Goal: Task Accomplishment & Management: Manage account settings

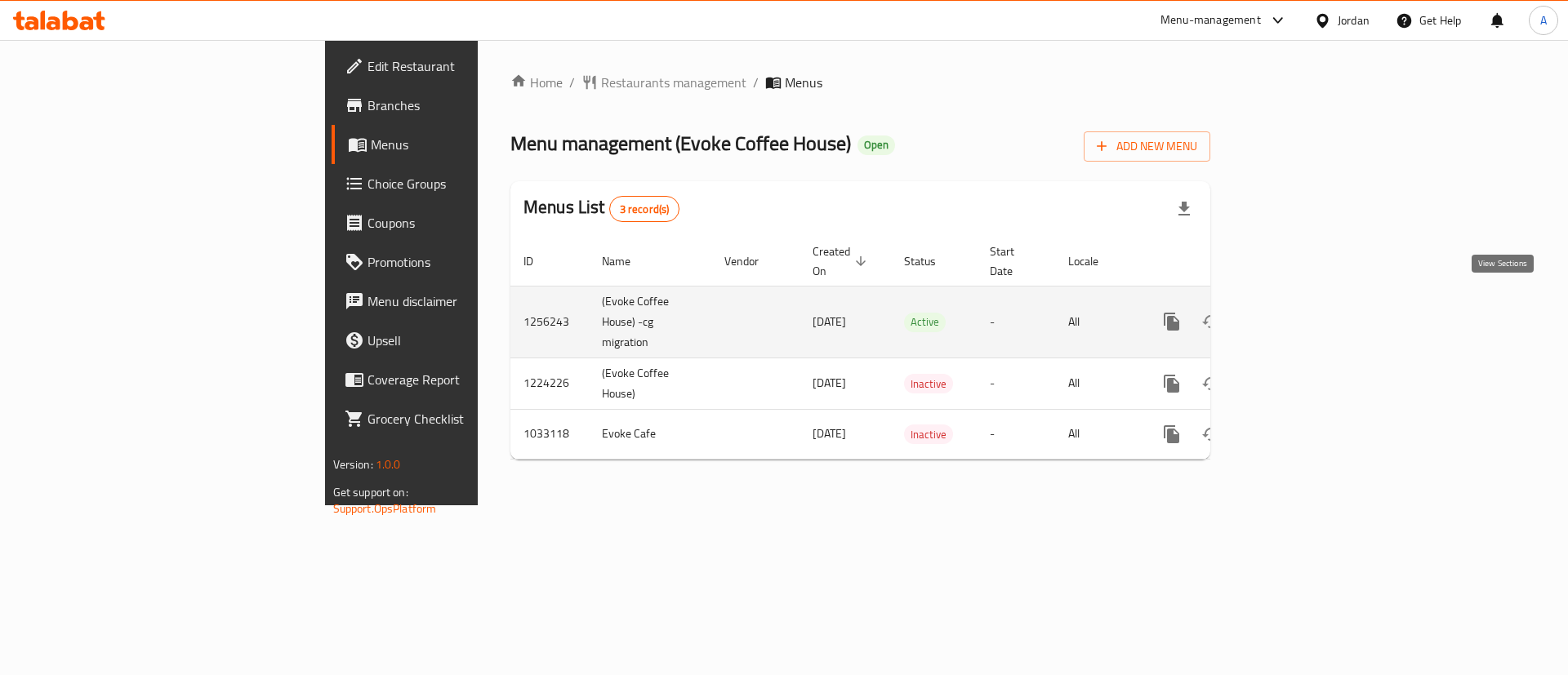
click at [1299, 312] on icon "enhanced table" at bounding box center [1289, 322] width 19 height 19
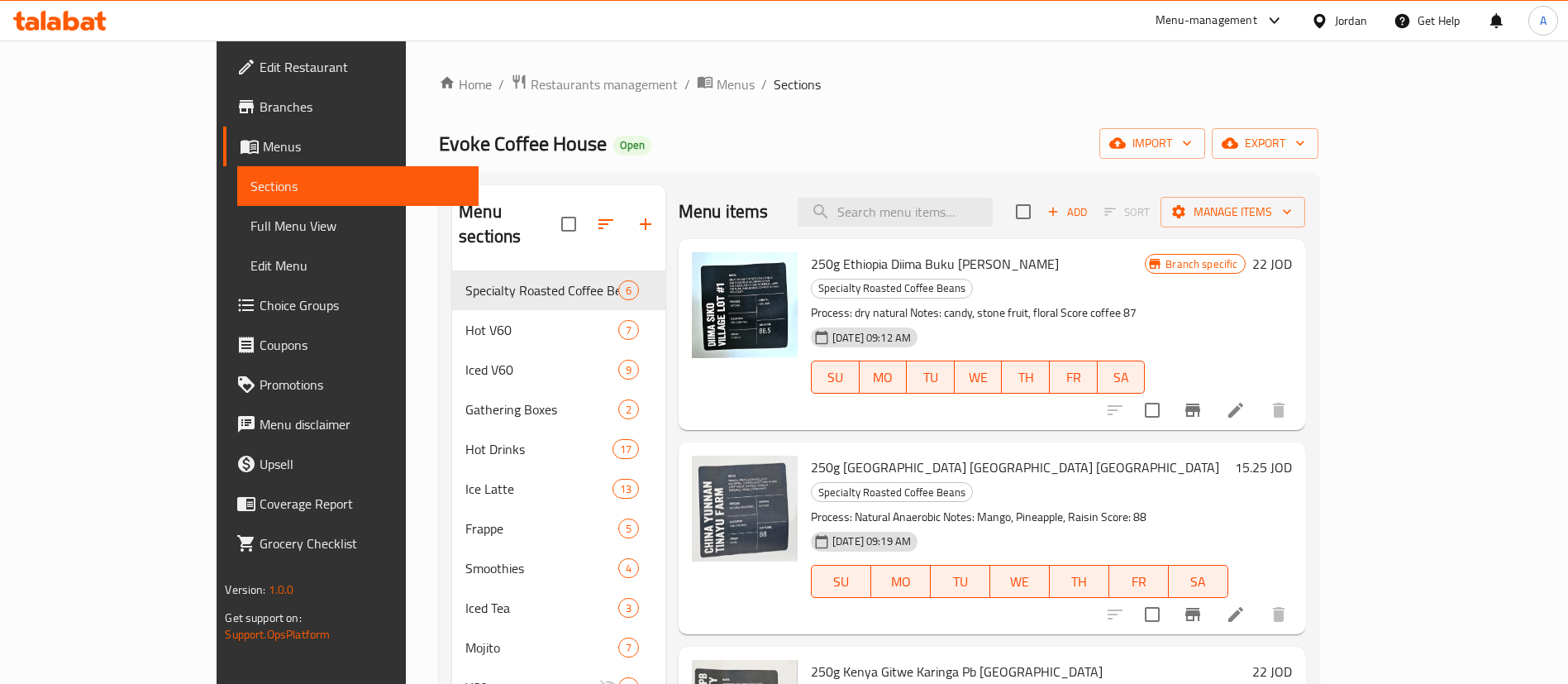
click at [1318, 83] on ol "Home / Restaurants management / Menus / Sections" at bounding box center [879, 84] width 879 height 21
click at [530, 87] on span "Restaurants management" at bounding box center [604, 84] width 147 height 19
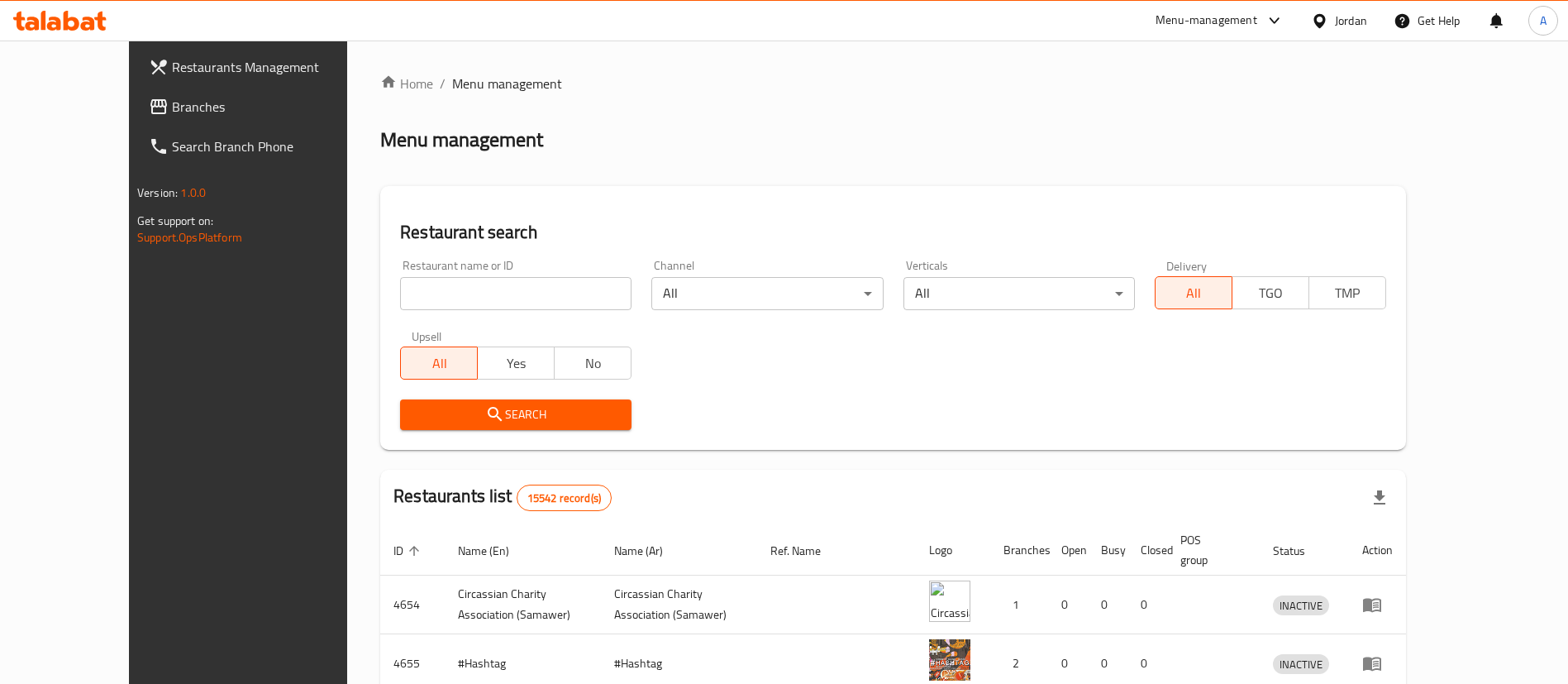
click at [402, 306] on input "search" at bounding box center [516, 294] width 232 height 33
click at [412, 303] on input "search" at bounding box center [516, 294] width 232 height 33
click button "Search" at bounding box center [516, 415] width 232 height 31
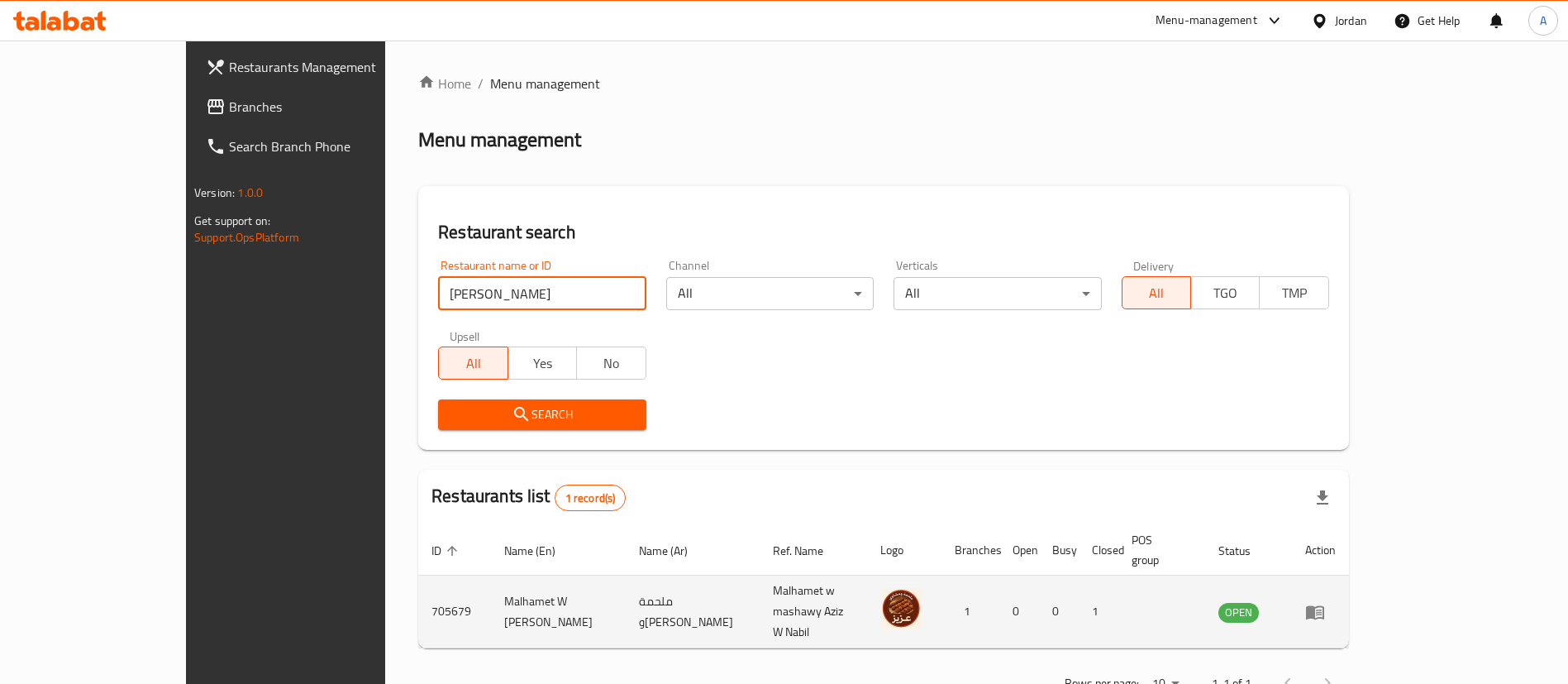
click at [418, 610] on td "705679" at bounding box center [454, 611] width 73 height 73
click at [418, 594] on td "705679" at bounding box center [454, 611] width 73 height 73
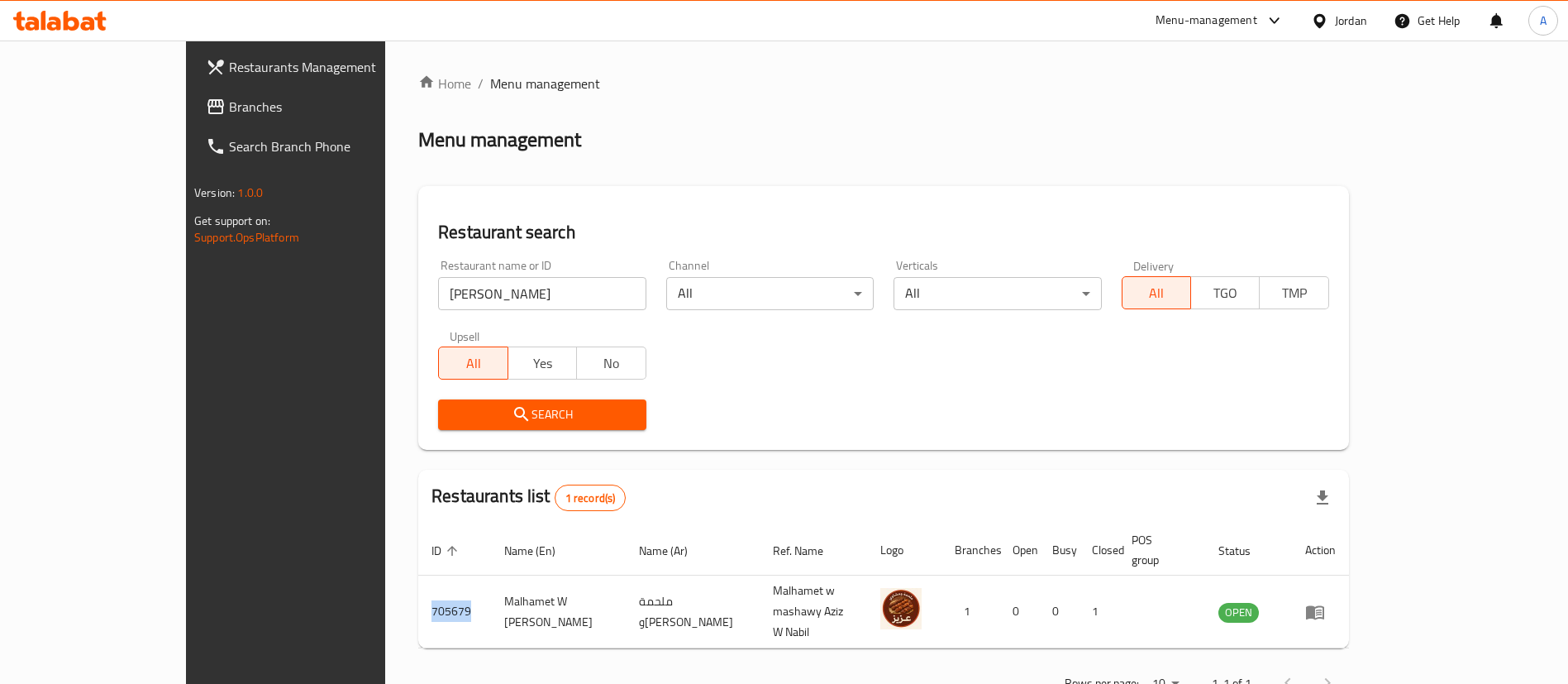
copy td "705679"
drag, startPoint x: 509, startPoint y: 292, endPoint x: 144, endPoint y: 293, distance: 365.0
click at [186, 300] on div "Restaurants Management Branches Search Branch Phone Version: 1.0.0 Get support …" at bounding box center [784, 389] width 1196 height 698
type input "triple r"
click button "Search" at bounding box center [542, 415] width 208 height 31
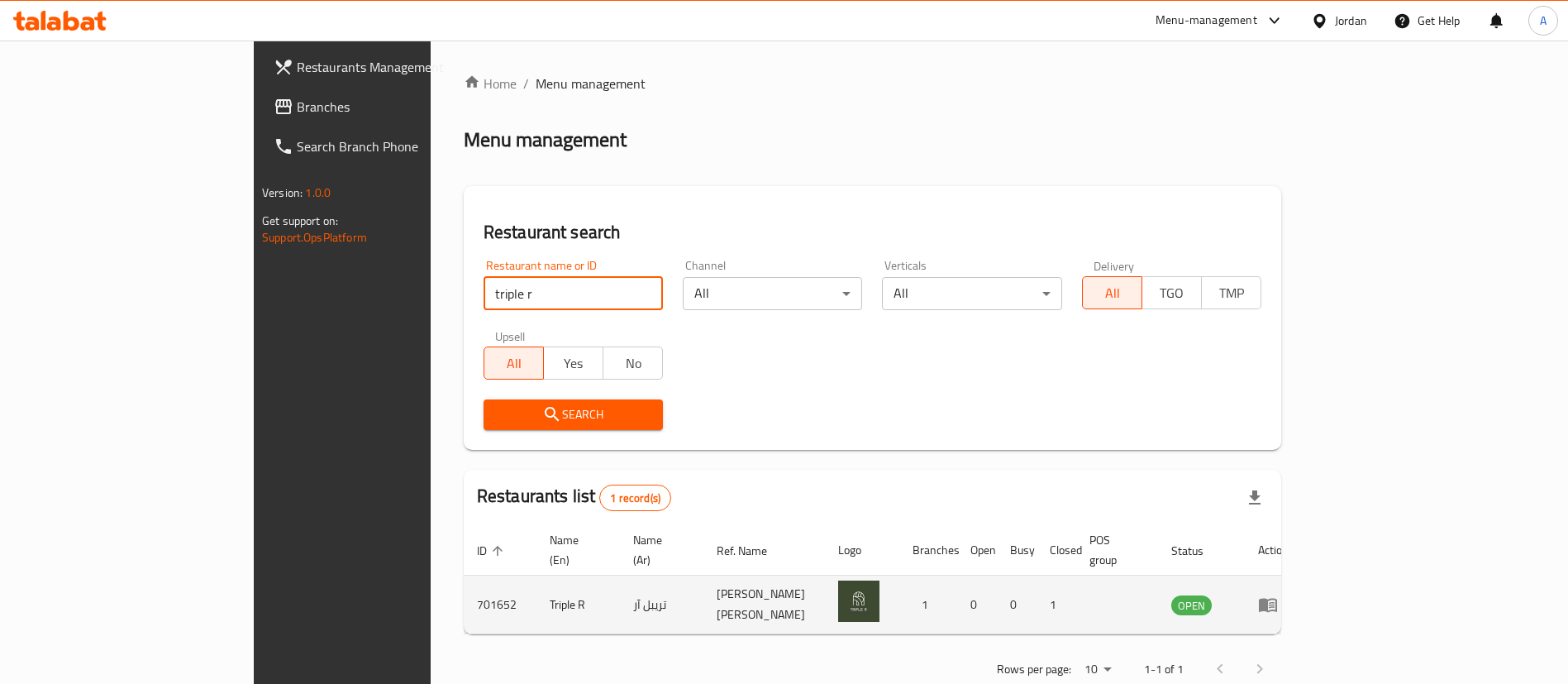
click at [464, 580] on td "701652" at bounding box center [499, 604] width 73 height 59
click at [464, 579] on td "701652" at bounding box center [499, 604] width 73 height 59
copy td "701652"
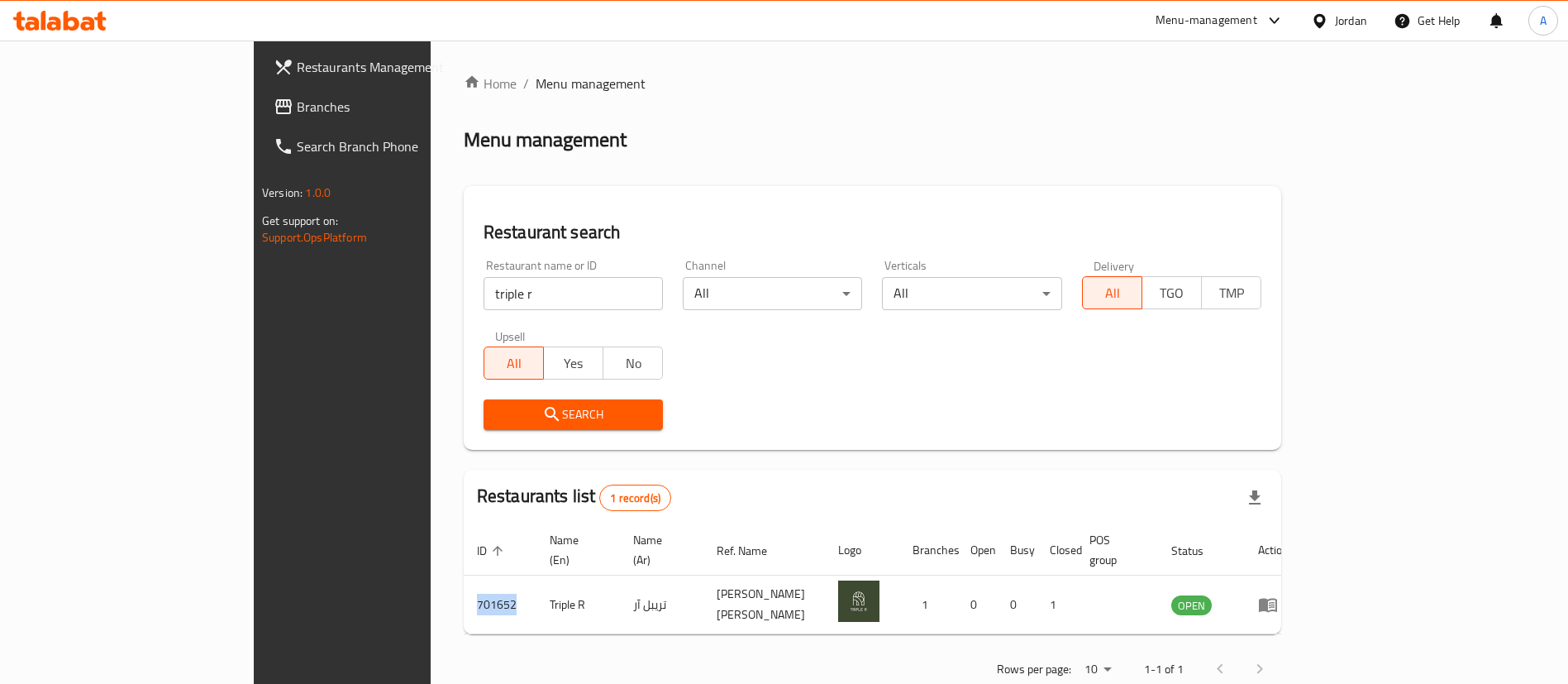
click at [85, 16] on icon at bounding box center [60, 20] width 93 height 19
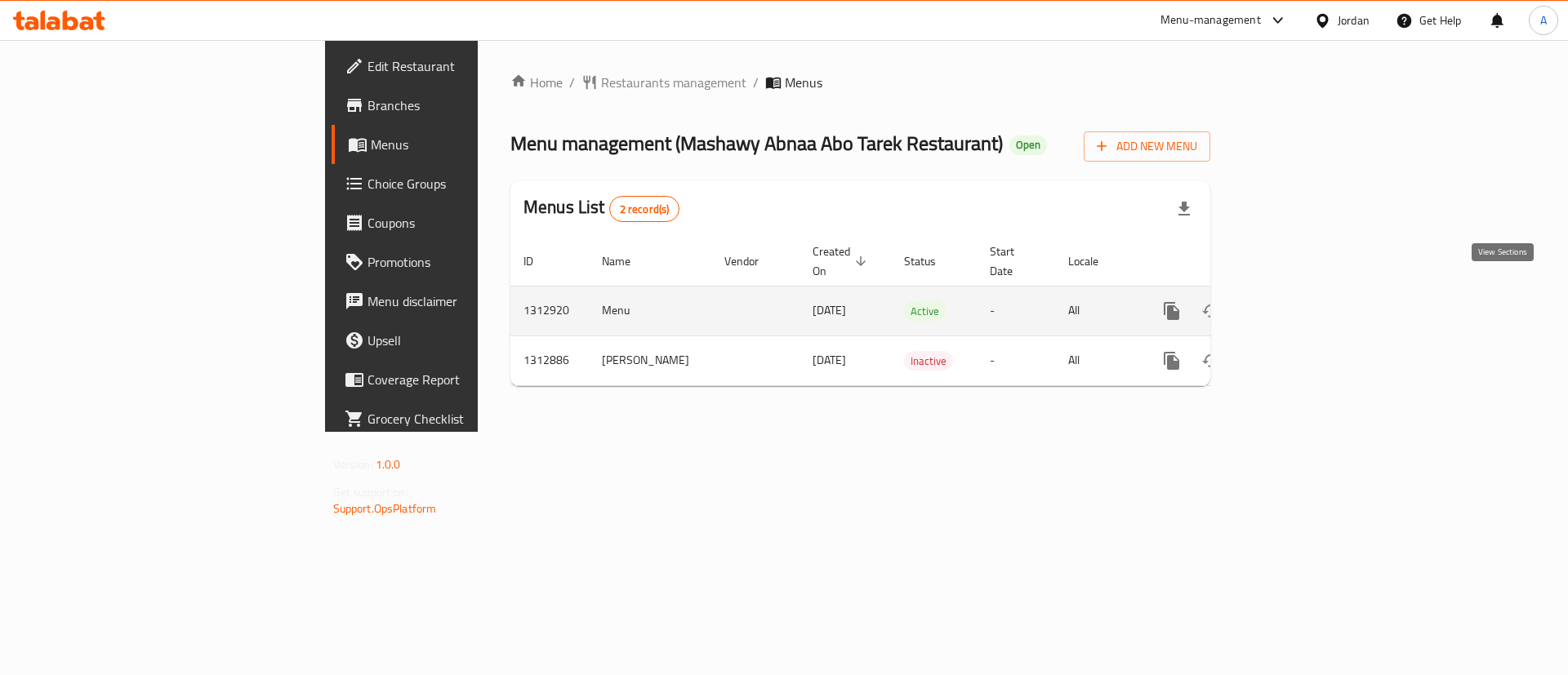
click at [1297, 304] on icon "enhanced table" at bounding box center [1288, 310] width 14 height 14
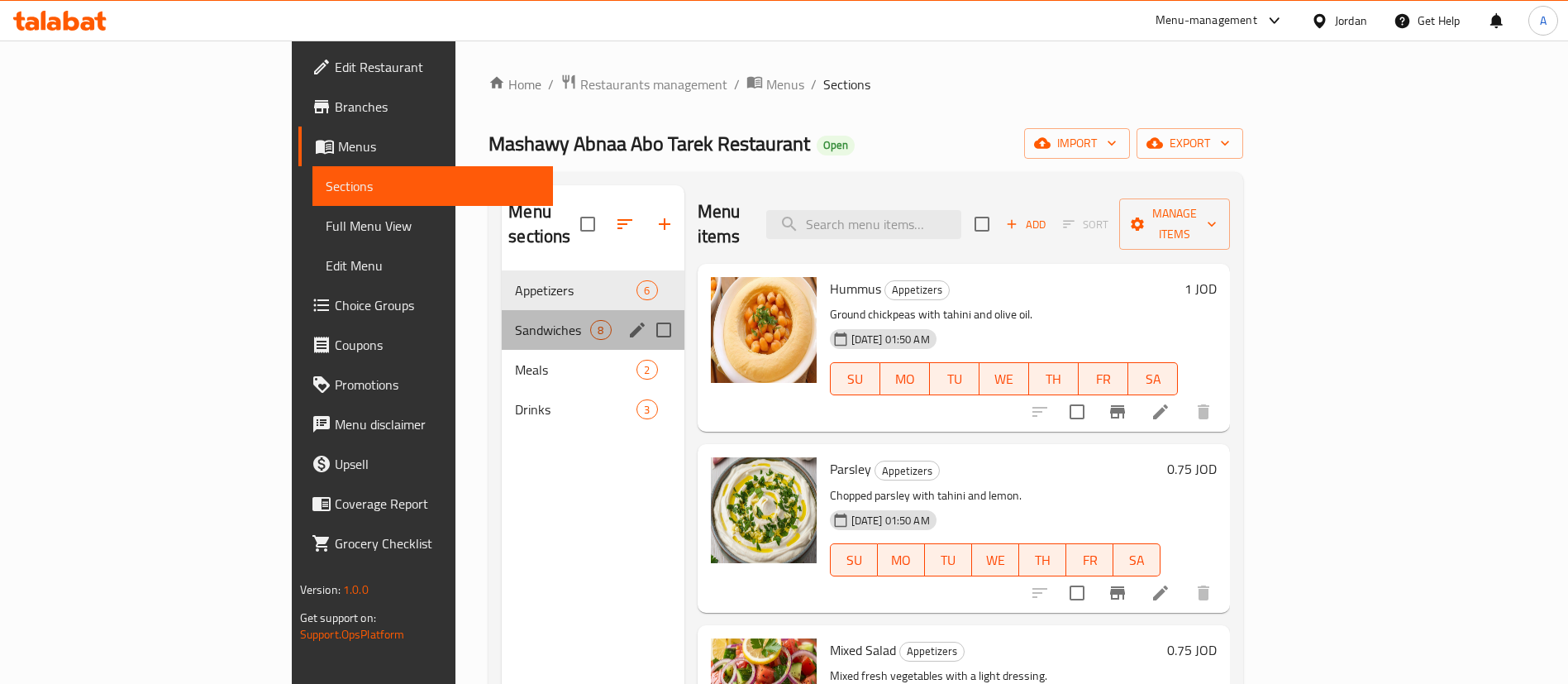
click at [501, 316] on div "Sandwiches 8" at bounding box center [592, 330] width 182 height 40
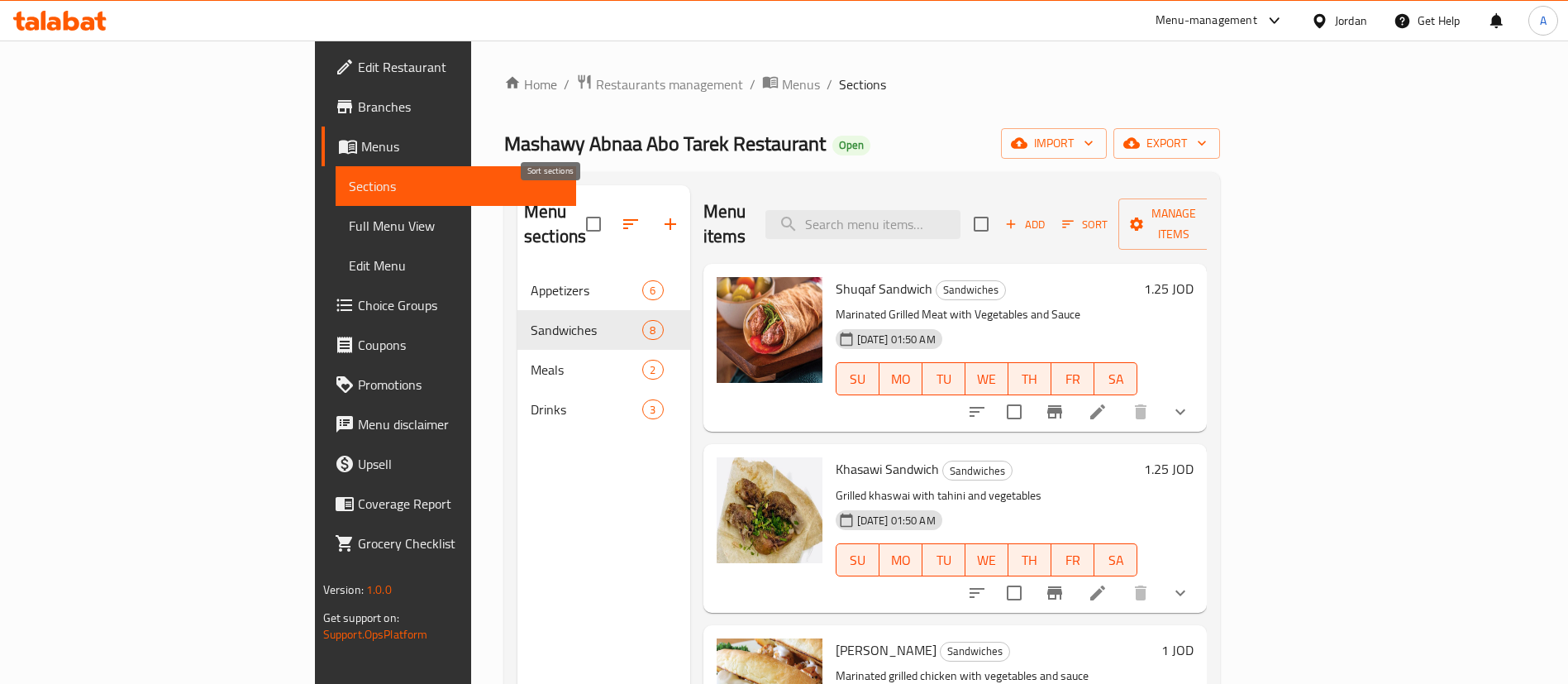
click at [621, 214] on icon "button" at bounding box center [630, 224] width 19 height 19
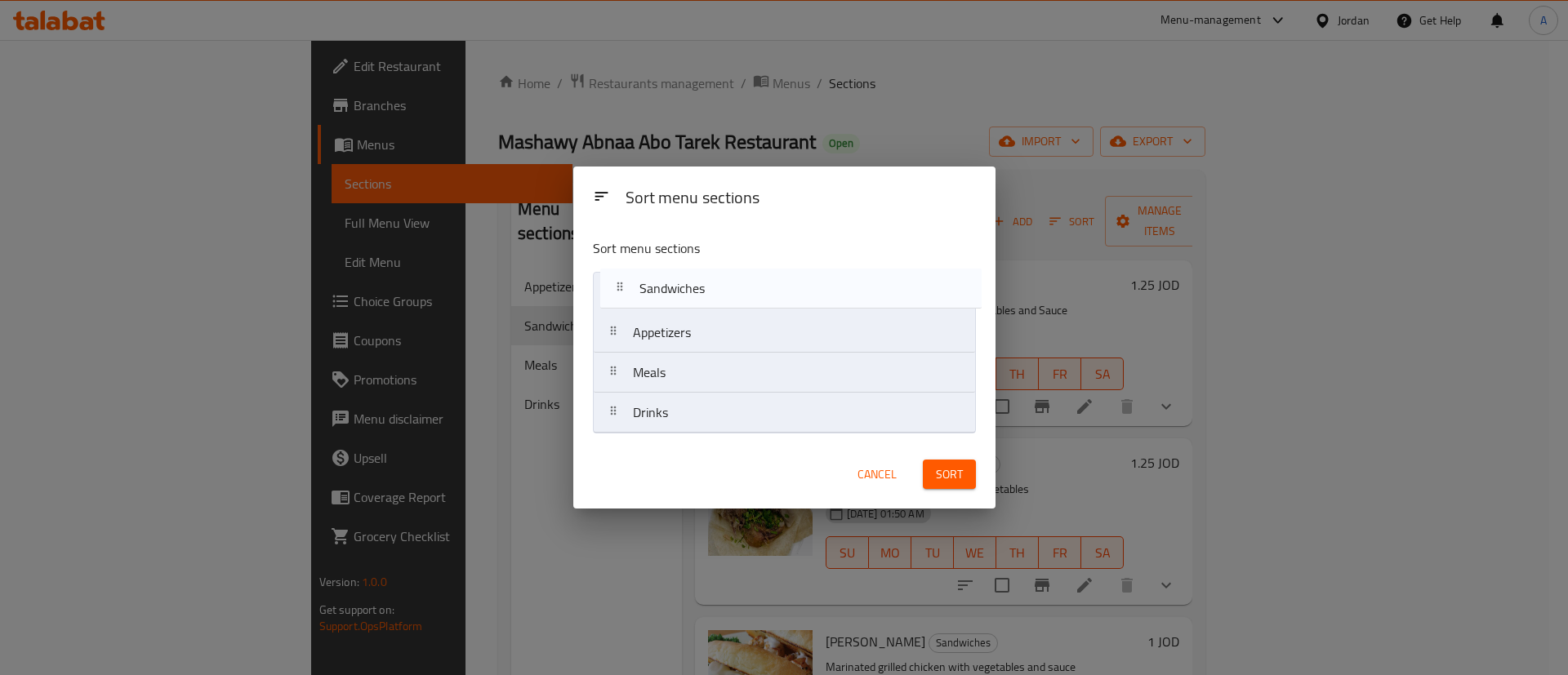
drag, startPoint x: 633, startPoint y: 340, endPoint x: 721, endPoint y: 323, distance: 89.6
click at [643, 286] on nav "Appetizers Sandwiches Meals Drinks" at bounding box center [784, 352] width 383 height 162
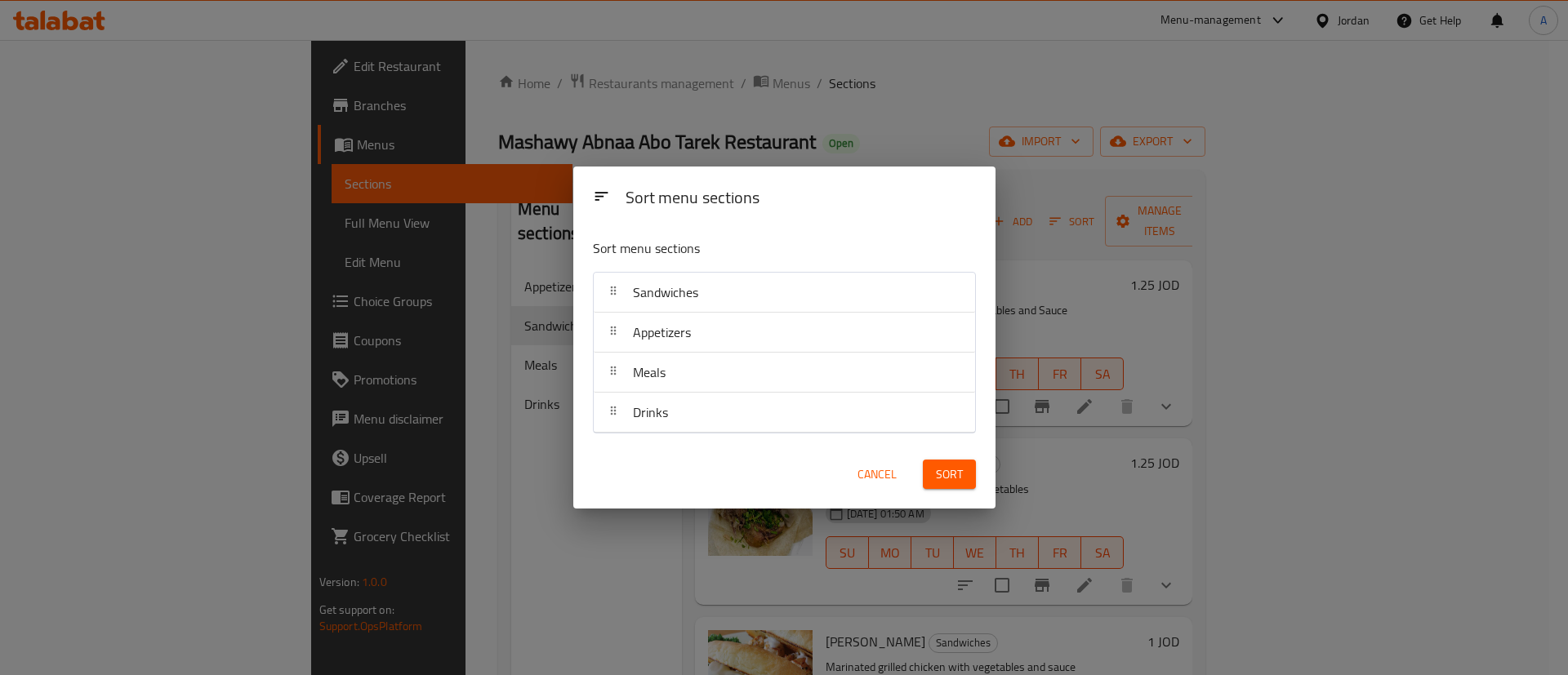
click at [961, 487] on button "Sort" at bounding box center [948, 475] width 53 height 31
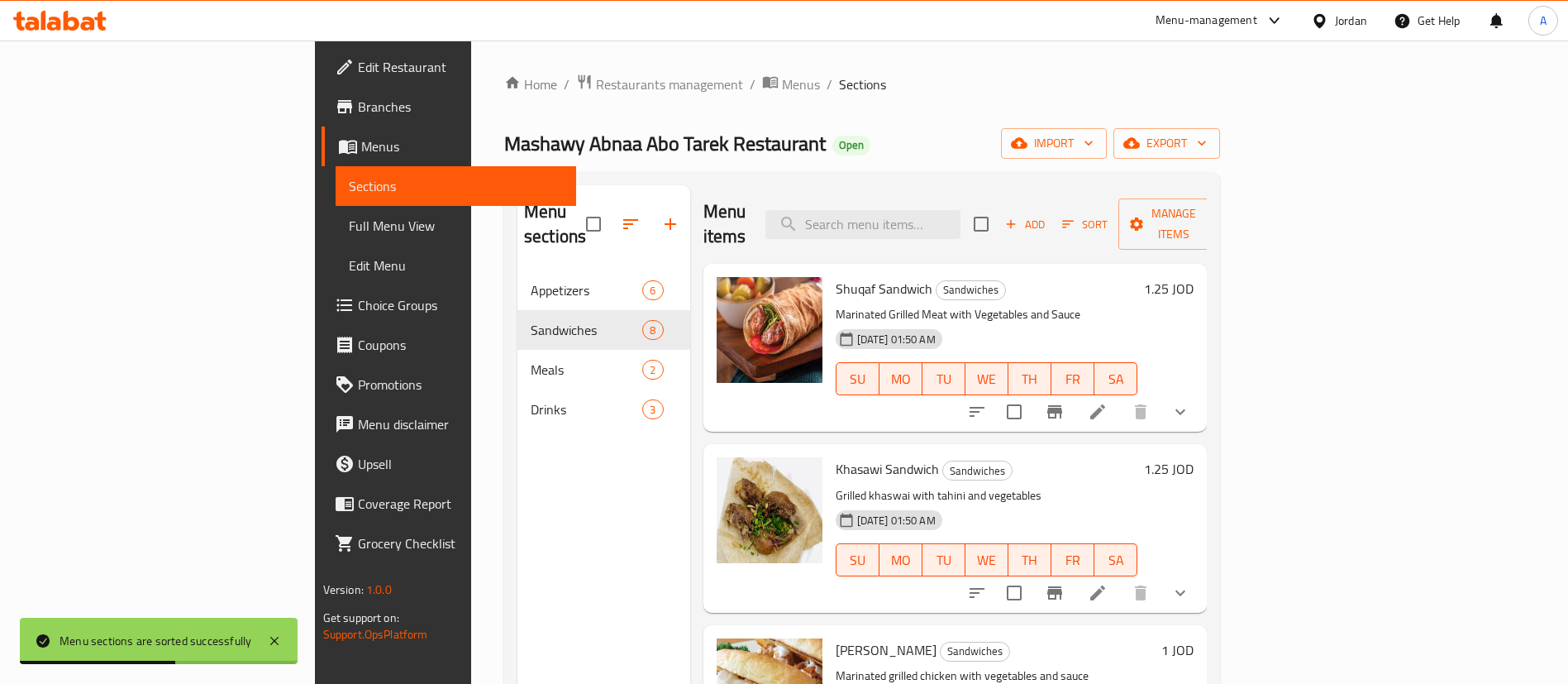
click at [1194, 277] on h6 "1.25 JOD" at bounding box center [1168, 289] width 49 height 23
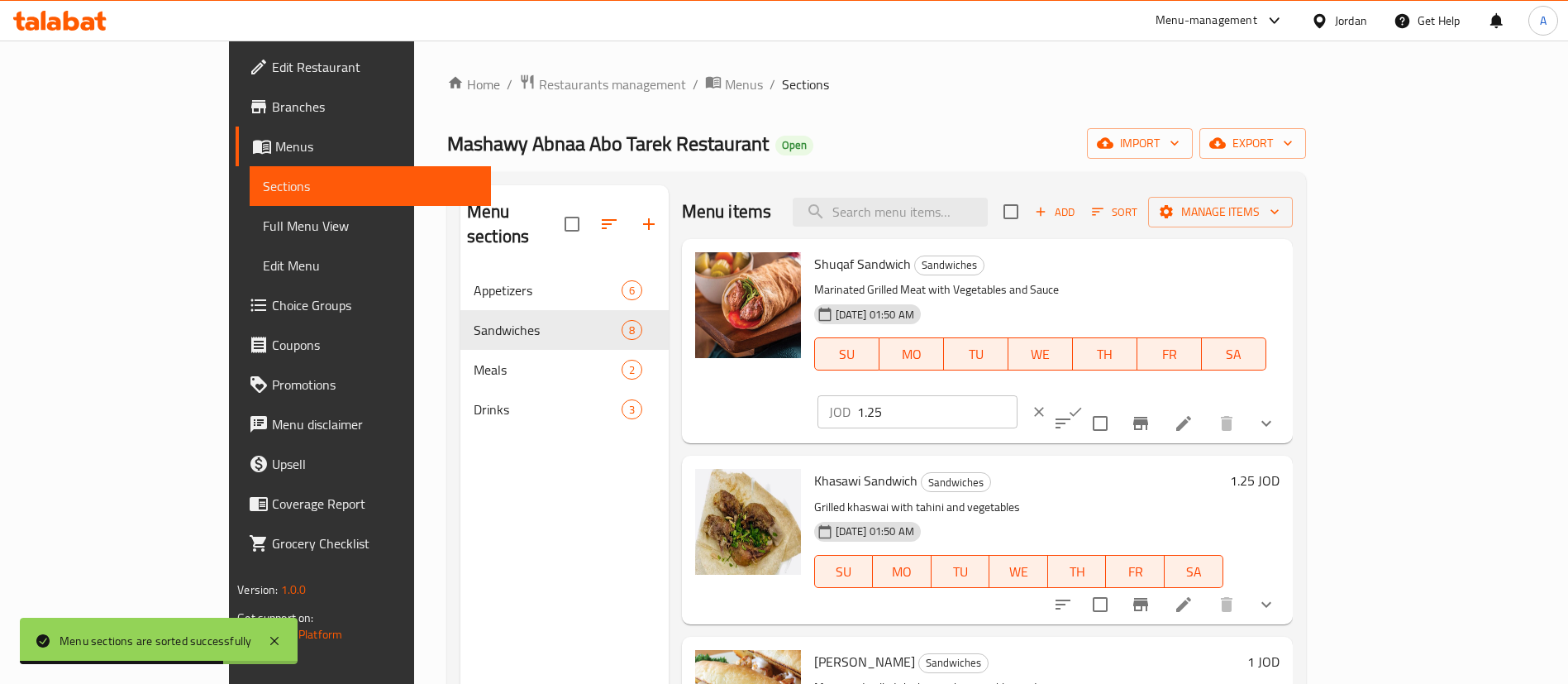
click at [1017, 395] on input "1.25" at bounding box center [937, 411] width 160 height 33
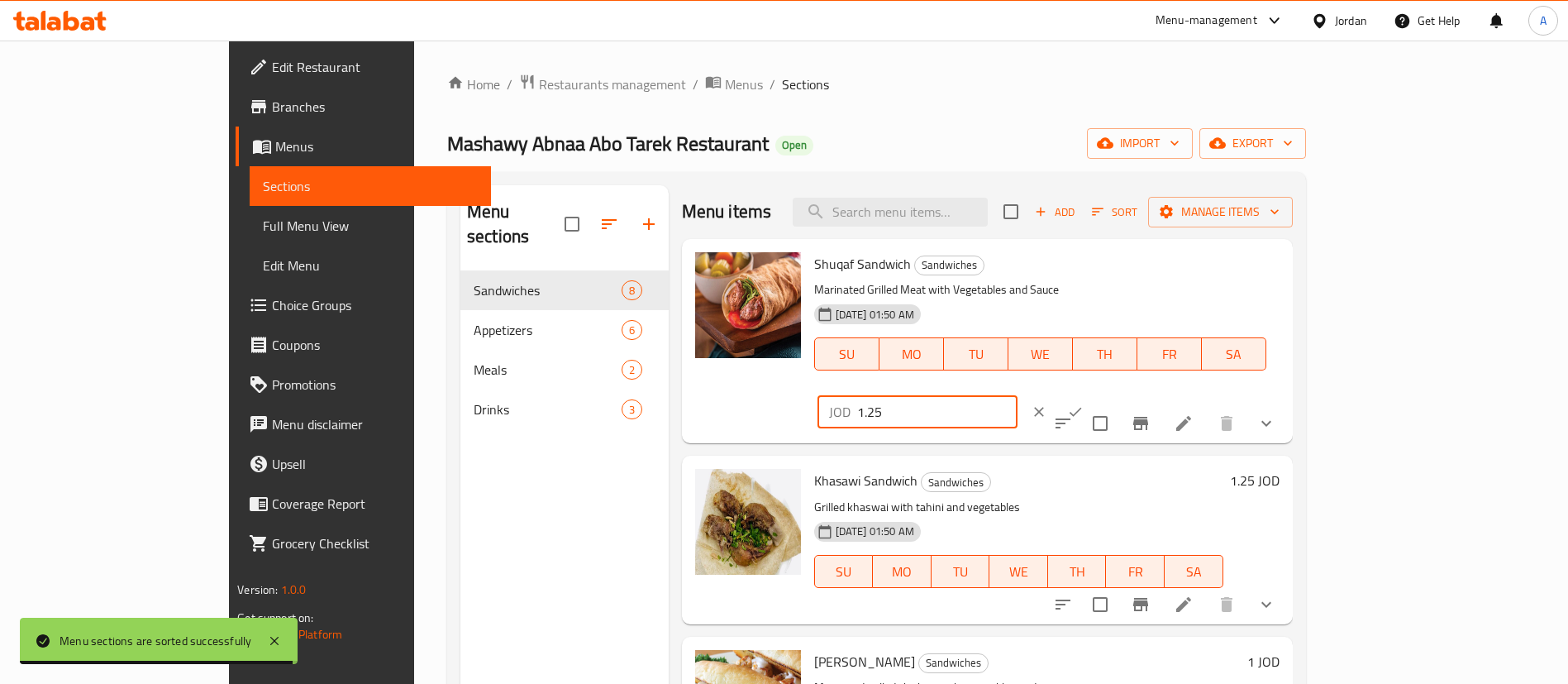
click at [1017, 395] on input "1.25" at bounding box center [937, 411] width 160 height 33
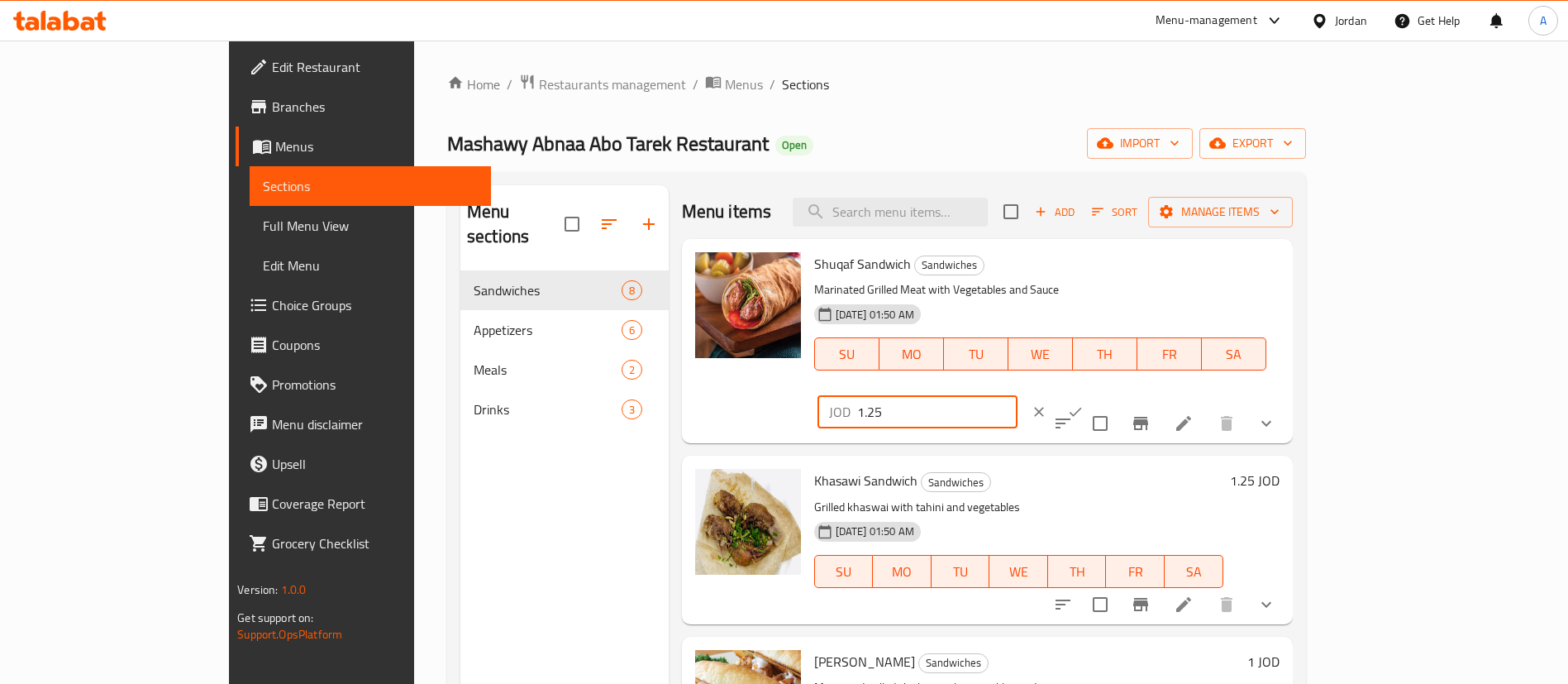
click at [1017, 395] on input "1.25" at bounding box center [937, 411] width 160 height 33
click at [1094, 394] on button "ok" at bounding box center [1075, 412] width 37 height 37
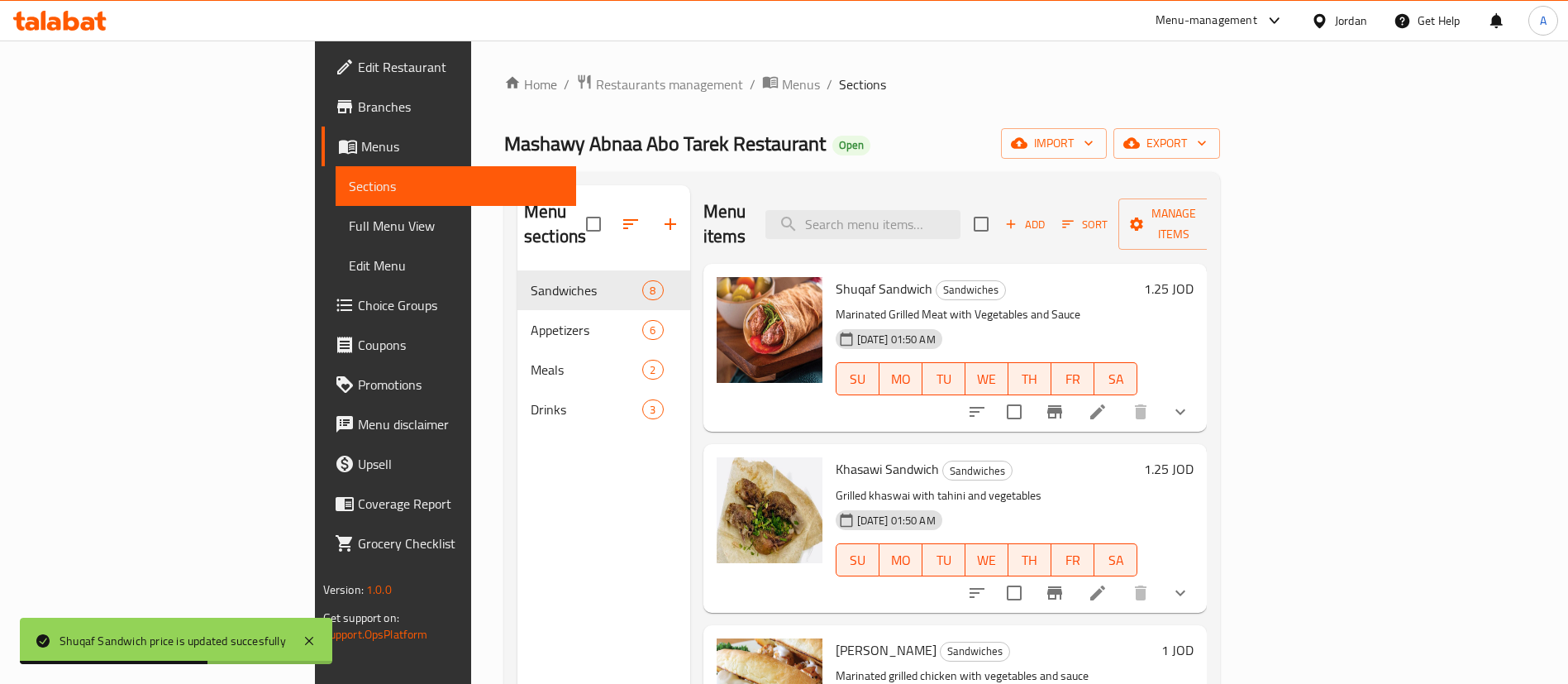
click at [1185, 409] on icon "show more" at bounding box center [1180, 412] width 10 height 6
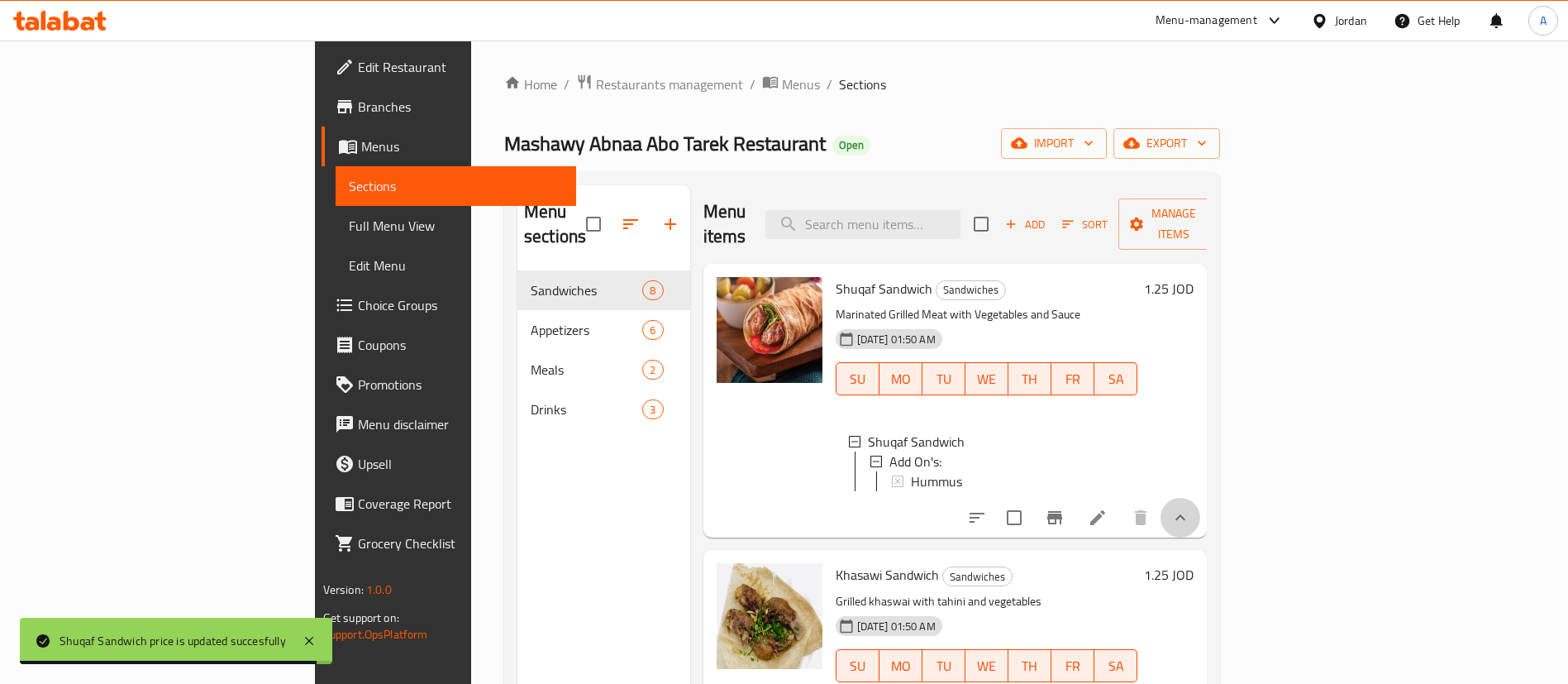
drag, startPoint x: 1490, startPoint y: 518, endPoint x: 1497, endPoint y: 498, distance: 21.2
click at [1200, 518] on button "show more" at bounding box center [1180, 517] width 40 height 40
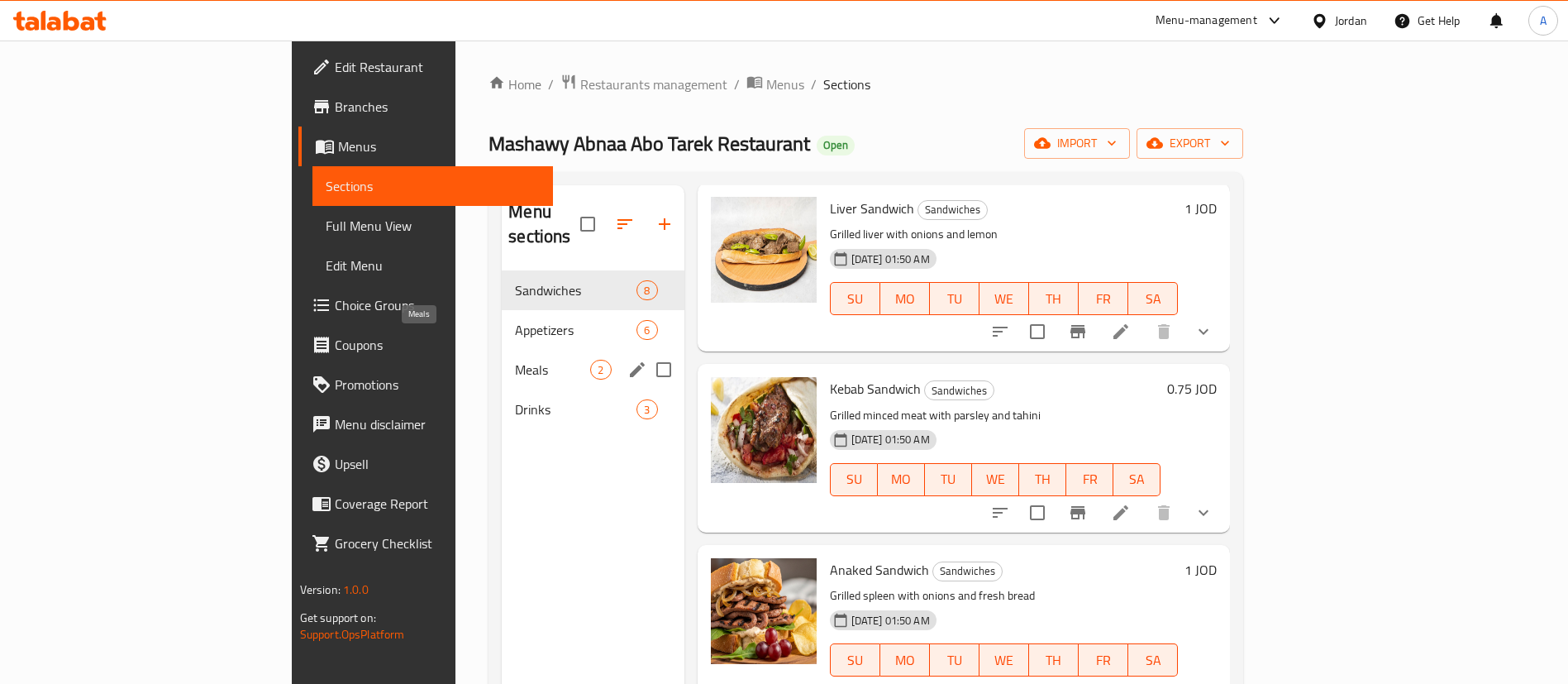
click at [501, 315] on div "Appetizers 6" at bounding box center [592, 330] width 182 height 40
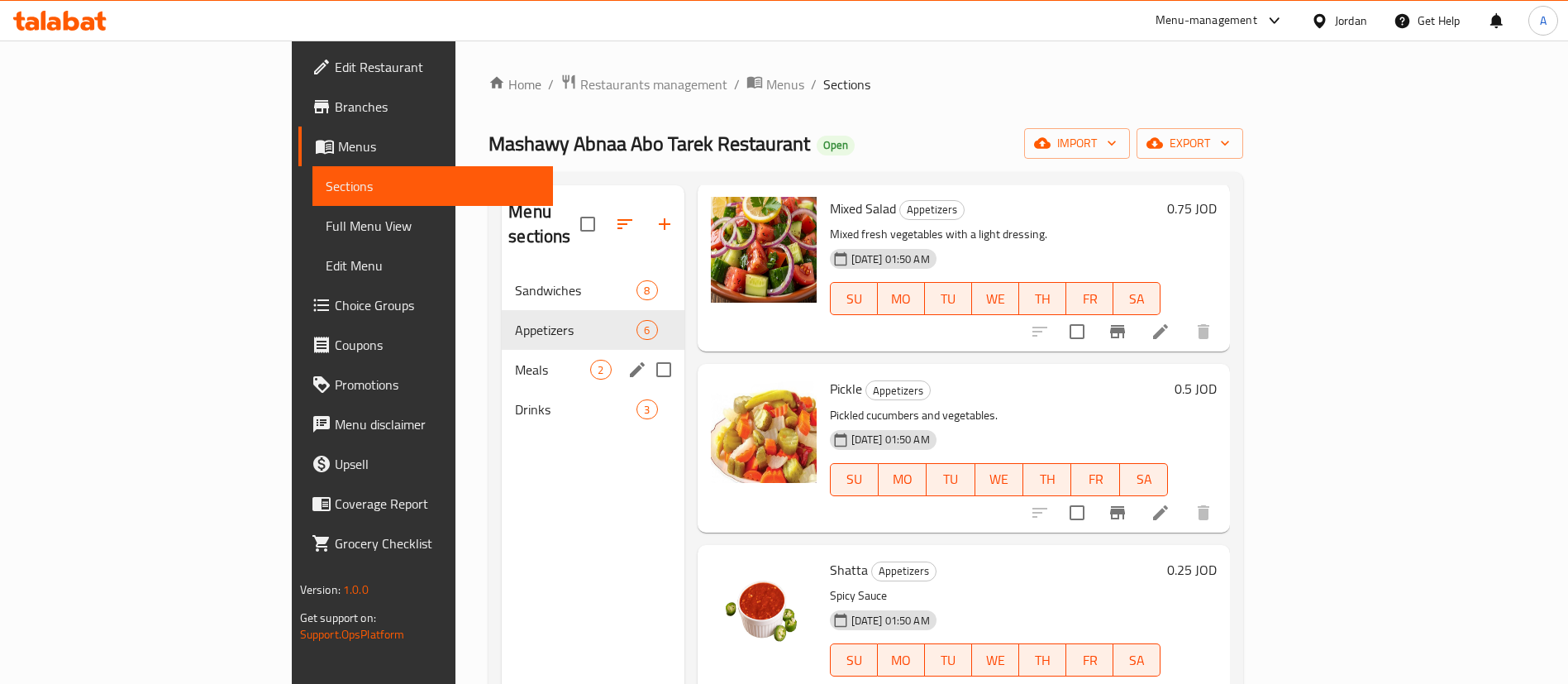
click at [501, 350] on div "Meals 2" at bounding box center [592, 370] width 182 height 40
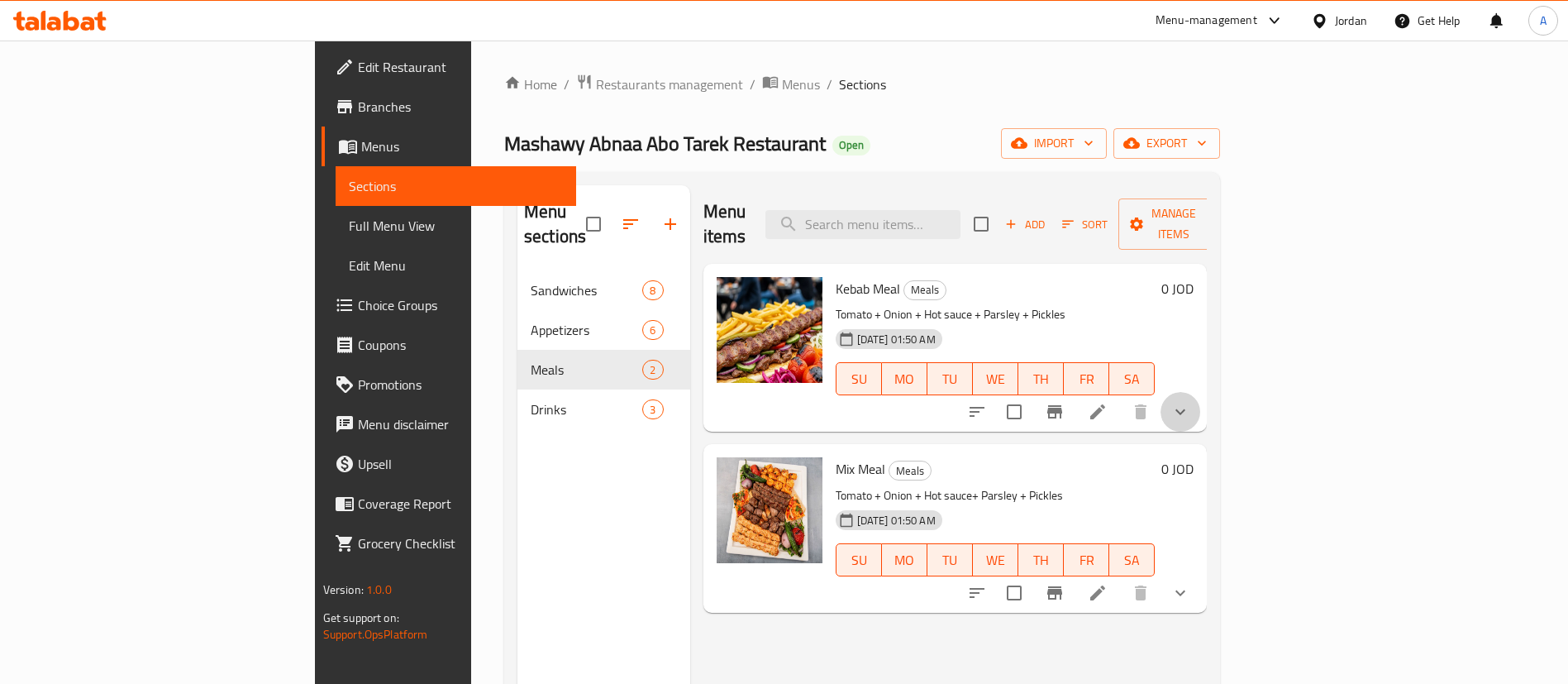
click at [1191, 402] on icon "show more" at bounding box center [1180, 411] width 19 height 19
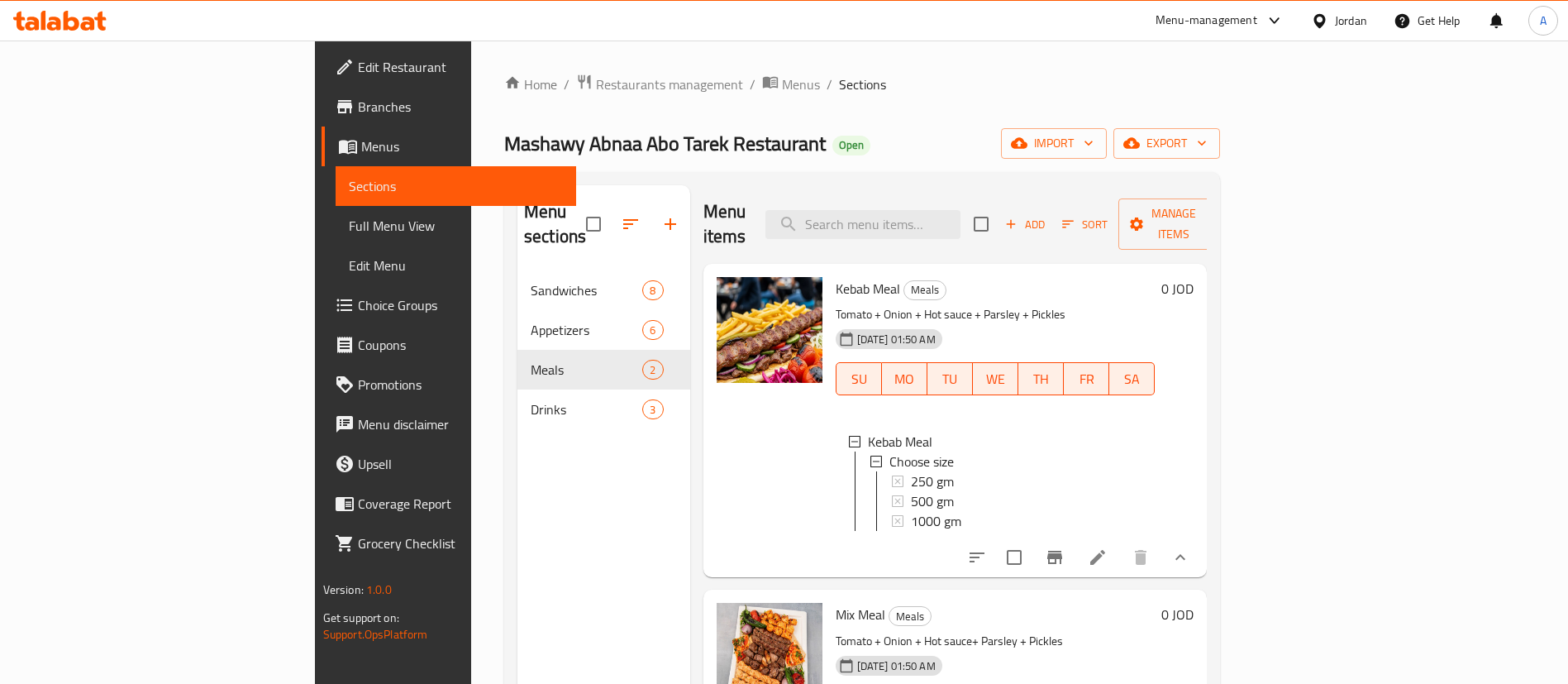
click at [1121, 546] on li at bounding box center [1098, 557] width 47 height 30
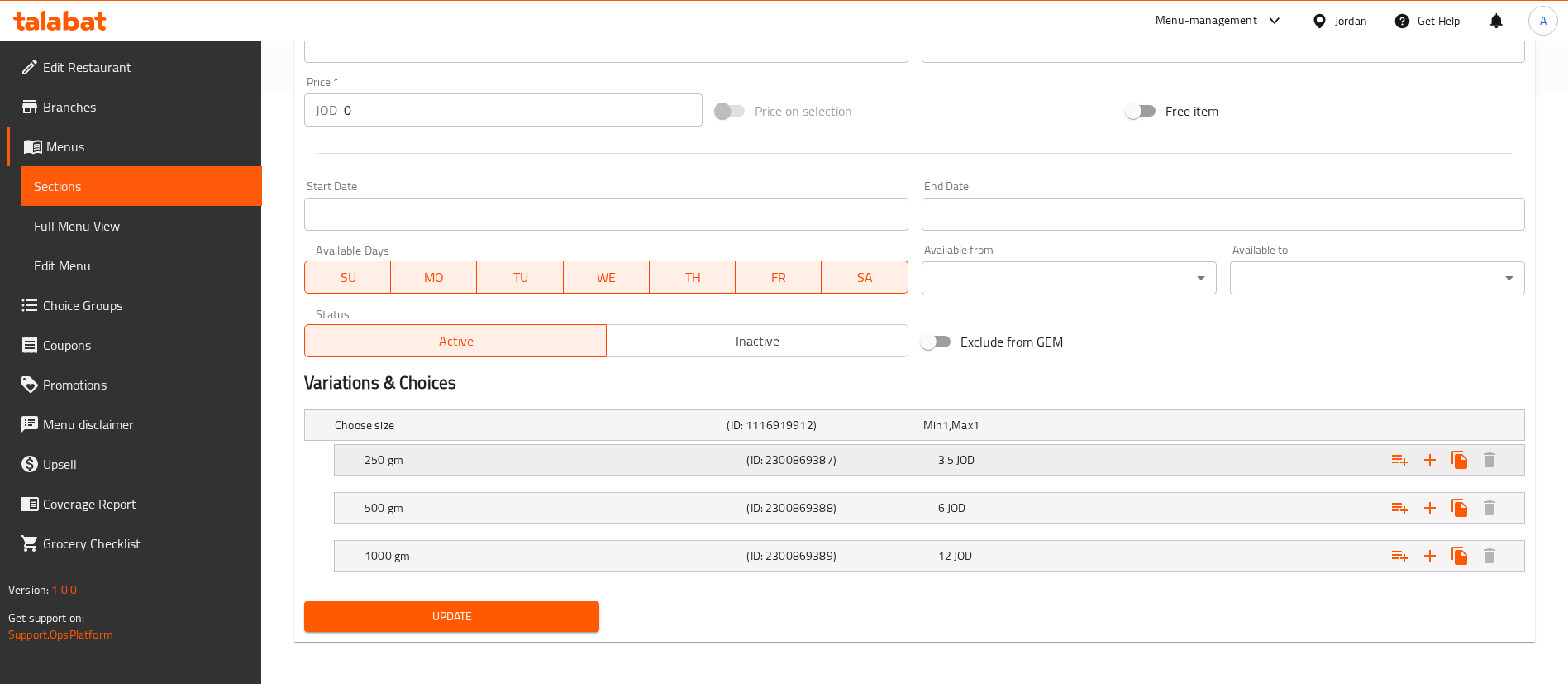
scroll to position [594, 0]
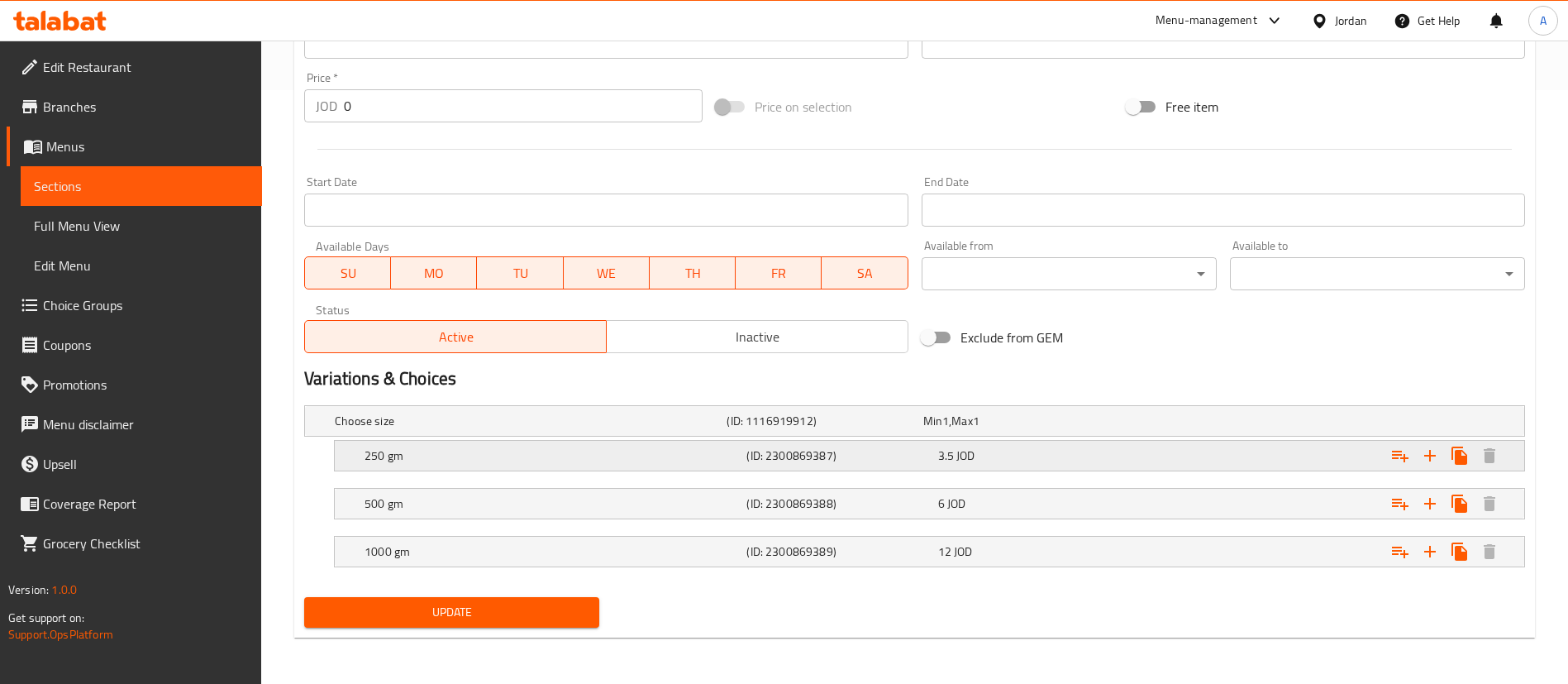
click at [1185, 461] on div "Expand" at bounding box center [1317, 456] width 382 height 37
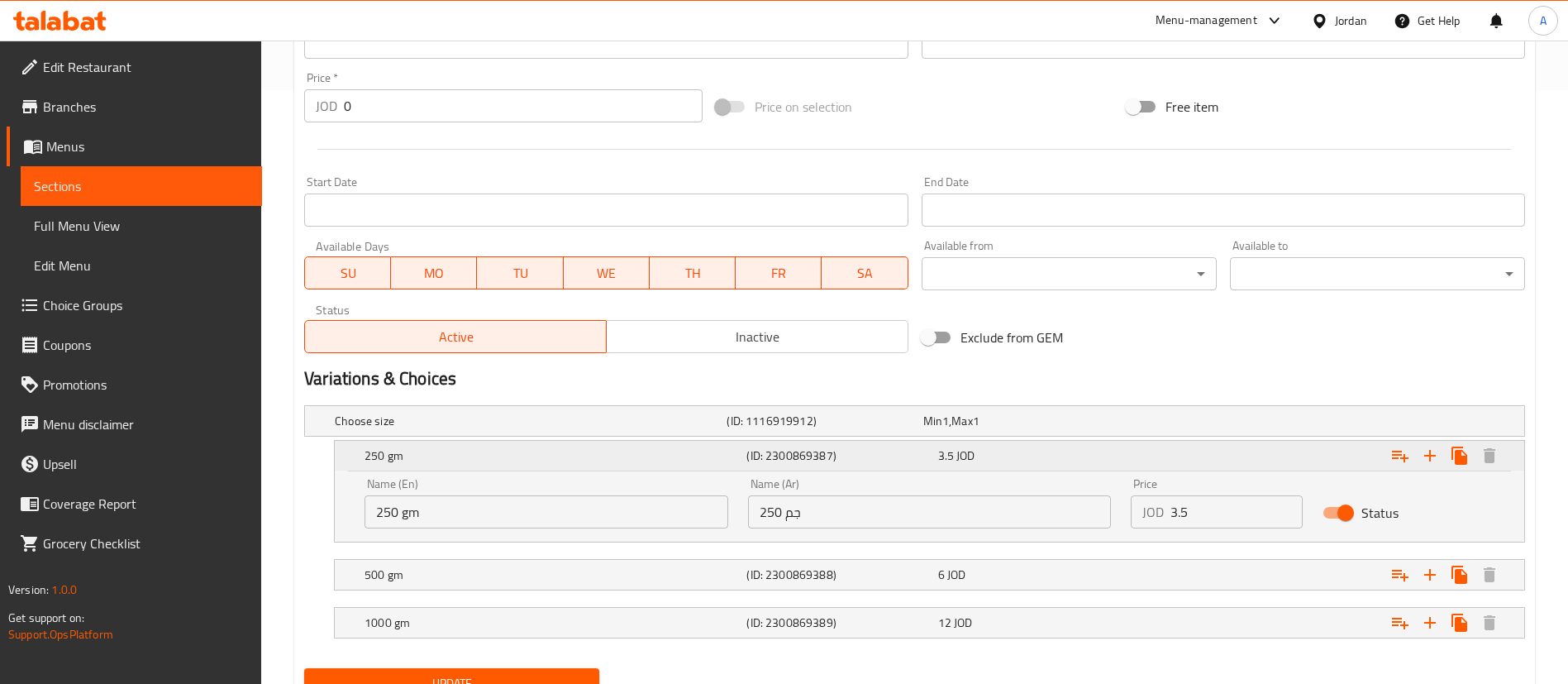
click at [1126, 458] on div "Expand" at bounding box center [1317, 456] width 382 height 37
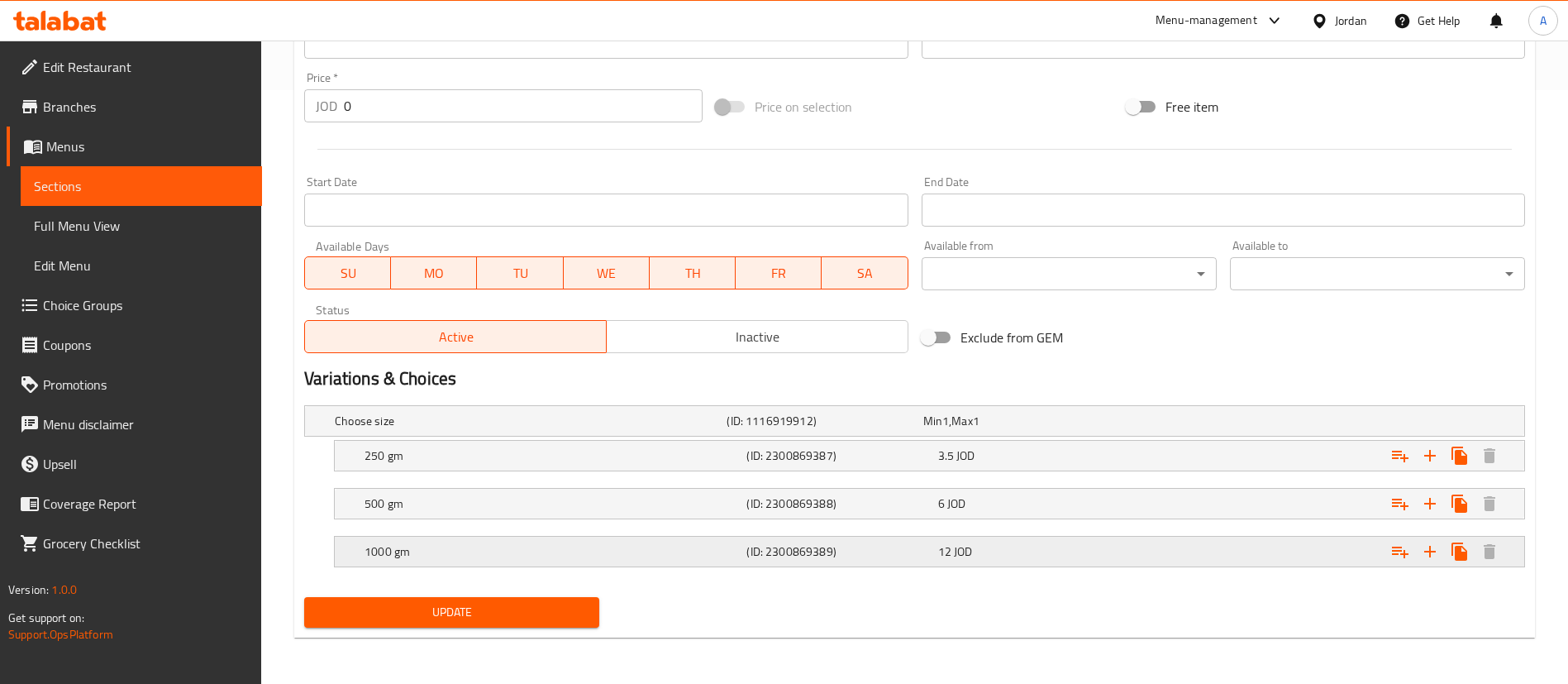
click at [848, 556] on h5 "(ID: 2300869389)" at bounding box center [839, 551] width 184 height 16
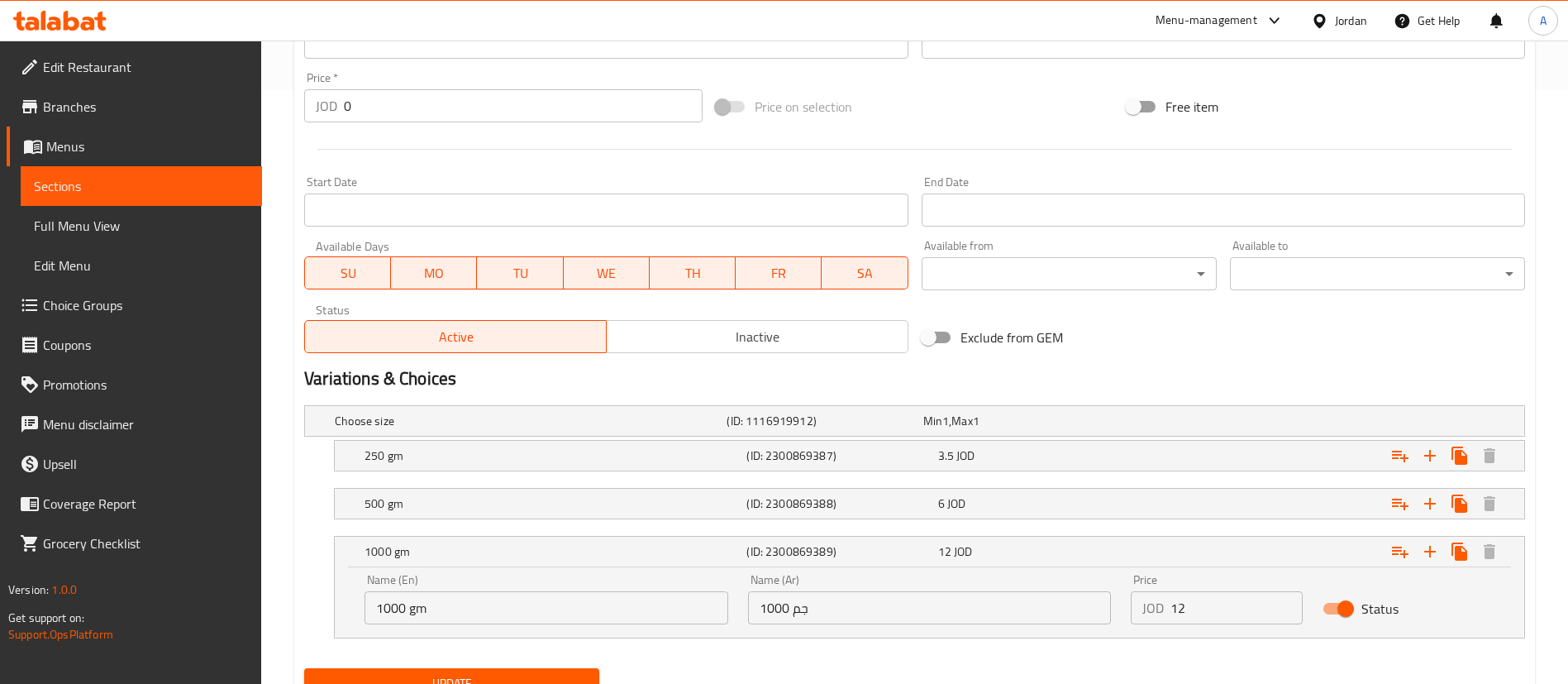
drag, startPoint x: 460, startPoint y: 610, endPoint x: 245, endPoint y: 600, distance: 215.2
click at [271, 604] on div "Home / Restaurants management / Menus / Sections / item / update Meals section …" at bounding box center [914, 101] width 1307 height 1309
type input "1 Kilo"
click at [829, 600] on input "1000 جم" at bounding box center [929, 607] width 364 height 33
click at [829, 598] on input "1000 جم" at bounding box center [929, 607] width 364 height 33
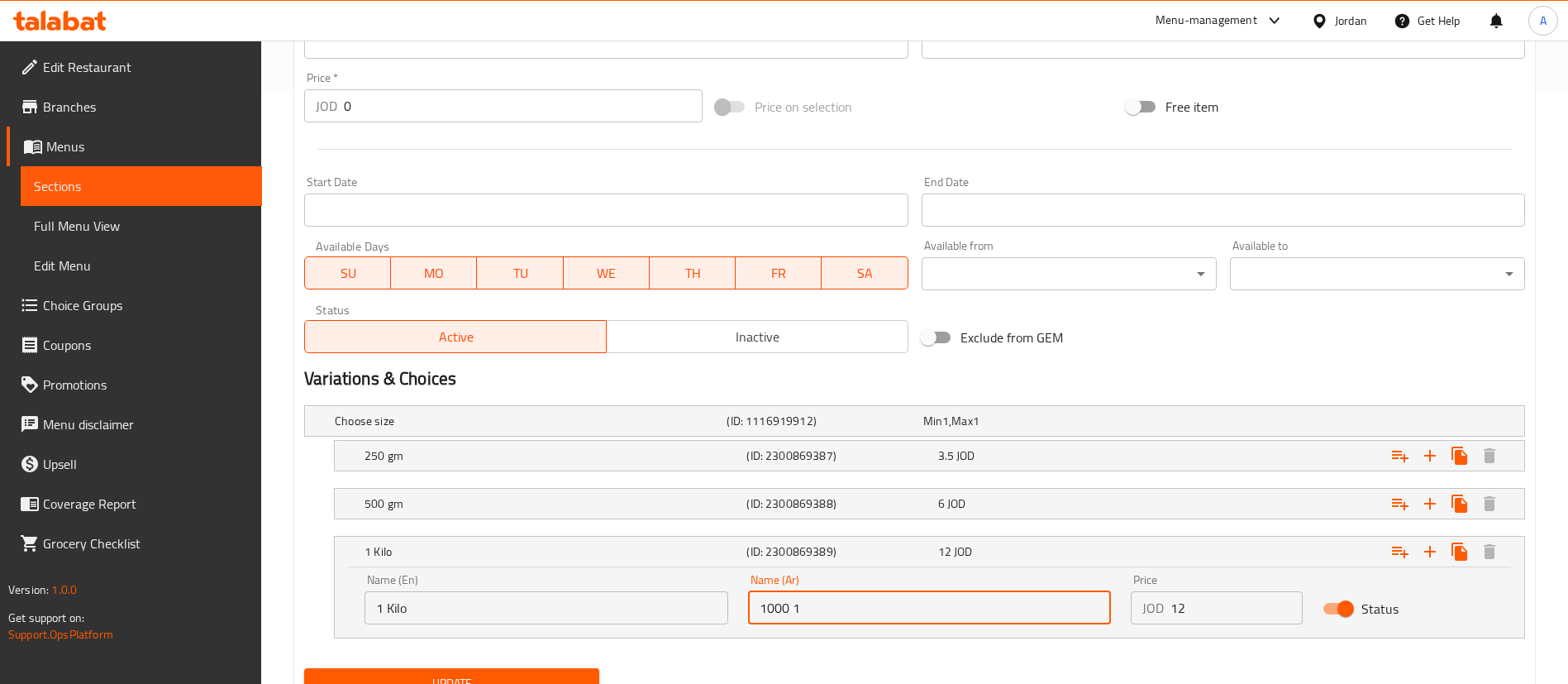
drag, startPoint x: 830, startPoint y: 605, endPoint x: 634, endPoint y: 594, distance: 196.3
click at [637, 594] on div "Name (En) 1 Kilo Name (En) Name (Ar) 1000 1 Name (Ar) Price JOD 12 Price Status" at bounding box center [930, 599] width 1150 height 70
type input "1 كيلو"
click at [659, 502] on h5 "500 gm" at bounding box center [552, 504] width 375 height 16
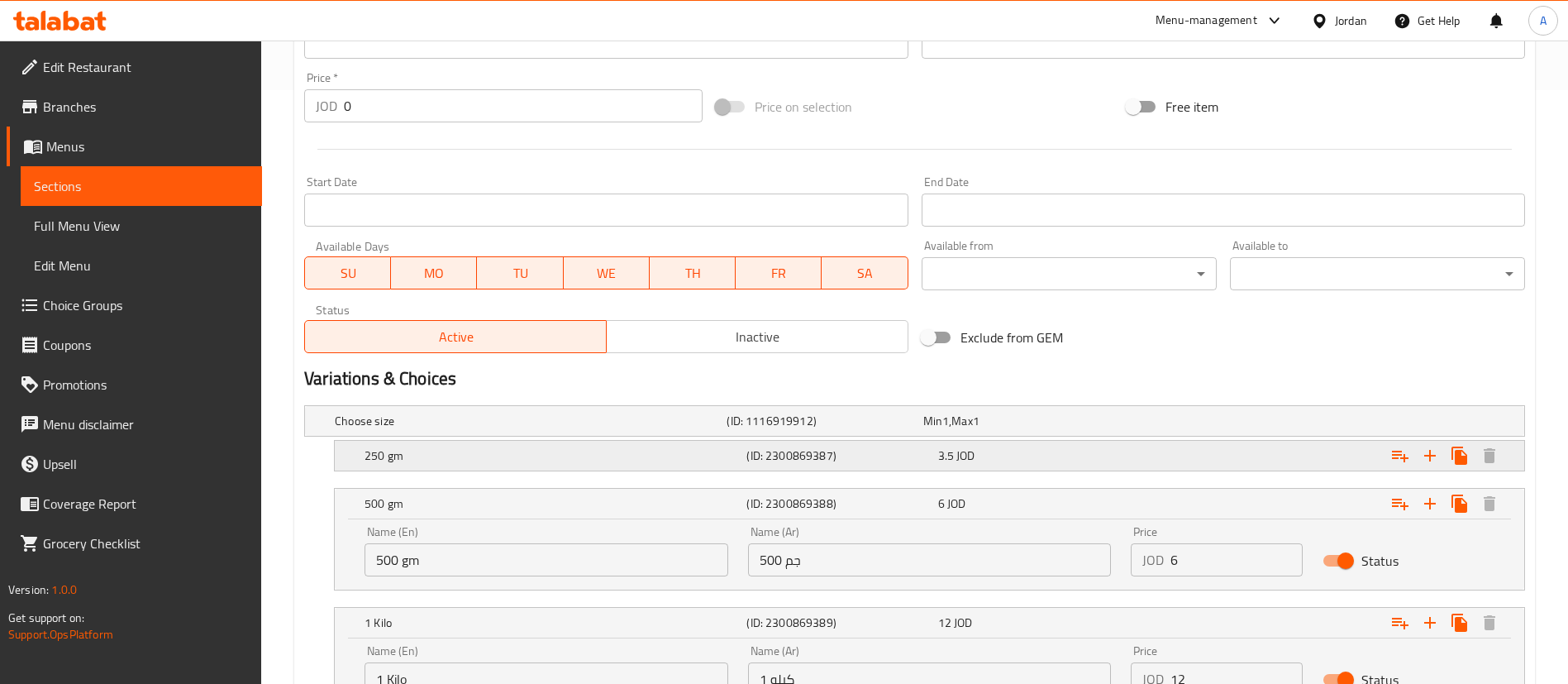
click at [590, 457] on h5 "250 gm" at bounding box center [552, 455] width 375 height 16
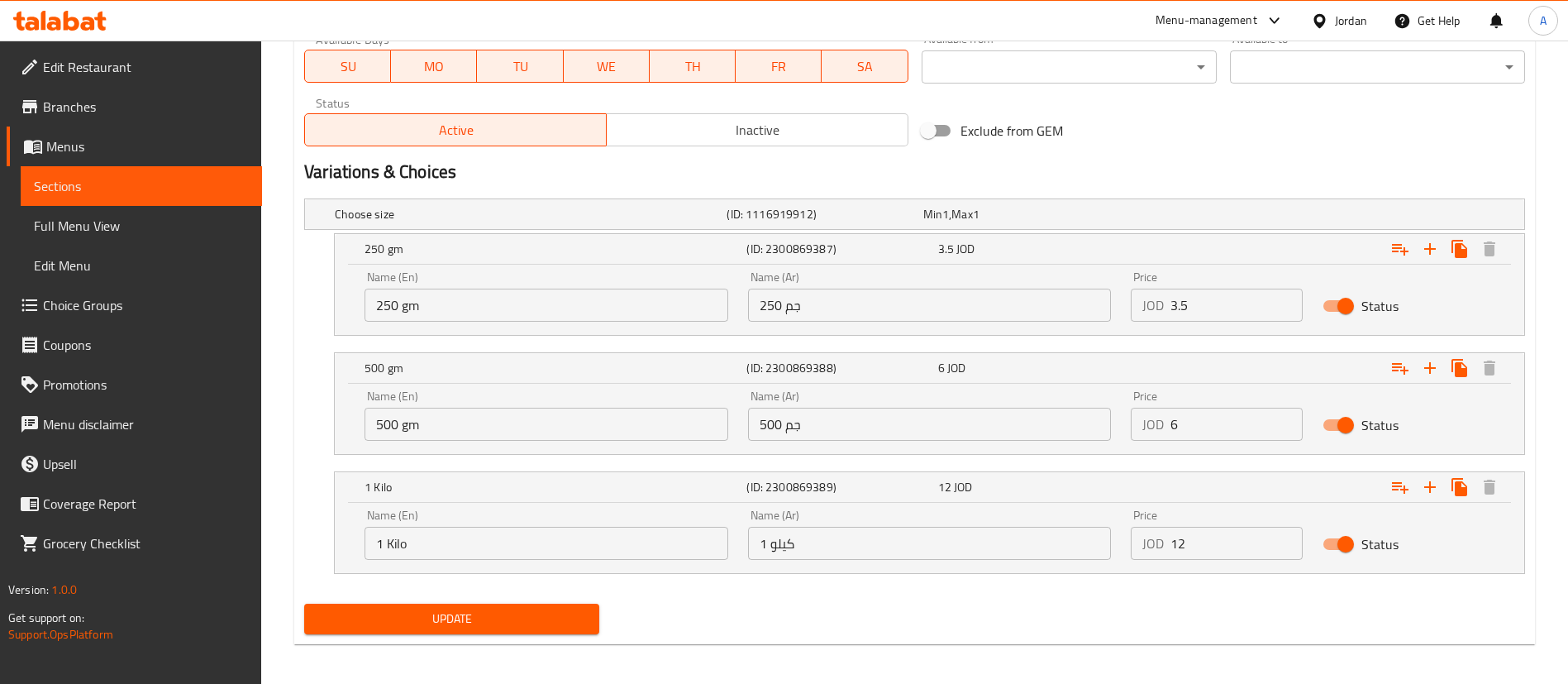
scroll to position [807, 0]
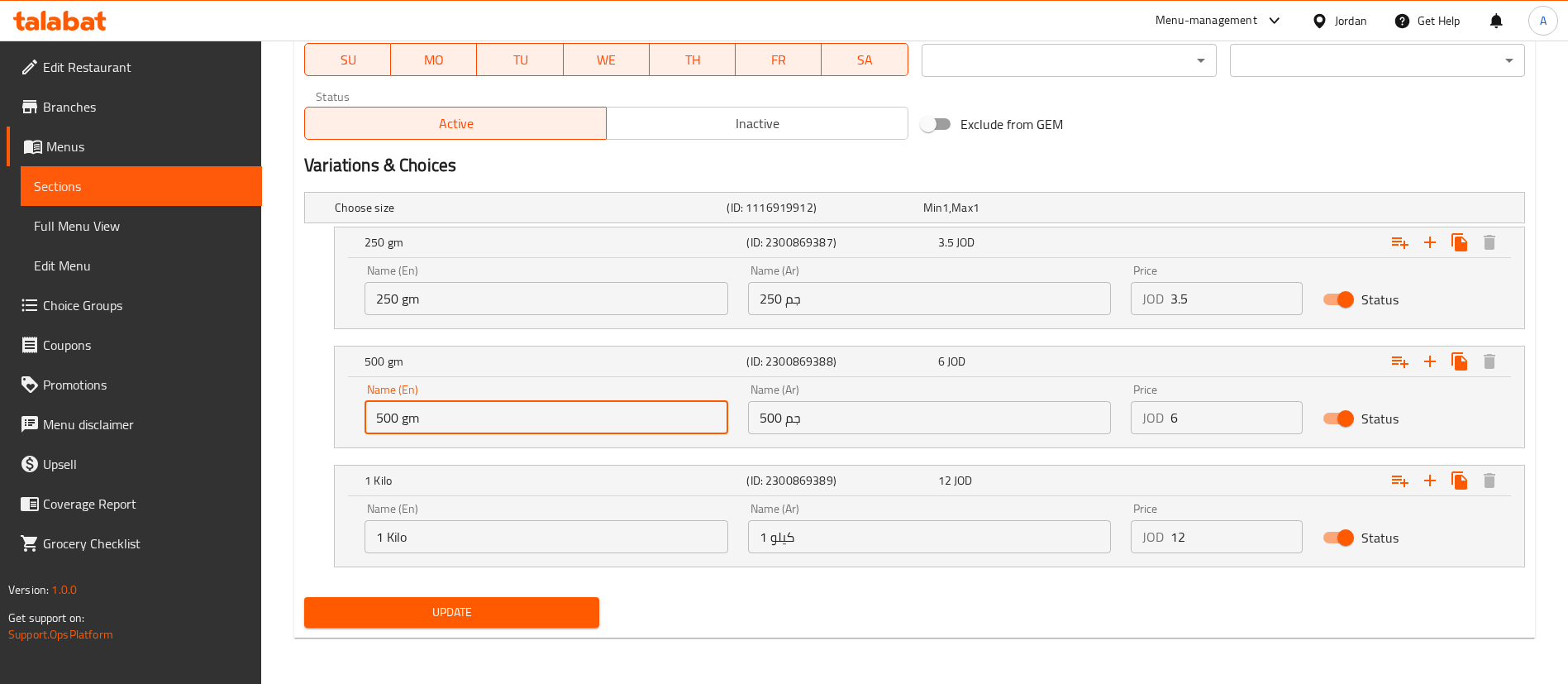
drag, startPoint x: 438, startPoint y: 420, endPoint x: 178, endPoint y: 427, distance: 260.1
type input "1/2 Kilo"
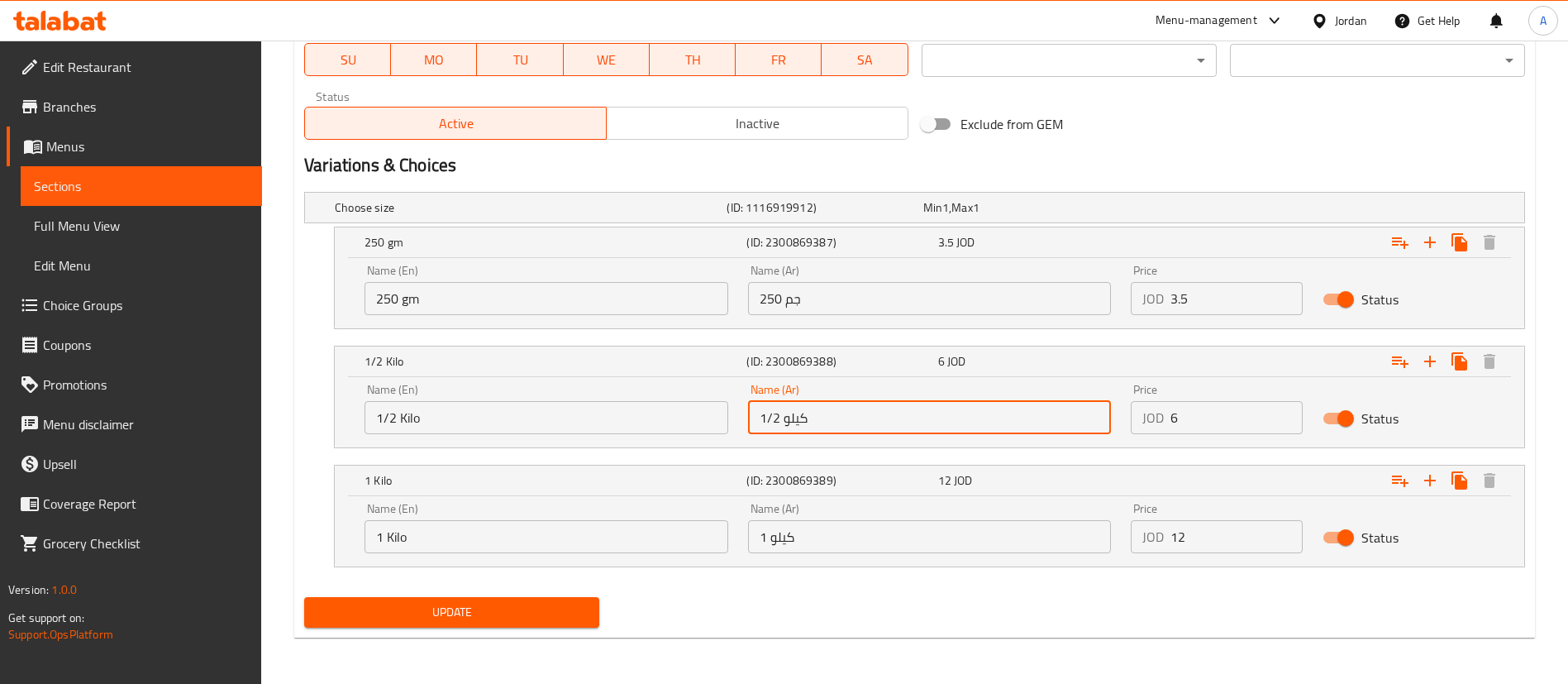
type input "1/2 كيلو"
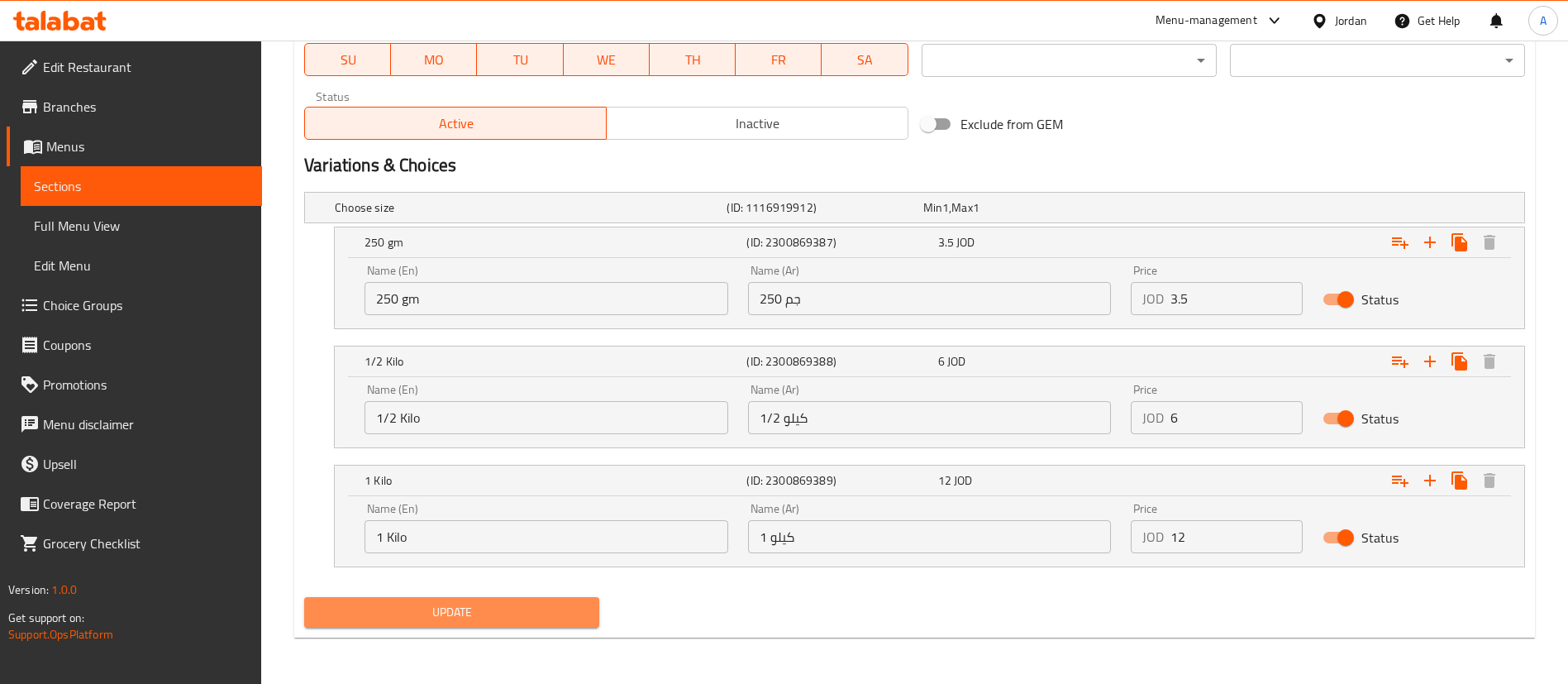
drag, startPoint x: 475, startPoint y: 622, endPoint x: 497, endPoint y: 591, distance: 38.0
click at [475, 619] on button "Update" at bounding box center [452, 612] width 295 height 31
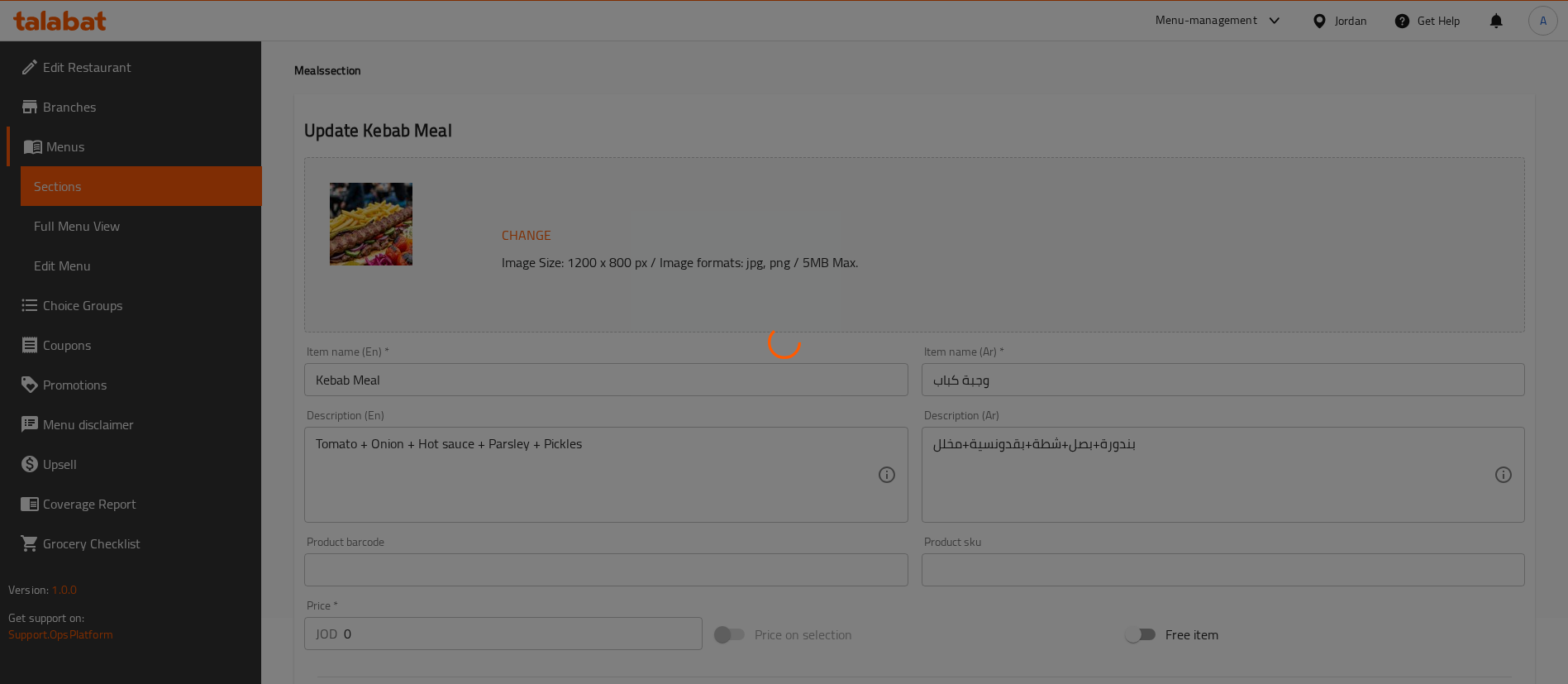
scroll to position [0, 0]
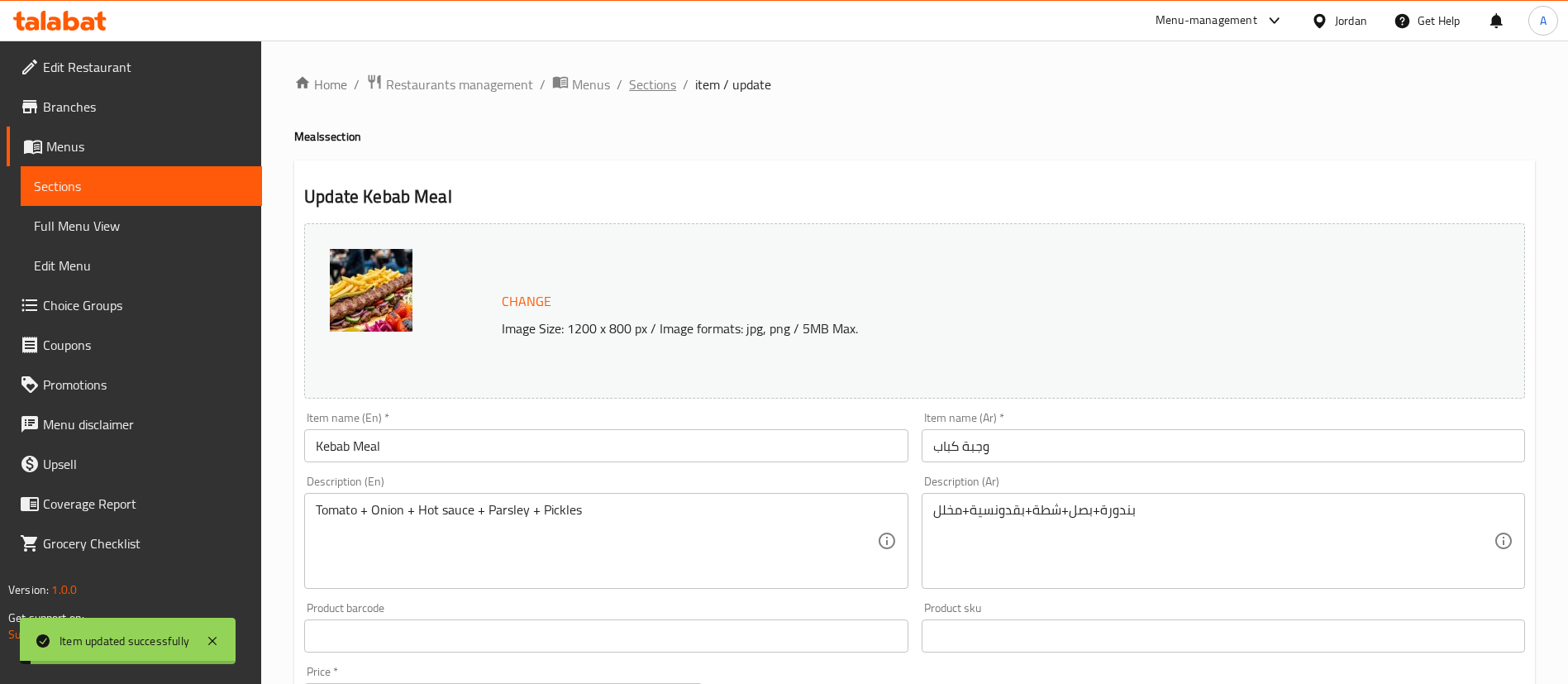
click at [647, 76] on span "Sections" at bounding box center [653, 84] width 48 height 19
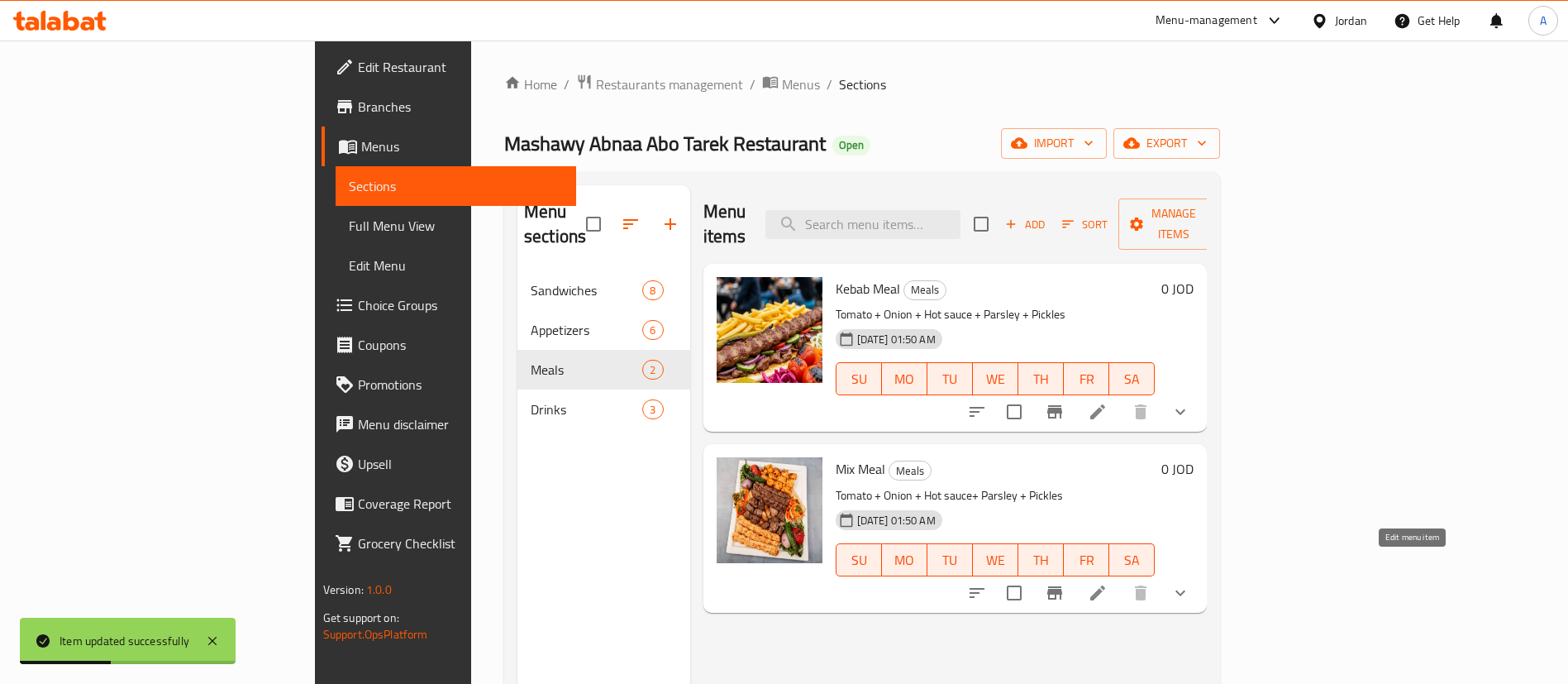
click at [1107, 583] on icon at bounding box center [1098, 593] width 19 height 19
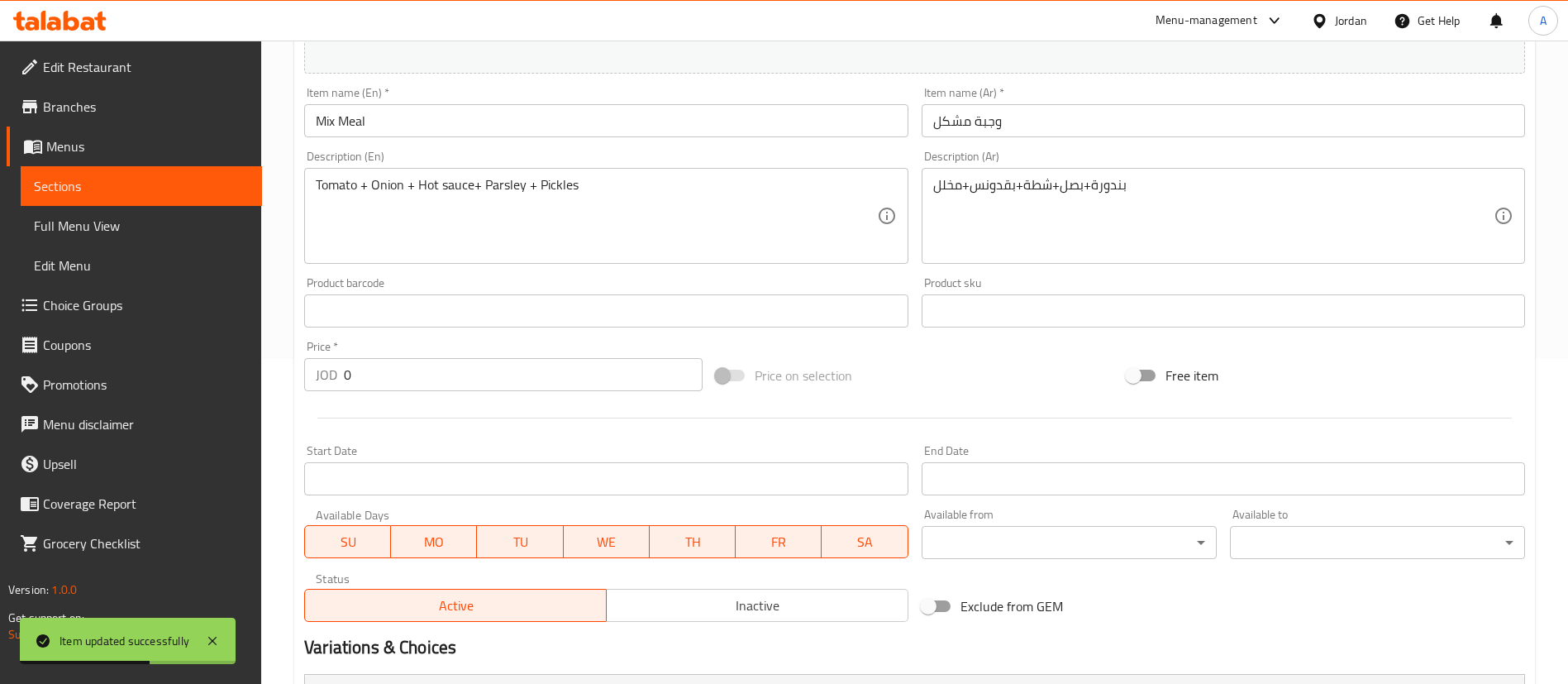
scroll to position [594, 0]
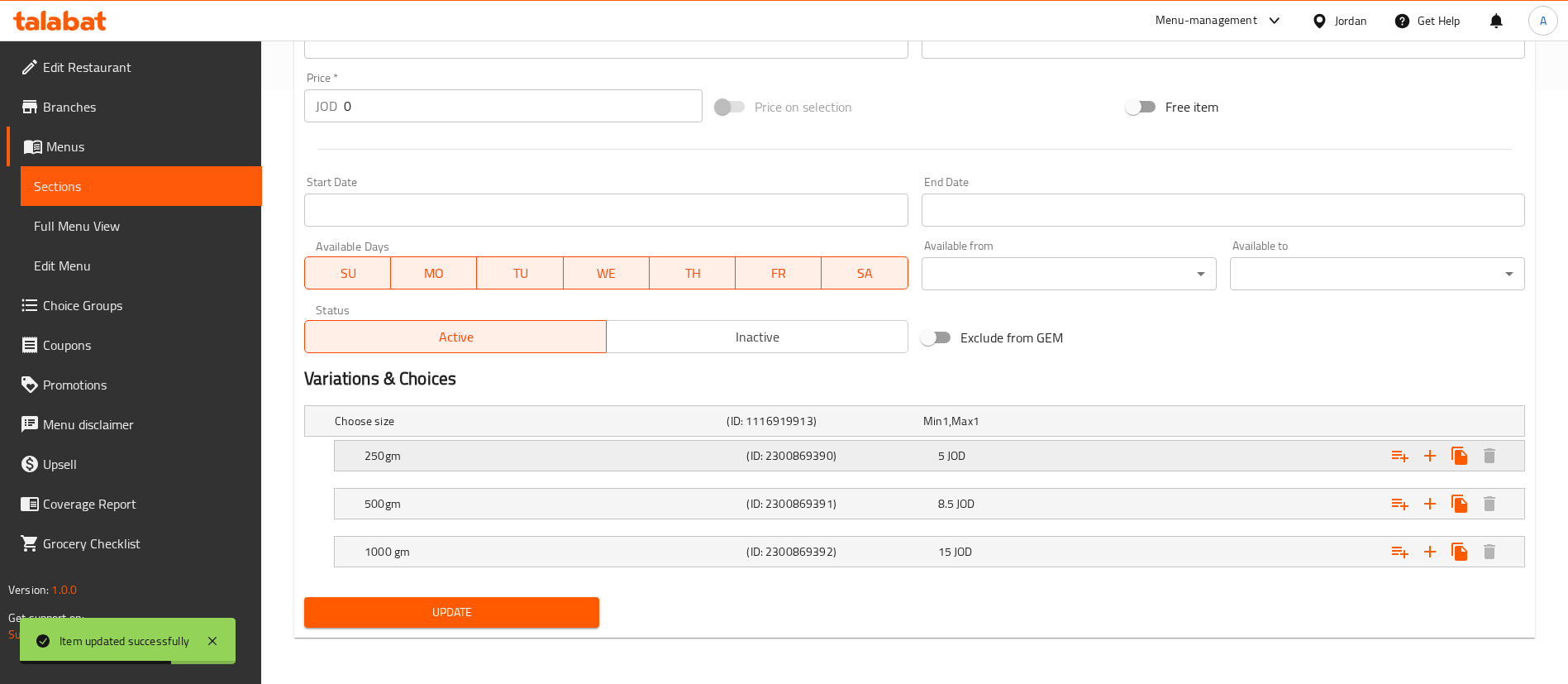
click at [872, 454] on h5 "(ID: 2300869390)" at bounding box center [839, 455] width 184 height 16
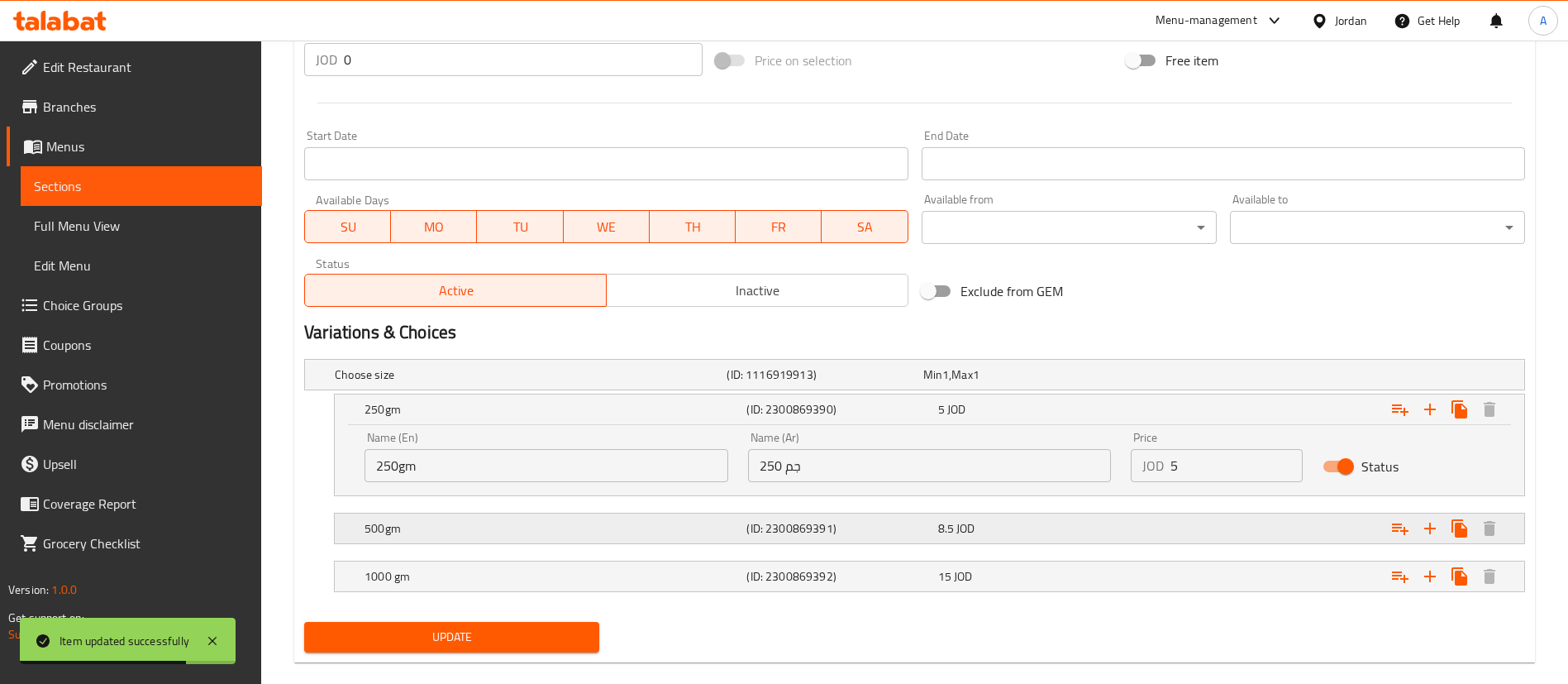
scroll to position [665, 0]
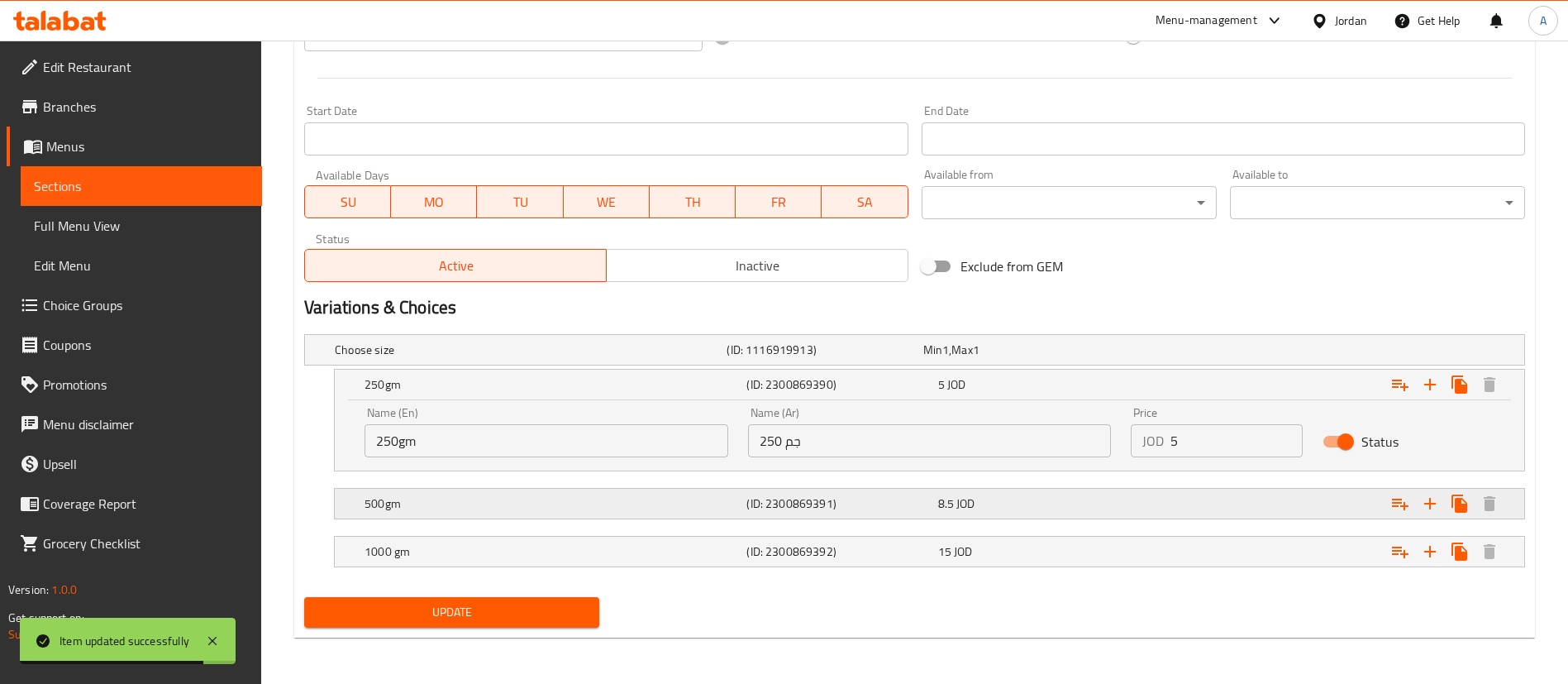
click at [781, 499] on h5 "(ID: 2300869391)" at bounding box center [839, 504] width 184 height 16
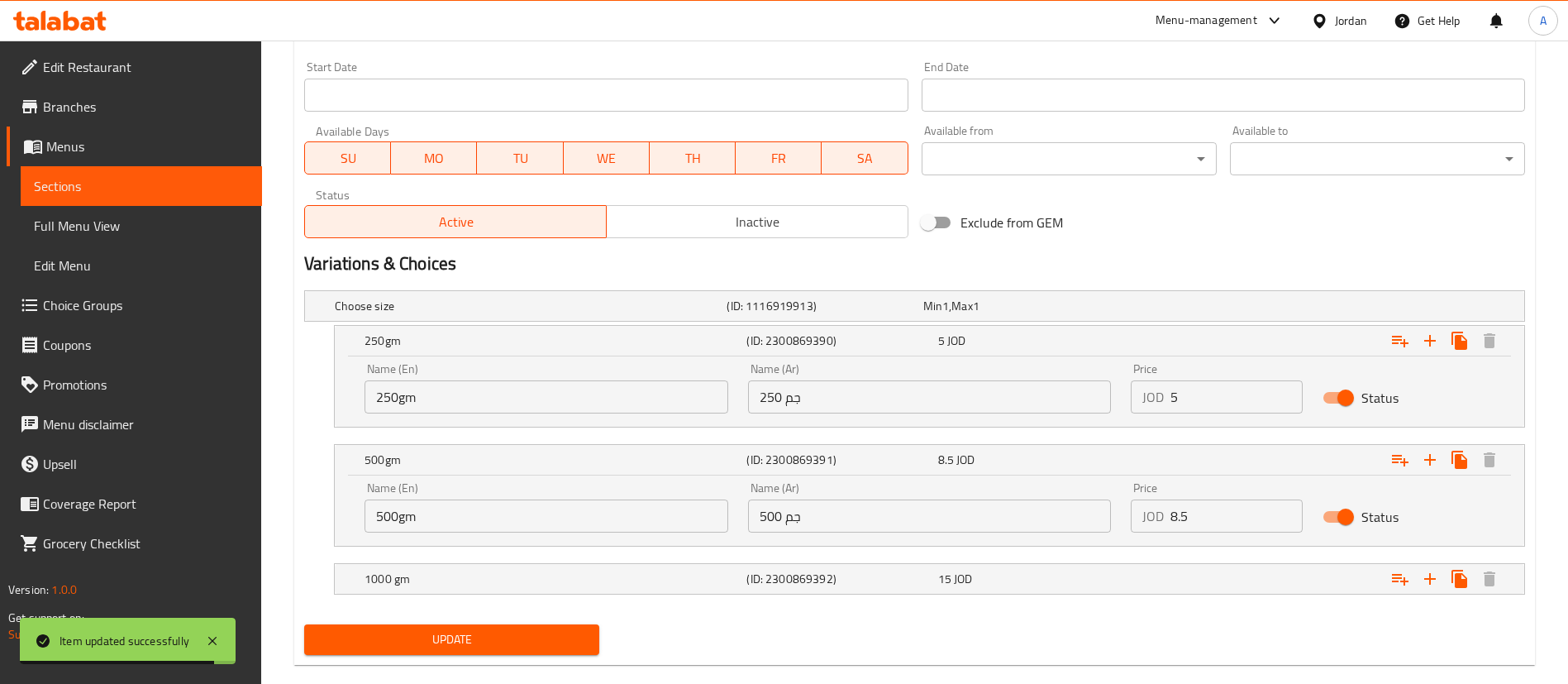
scroll to position [733, 0]
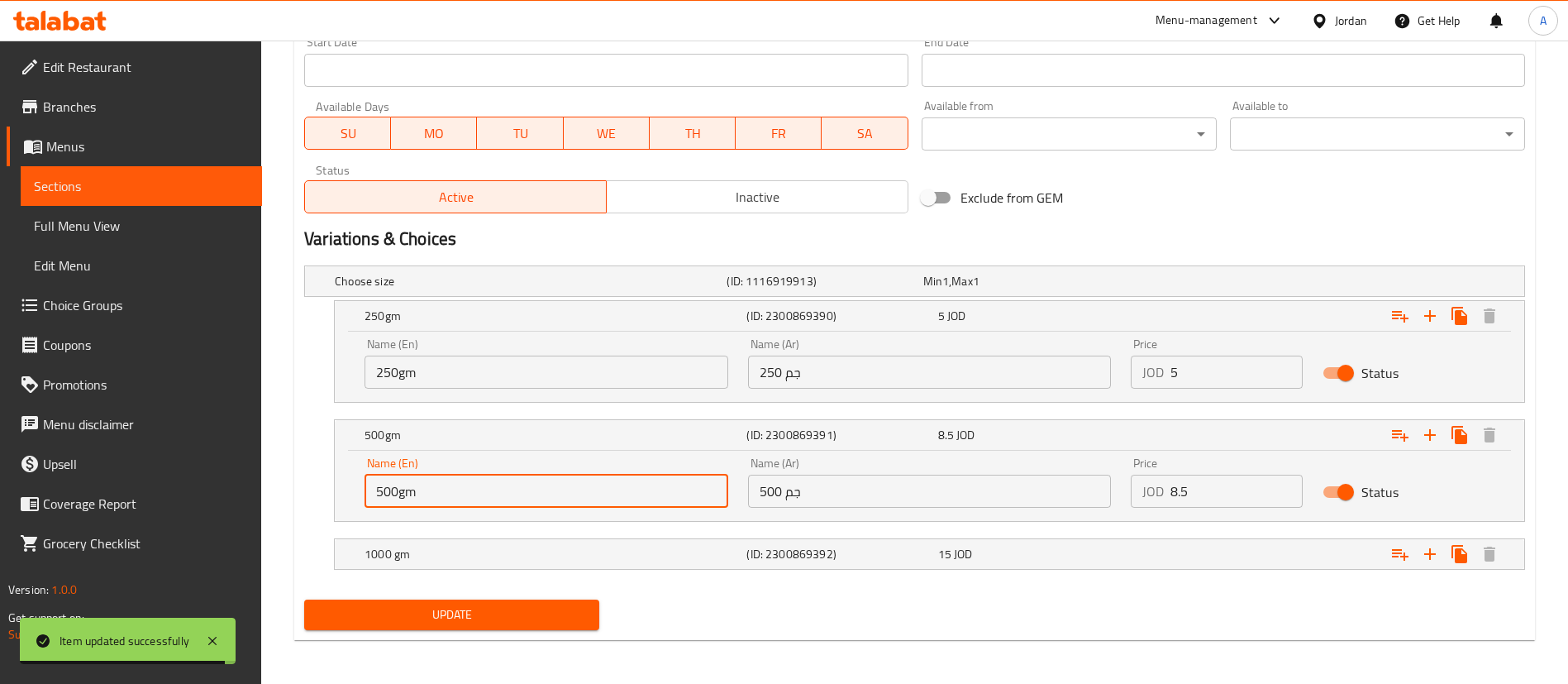
drag, startPoint x: 496, startPoint y: 500, endPoint x: 263, endPoint y: 494, distance: 233.1
type input "1/2 Kilo"
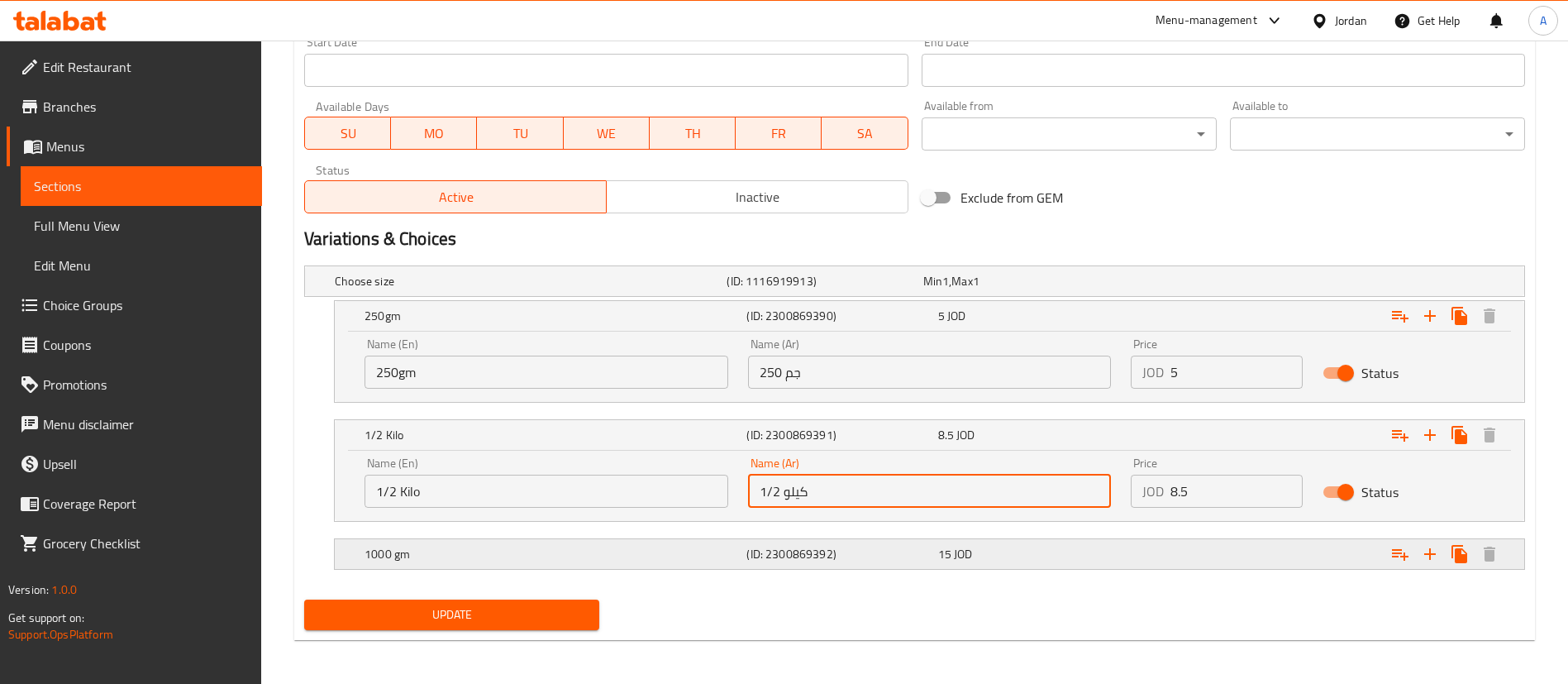
type input "1/2 كيلو"
click at [423, 548] on h5 "1000 gm" at bounding box center [552, 554] width 375 height 16
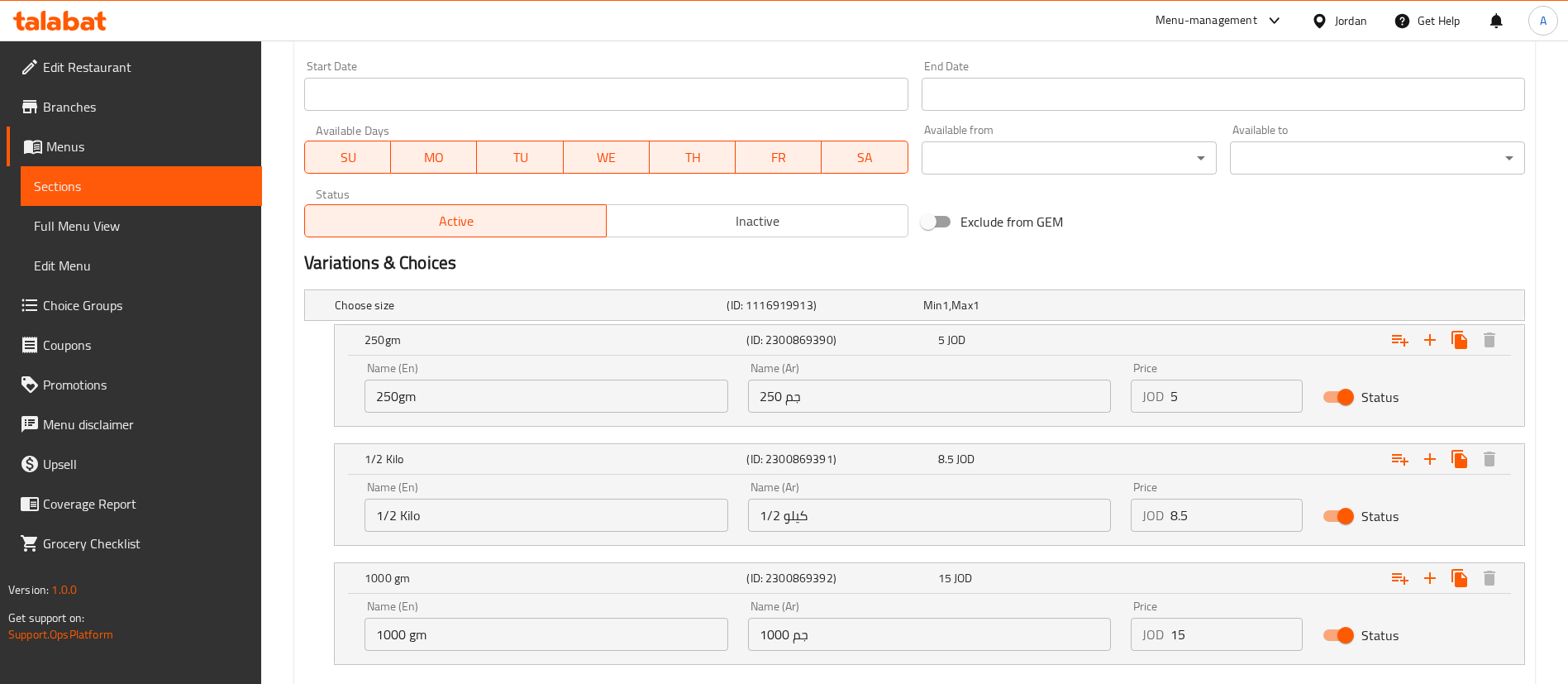
scroll to position [744, 0]
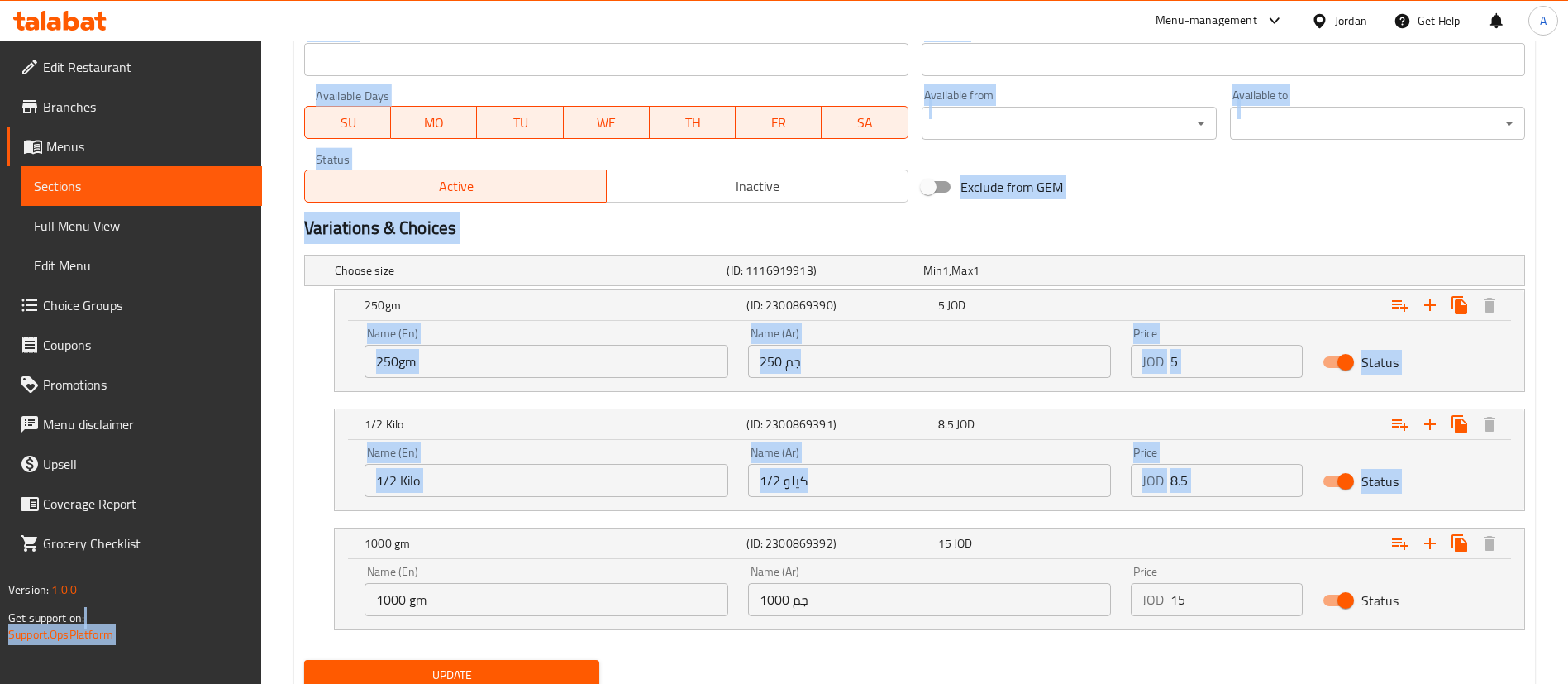
drag, startPoint x: 199, startPoint y: 601, endPoint x: 220, endPoint y: 600, distance: 21.0
click at [204, 601] on div "Edit Restaurant Branches Menus Sections Full Menu View Edit Menu Choice Groups …" at bounding box center [784, 21] width 1568 height 1450
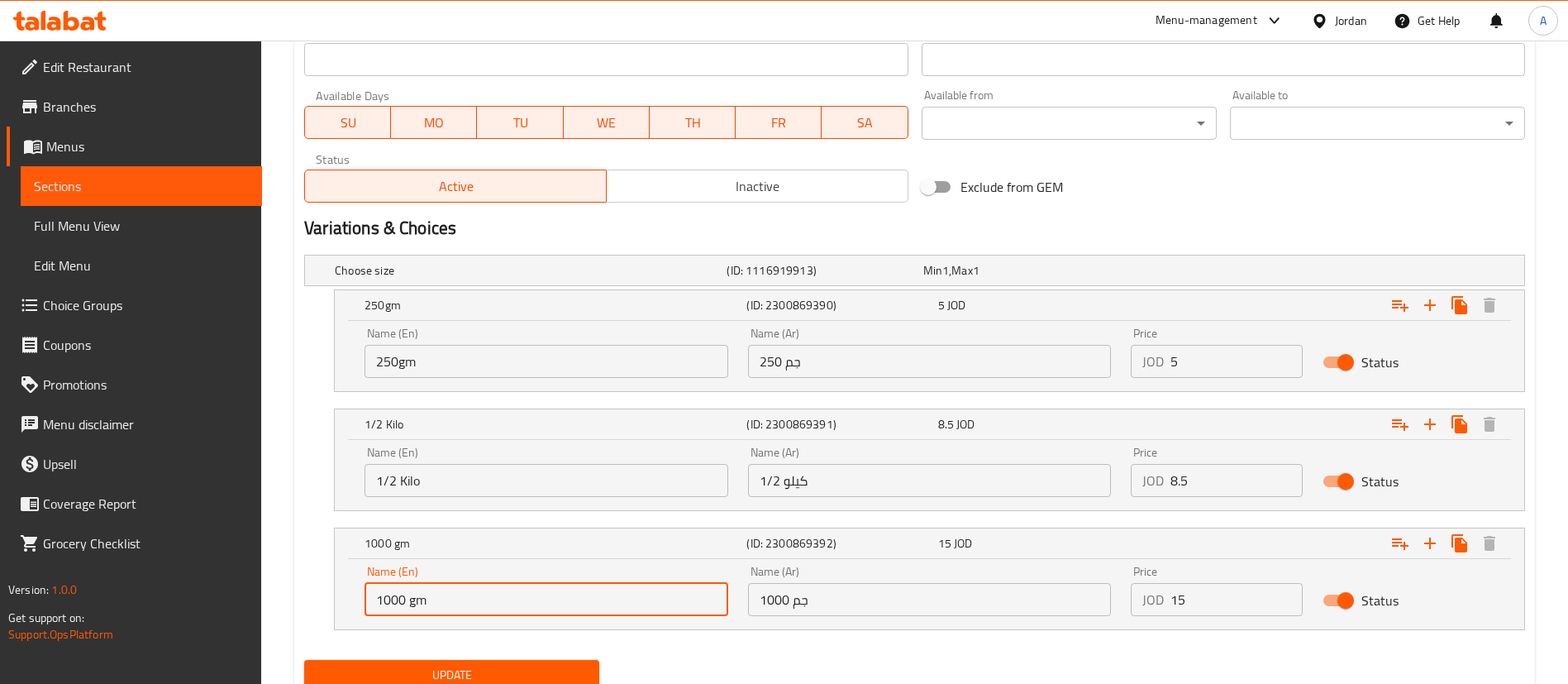
click at [502, 600] on input "1000 gm" at bounding box center [546, 600] width 364 height 33
type input "1 Kilo"
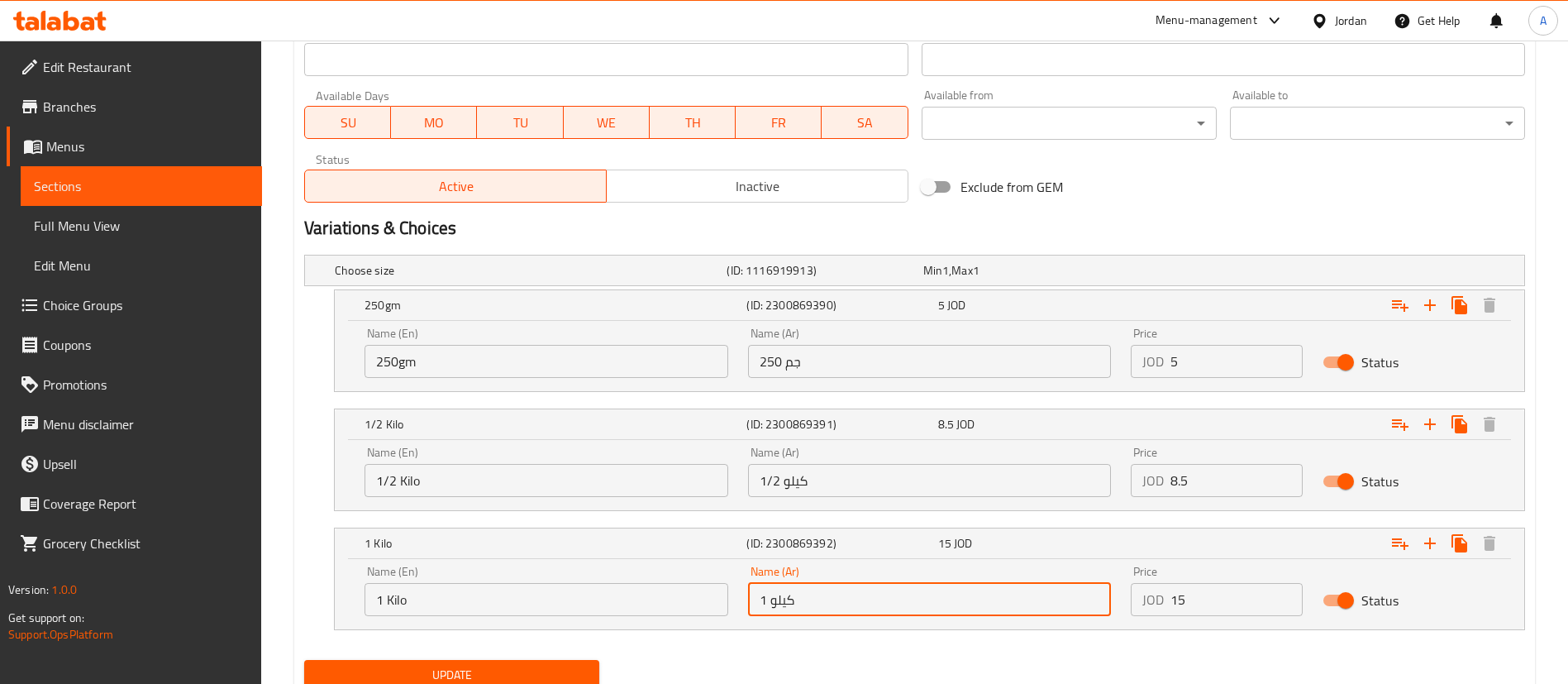
type input "1 كيلو"
click at [304, 660] on button "Update" at bounding box center [452, 675] width 295 height 31
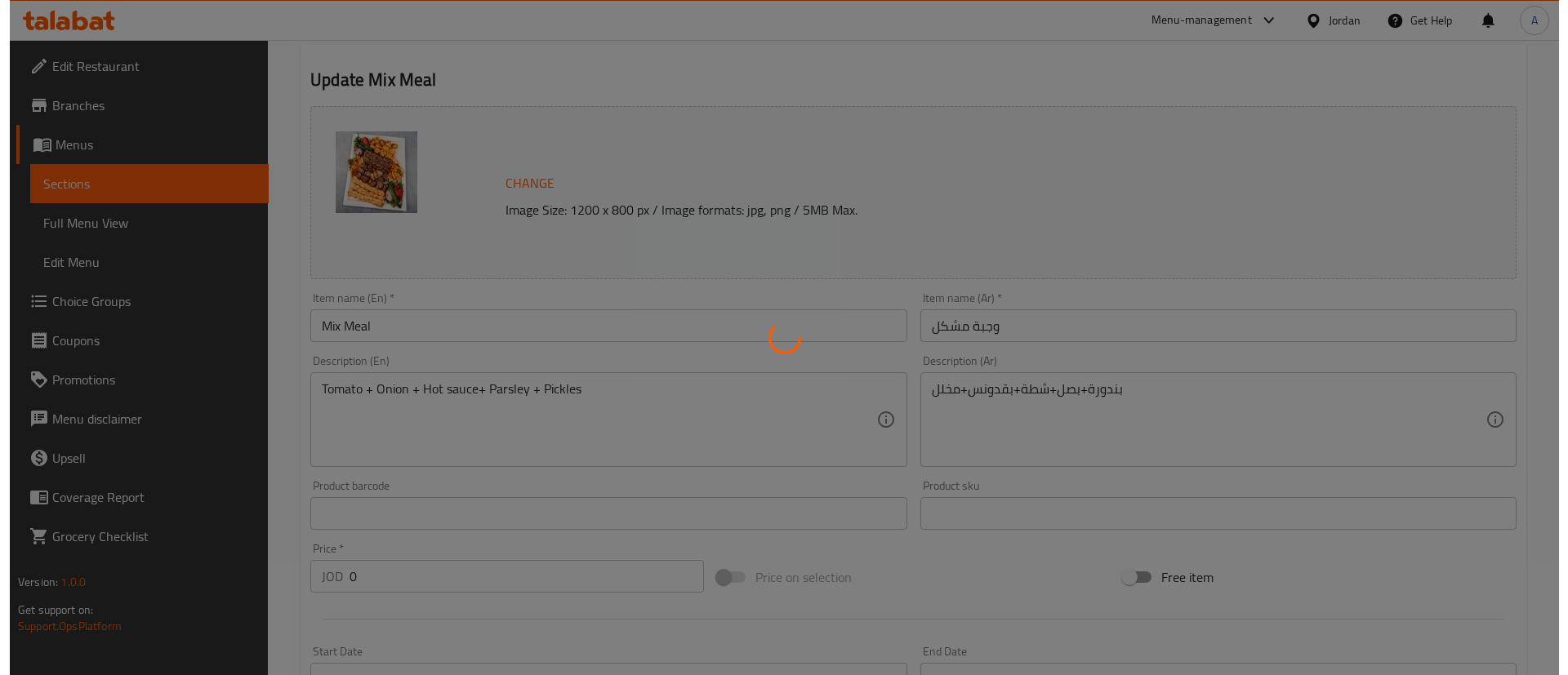
scroll to position [0, 0]
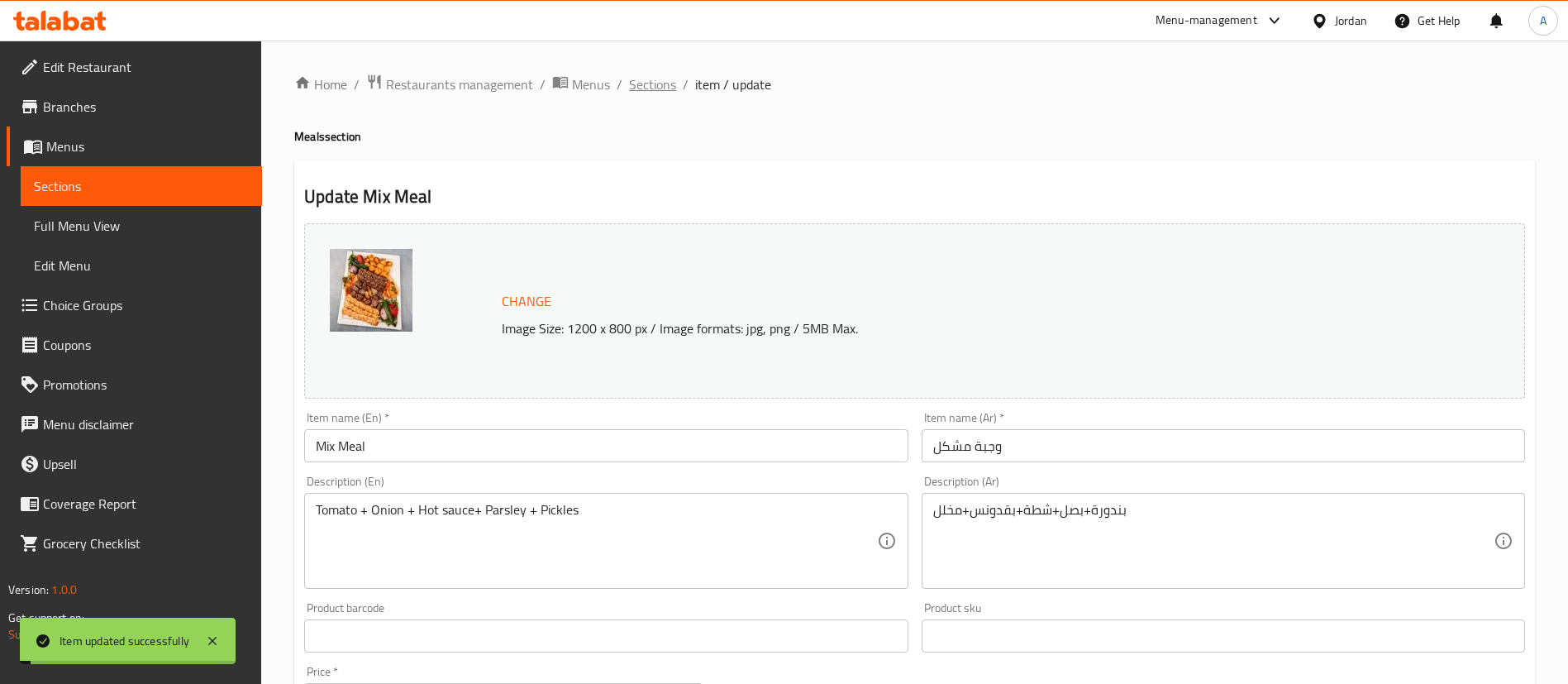
click at [627, 89] on ol "Home / Restaurants management / Menus / Sections / item / update" at bounding box center [914, 84] width 1241 height 21
click at [630, 92] on span "Sections" at bounding box center [653, 84] width 48 height 19
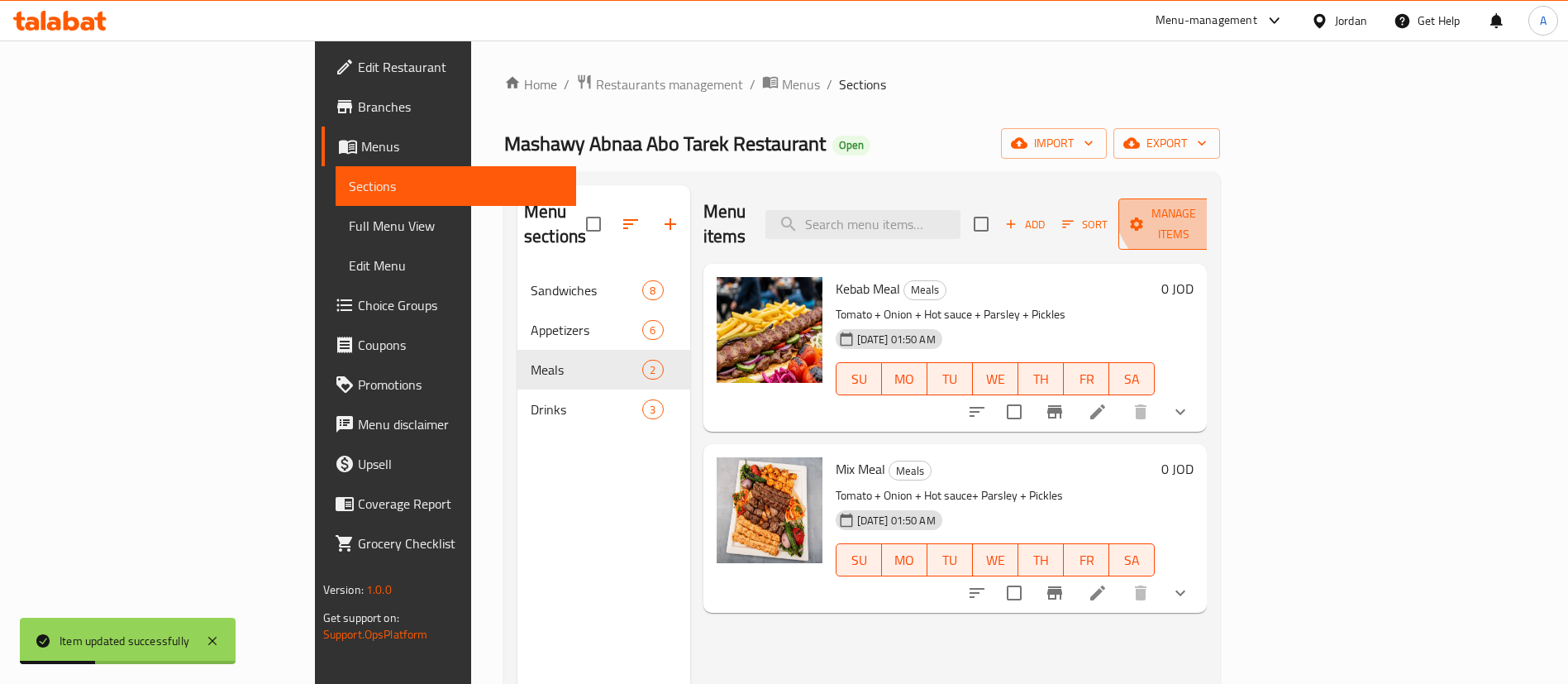
click at [1230, 199] on button "Manage items" at bounding box center [1173, 224] width 111 height 51
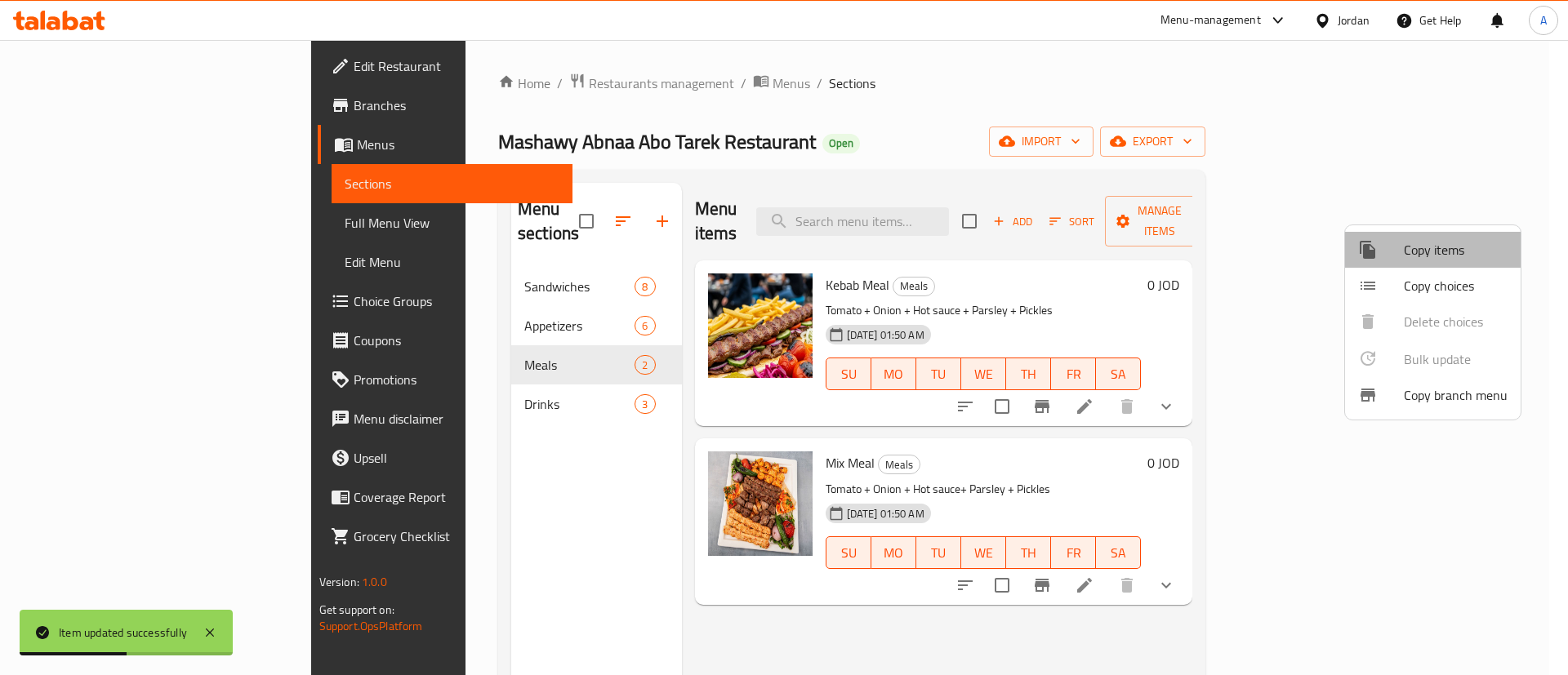
click at [1459, 258] on span "Copy items" at bounding box center [1455, 250] width 103 height 19
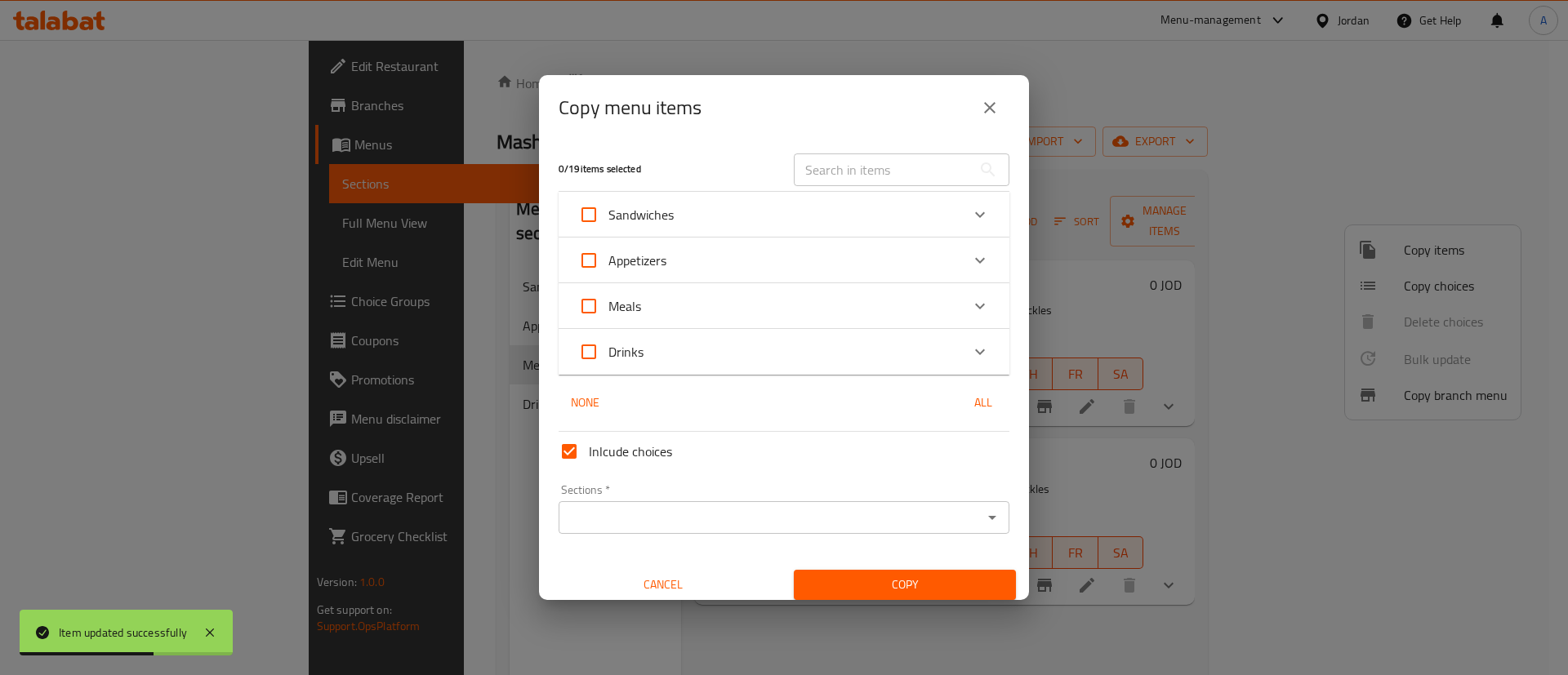
click at [731, 298] on div "Meals" at bounding box center [769, 305] width 382 height 39
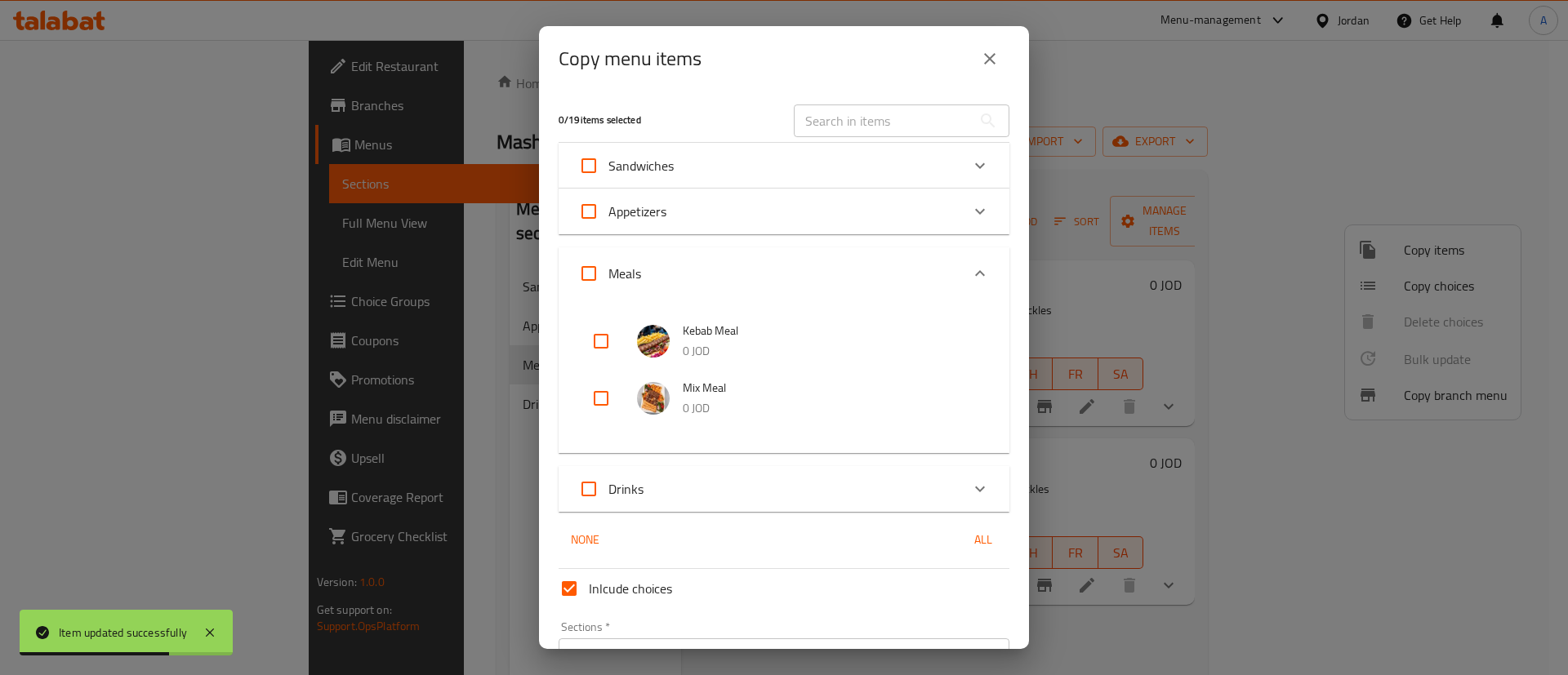
click at [573, 331] on div "Kebab Meal 0 JOD Mix Meal 0 JOD" at bounding box center [784, 376] width 451 height 153
click at [602, 341] on input "checkbox" at bounding box center [601, 341] width 39 height 39
checkbox input "true"
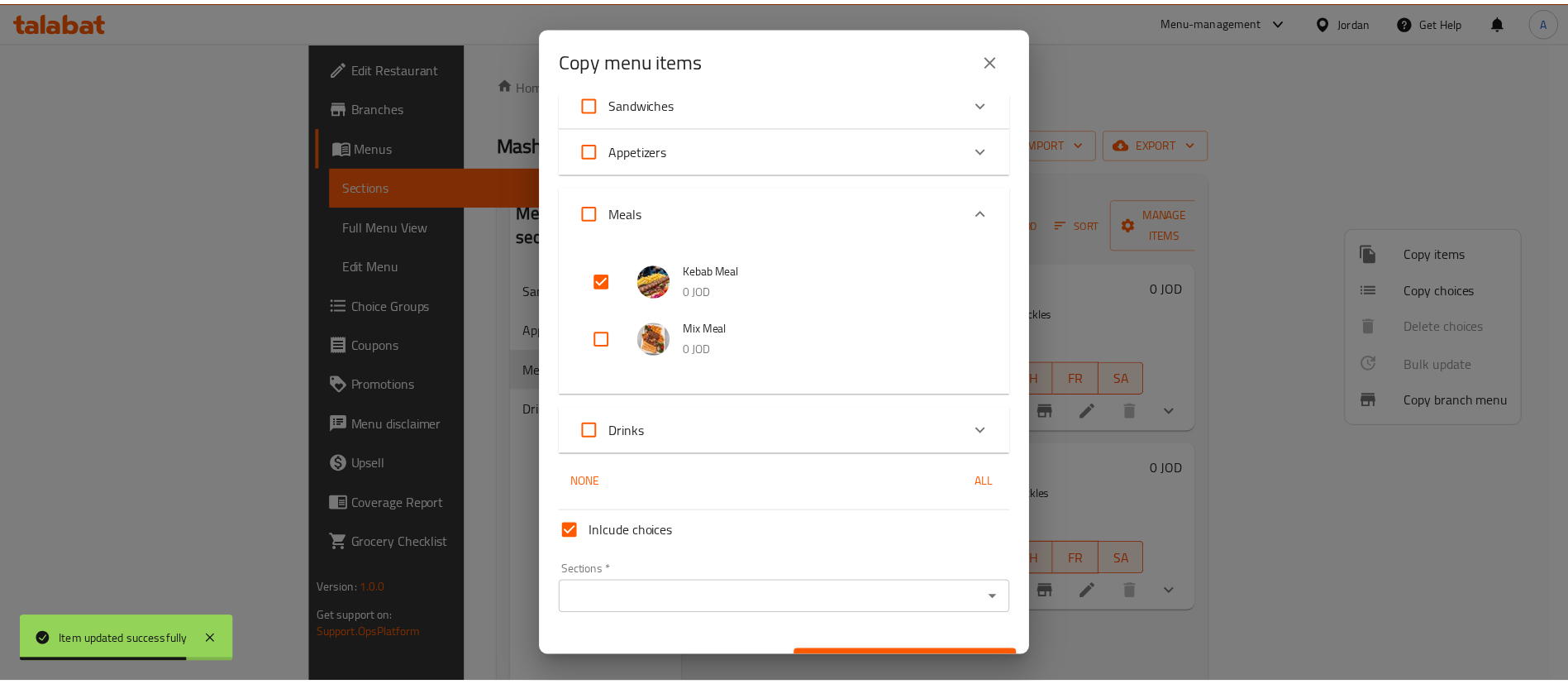
scroll to position [99, 0]
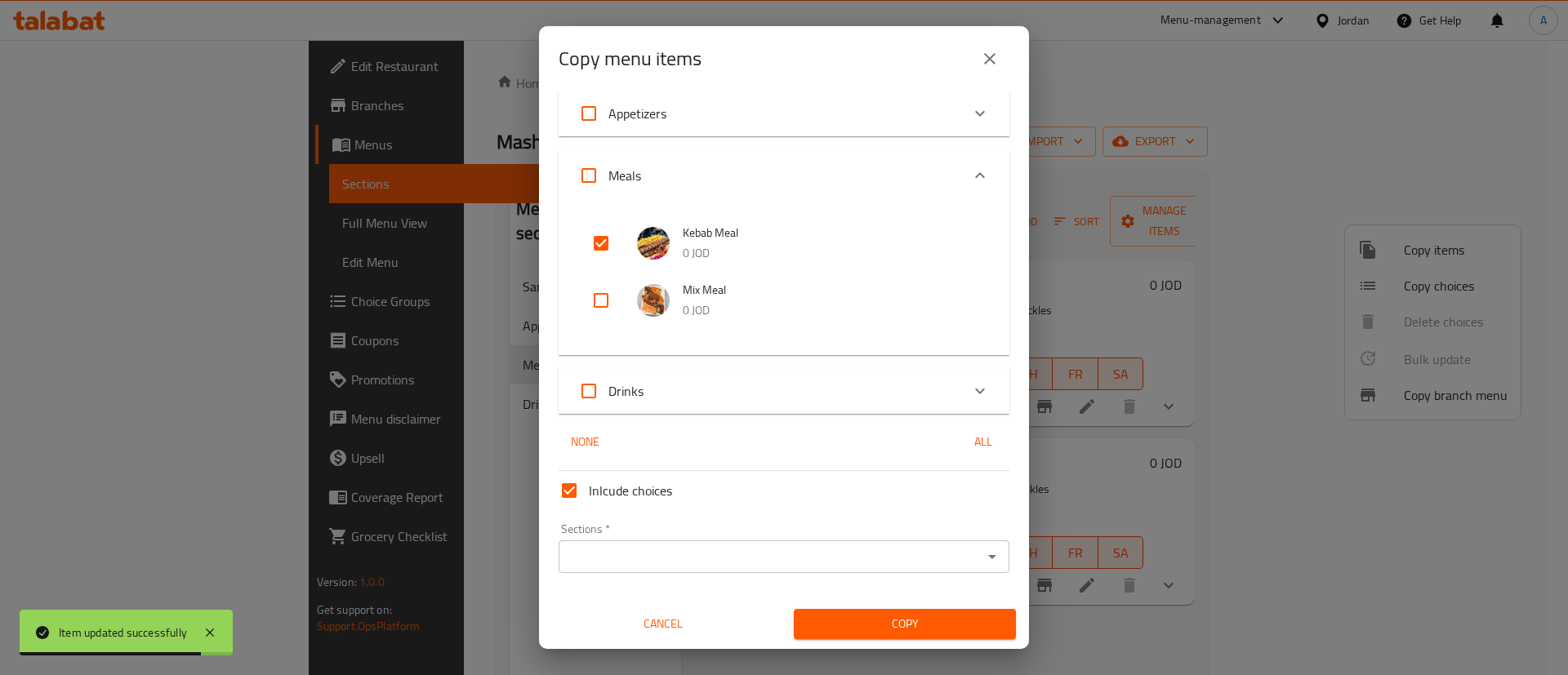
click at [634, 562] on input "Sections   *" at bounding box center [770, 556] width 414 height 23
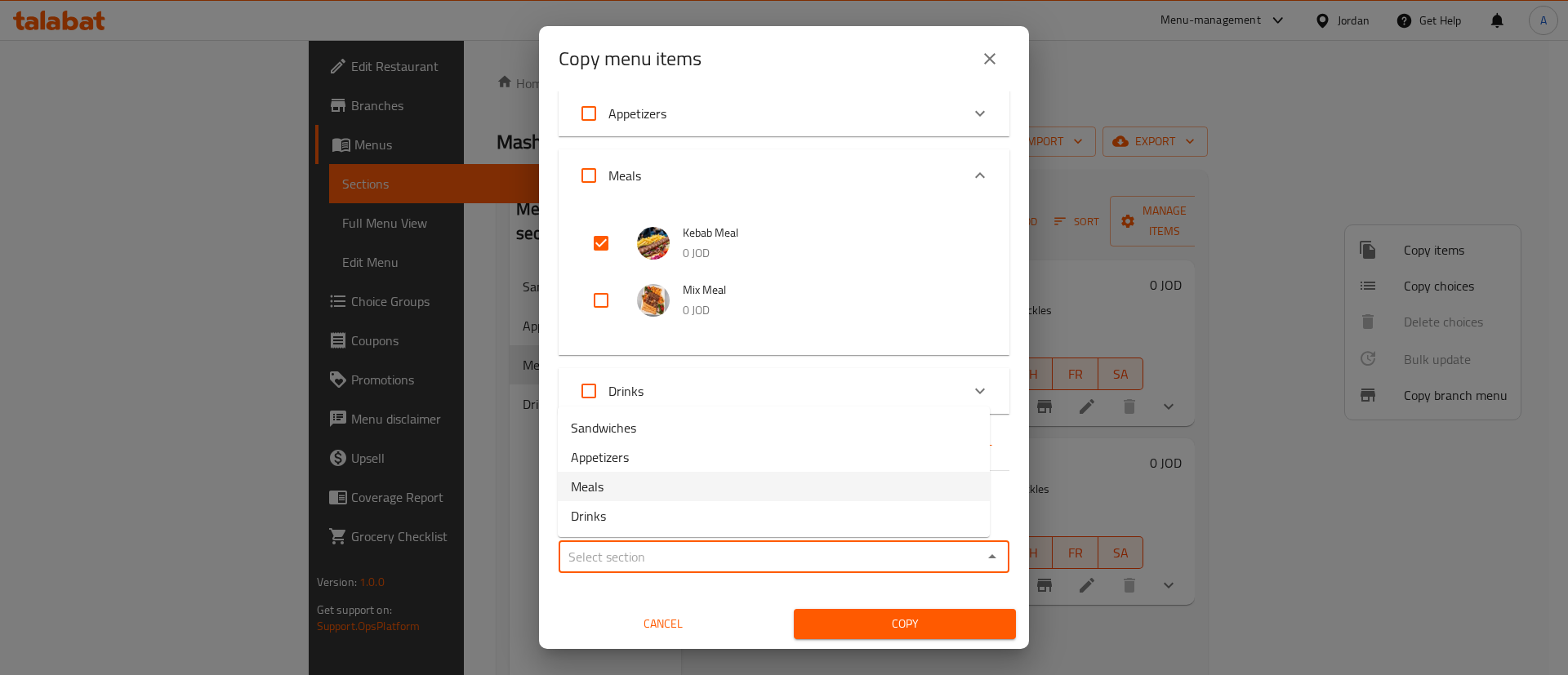
click at [661, 499] on li "Meals" at bounding box center [773, 486] width 432 height 30
type input "Meals"
click at [898, 619] on span "Copy" at bounding box center [904, 623] width 196 height 20
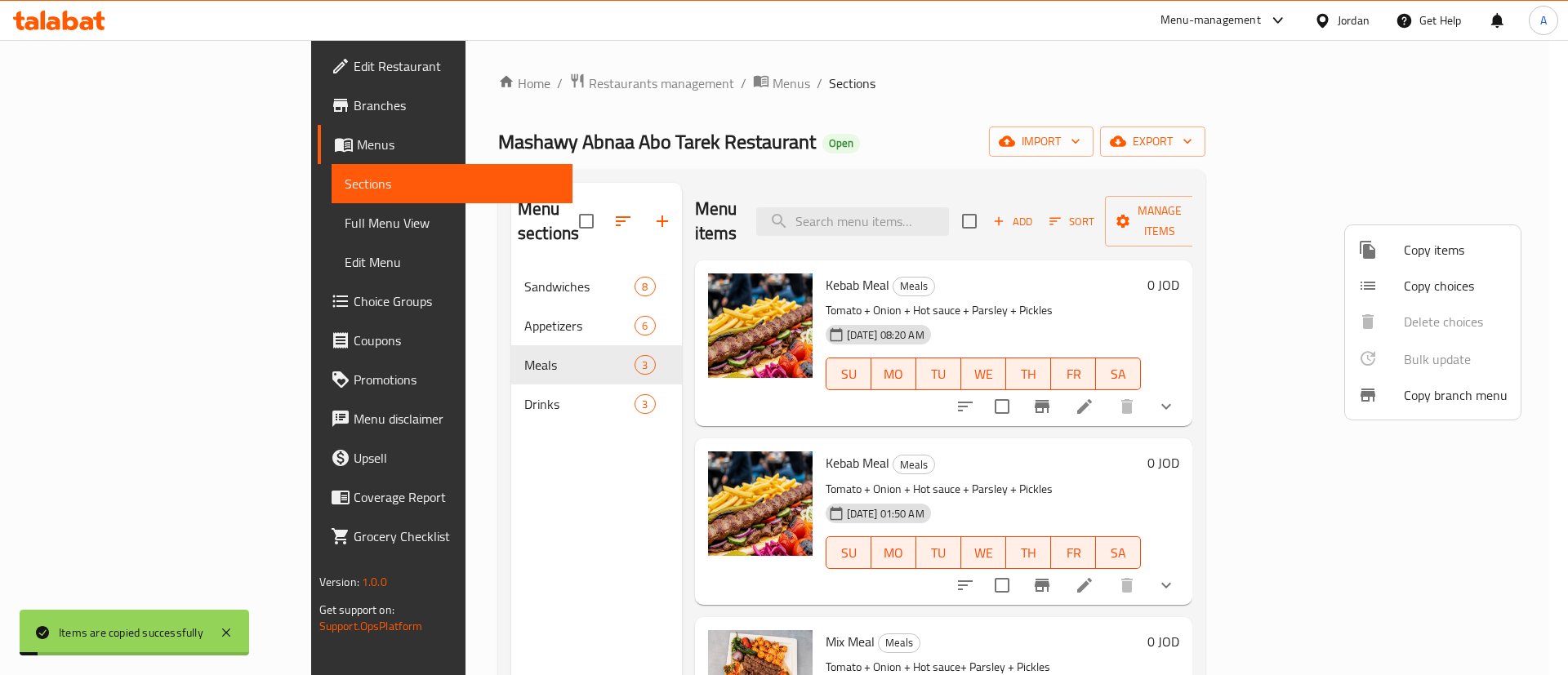
click at [1096, 146] on div at bounding box center [784, 337] width 1568 height 675
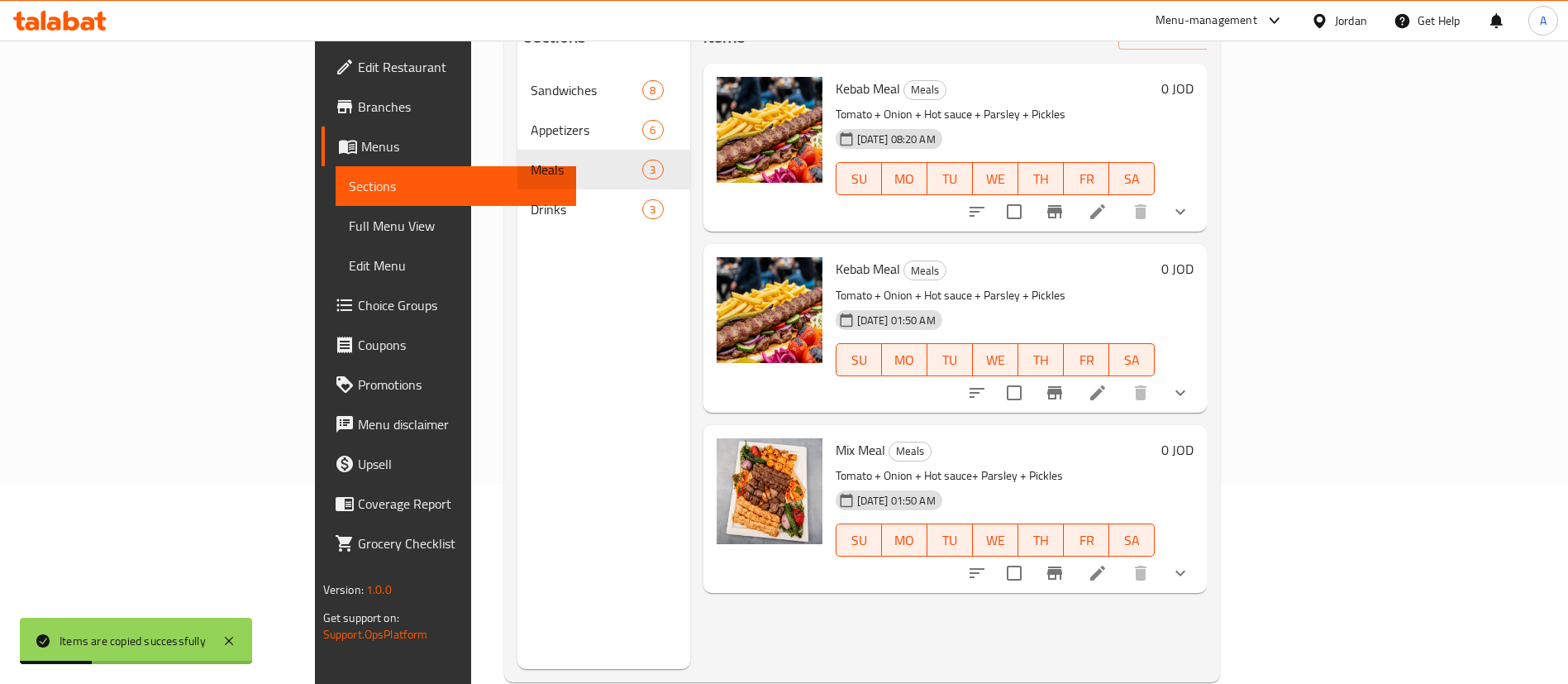
scroll to position [0, 0]
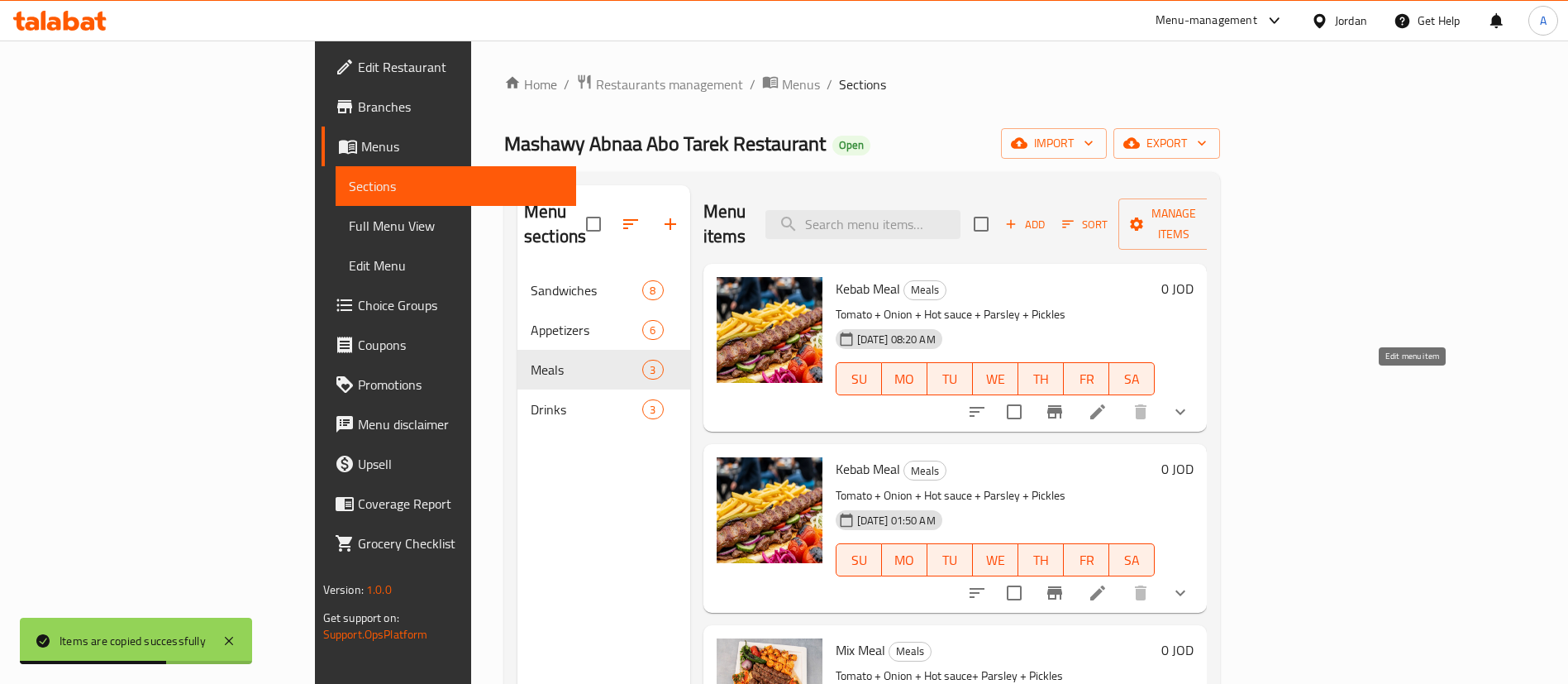
click at [1107, 402] on icon at bounding box center [1098, 411] width 19 height 19
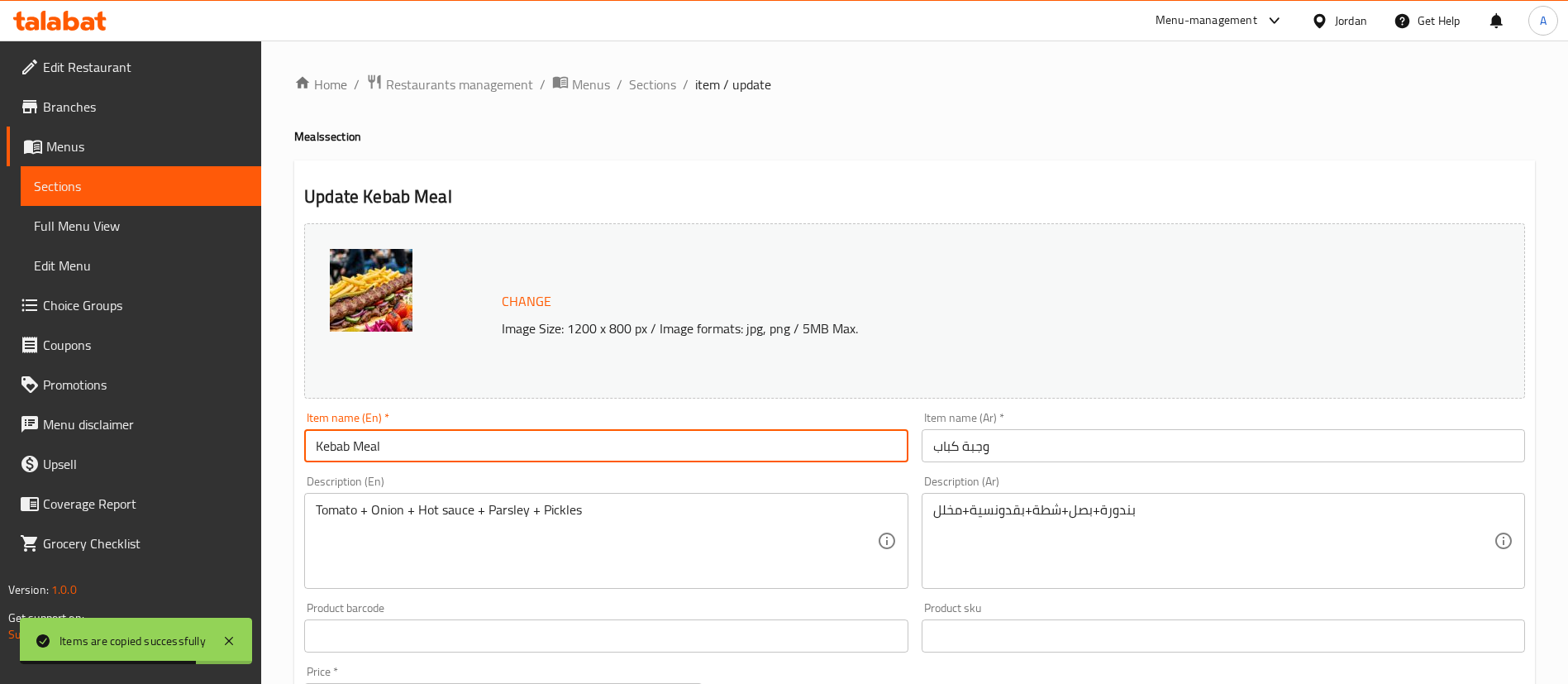
drag, startPoint x: 364, startPoint y: 450, endPoint x: 47, endPoint y: 422, distance: 318.2
click at [66, 428] on div "Edit Restaurant Branches Menus Sections Full Menu View Edit Menu Choice Groups …" at bounding box center [784, 659] width 1568 height 1237
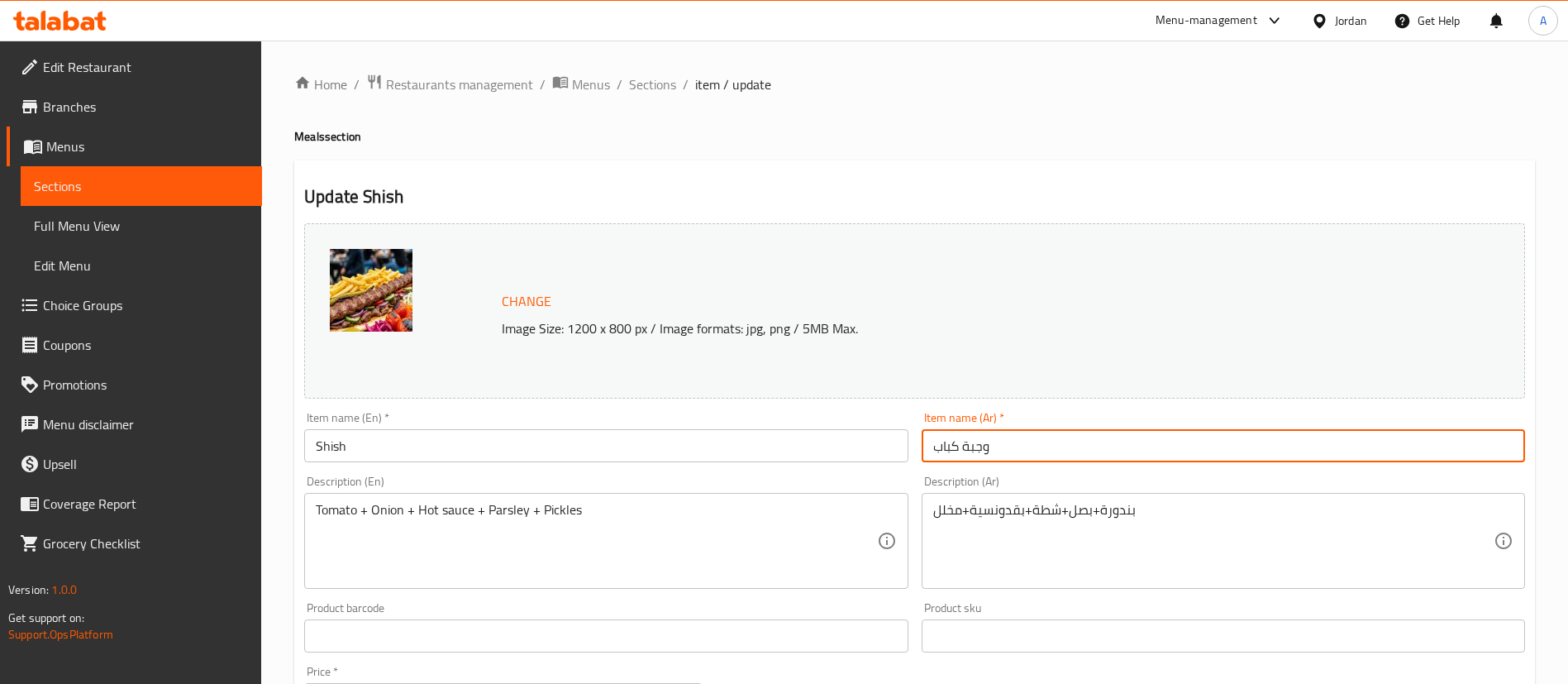
click at [452, 448] on input "Shish" at bounding box center [606, 445] width 603 height 33
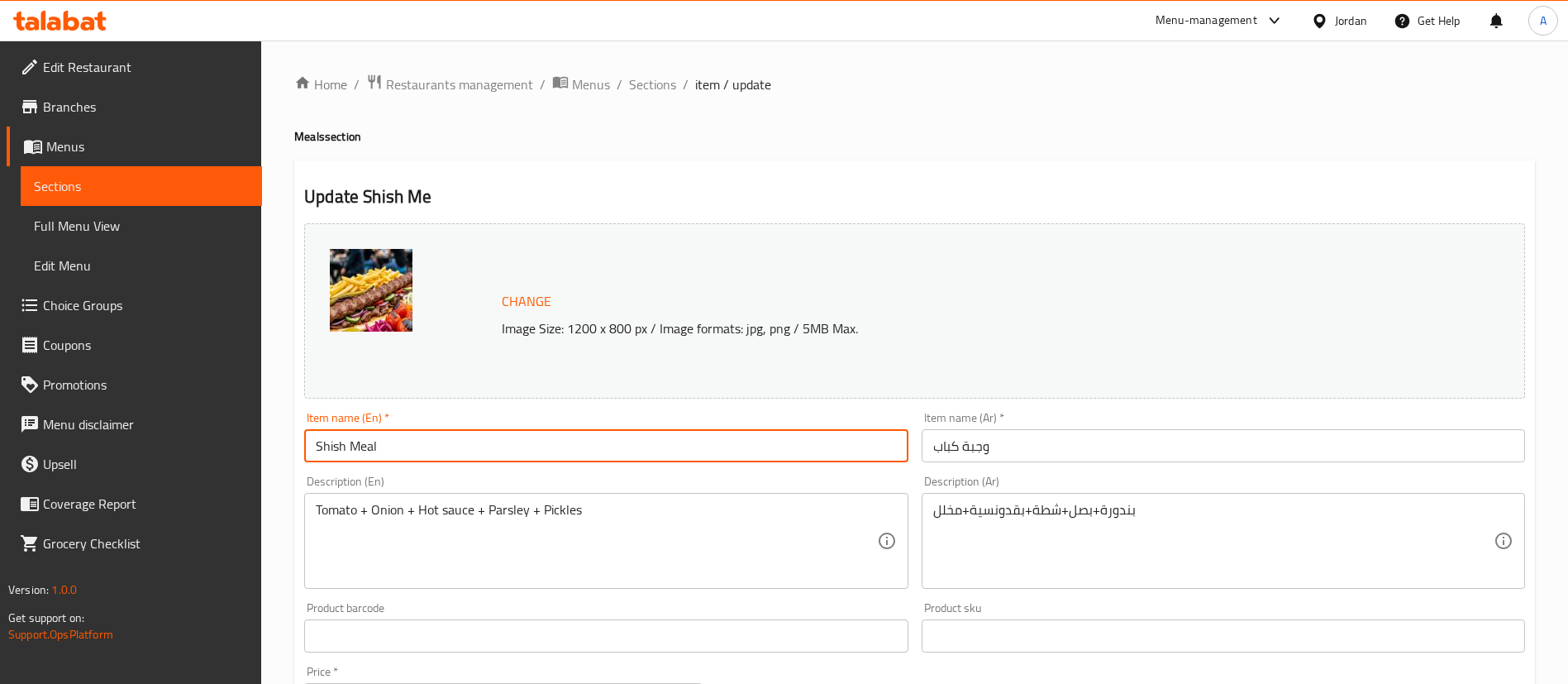
type input "Shish Meal"
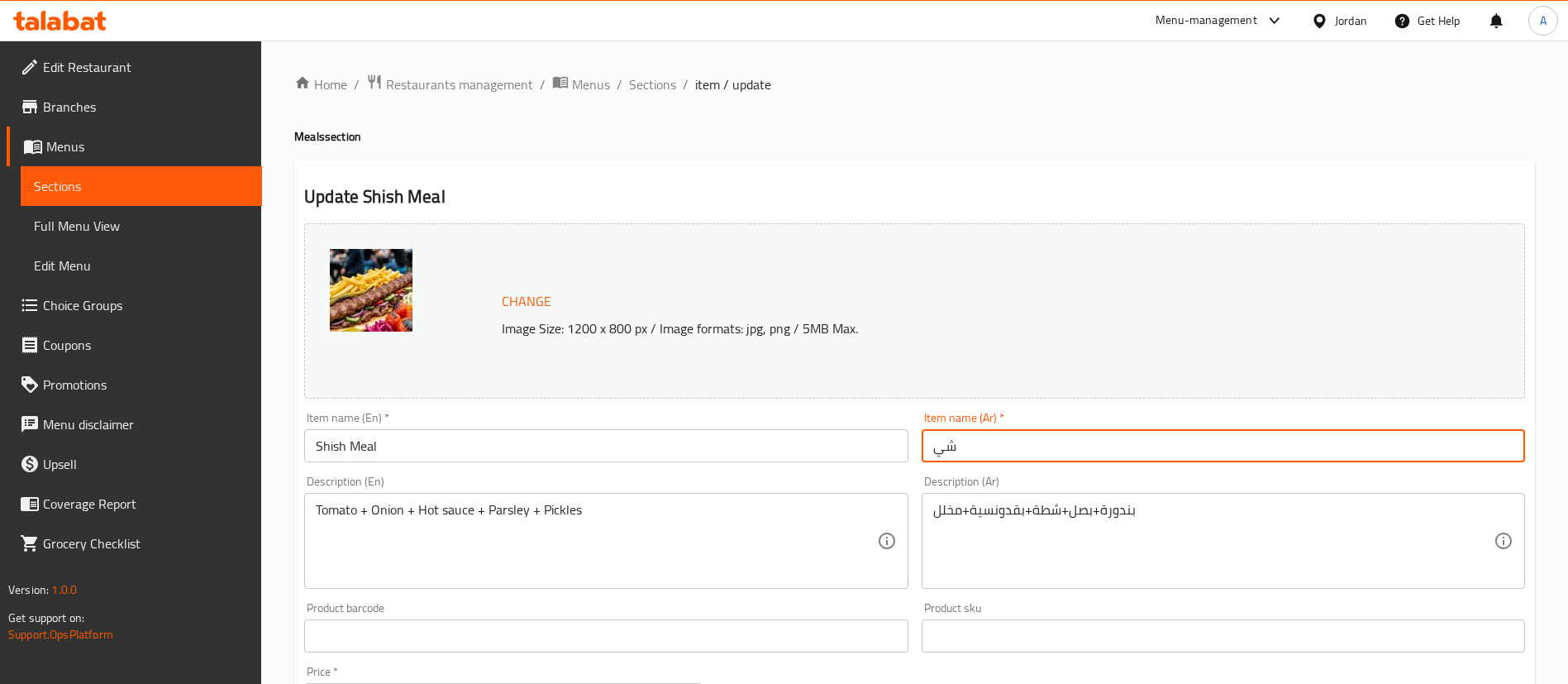
type input "ش"
type input "وجبة شيش"
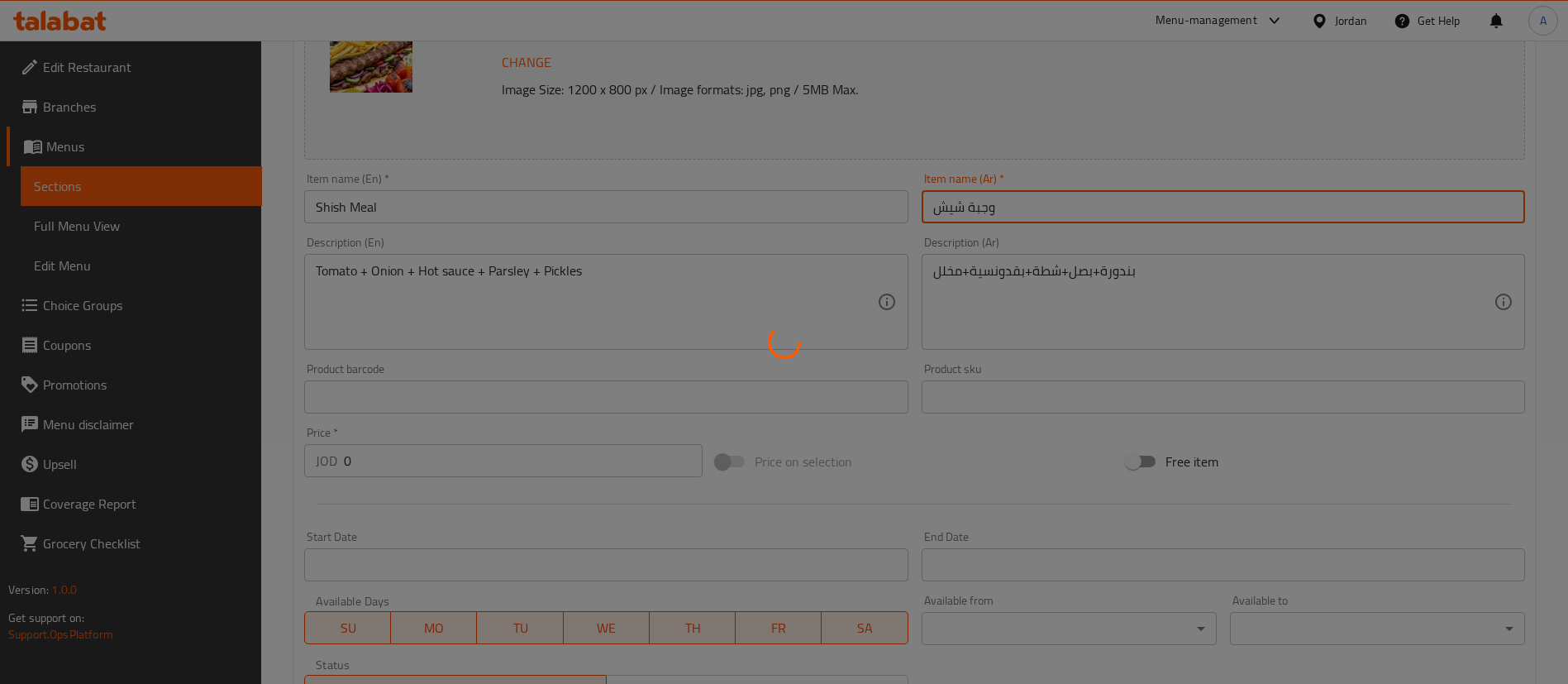
scroll to position [248, 0]
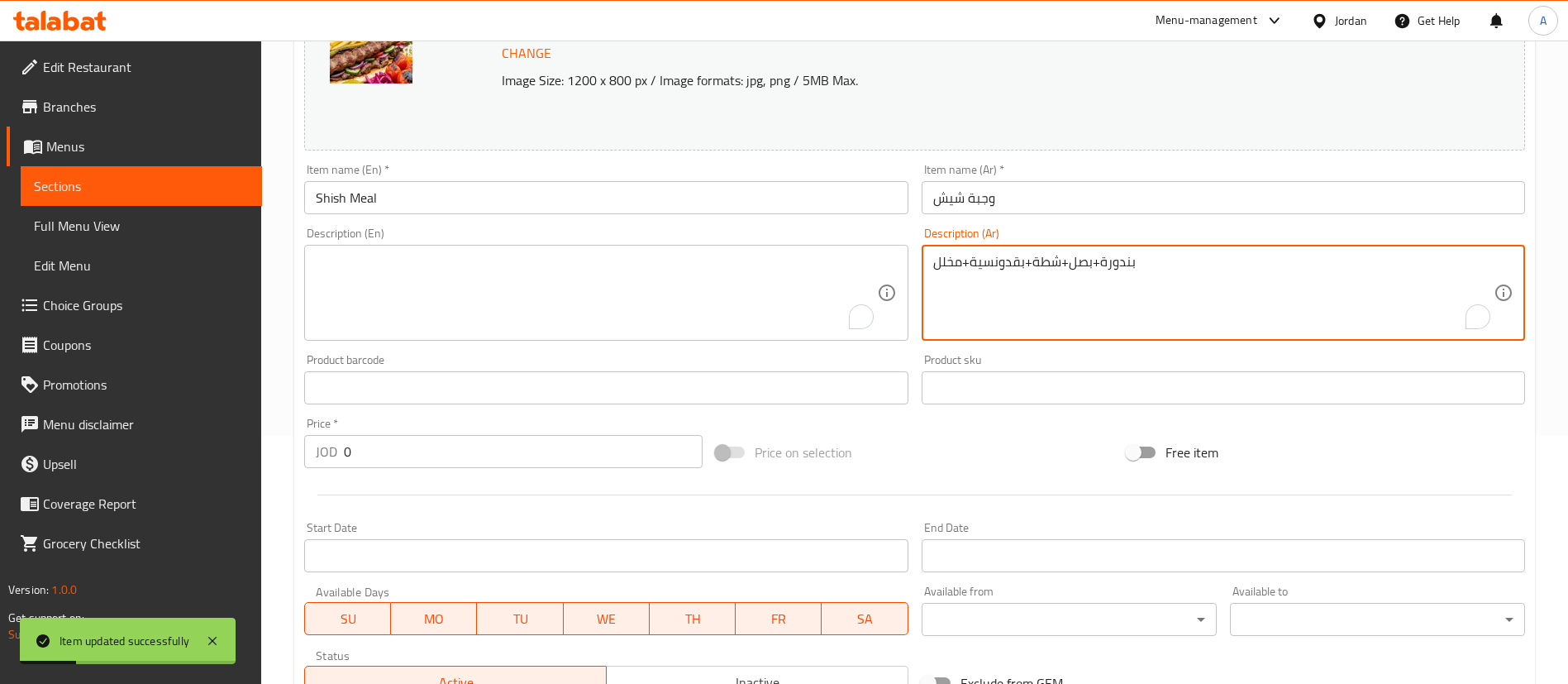
drag, startPoint x: 1151, startPoint y: 261, endPoint x: 783, endPoint y: 268, distance: 368.1
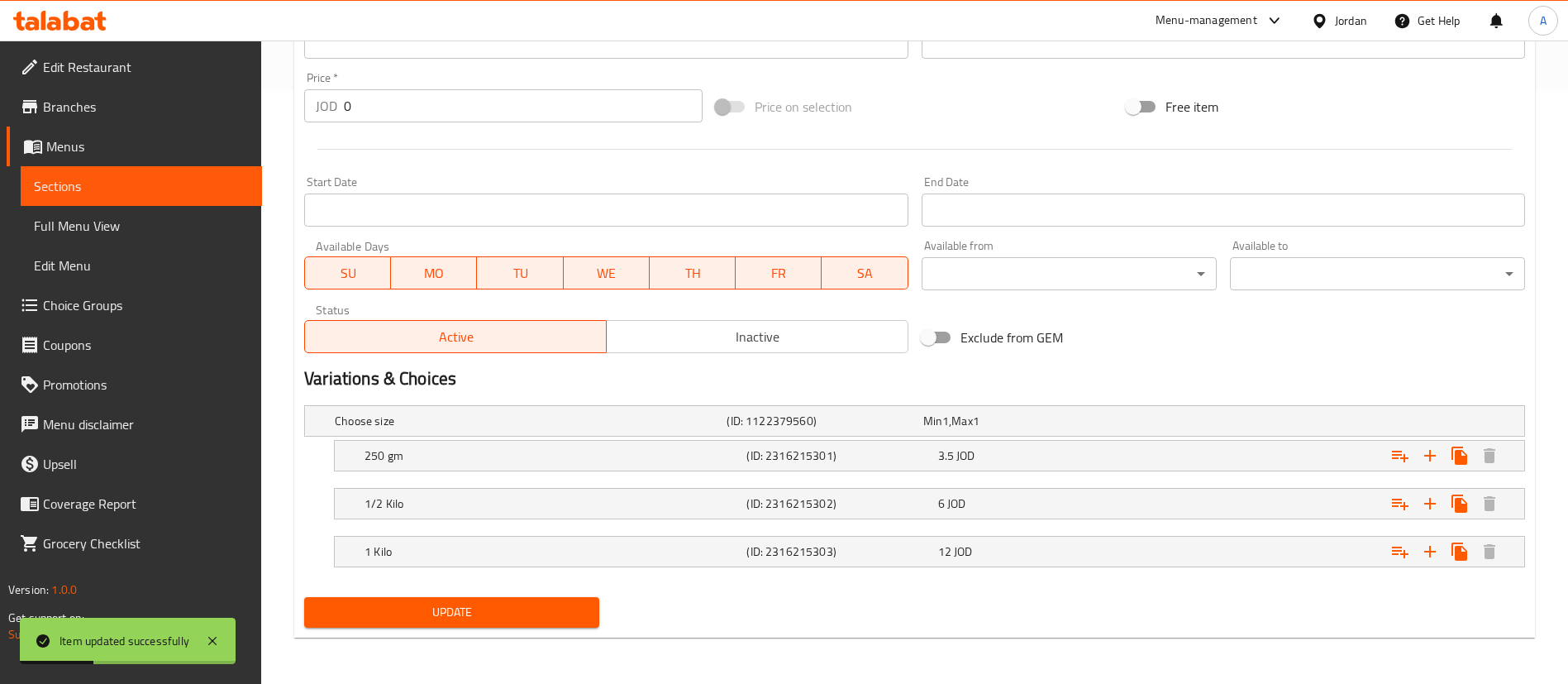
click at [496, 604] on span "Update" at bounding box center [451, 612] width 269 height 20
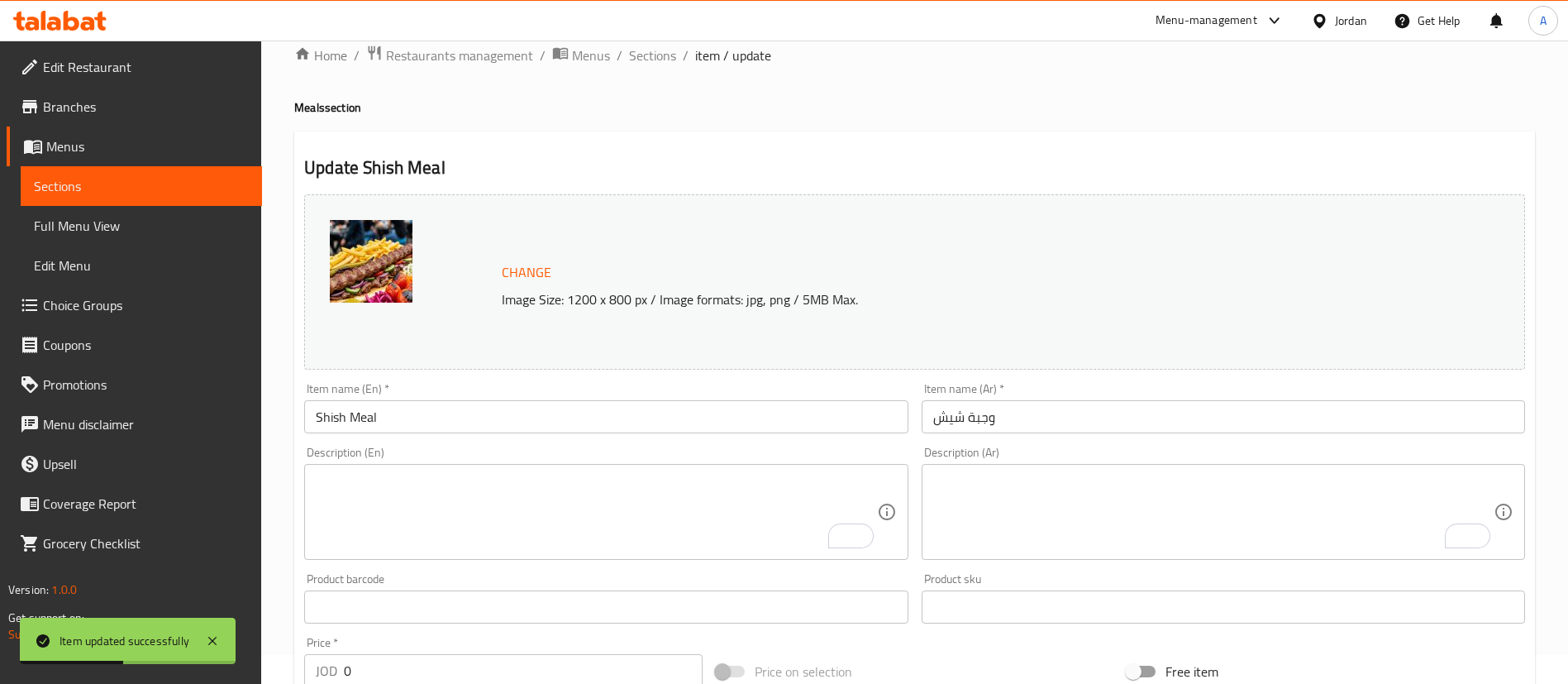
scroll to position [0, 0]
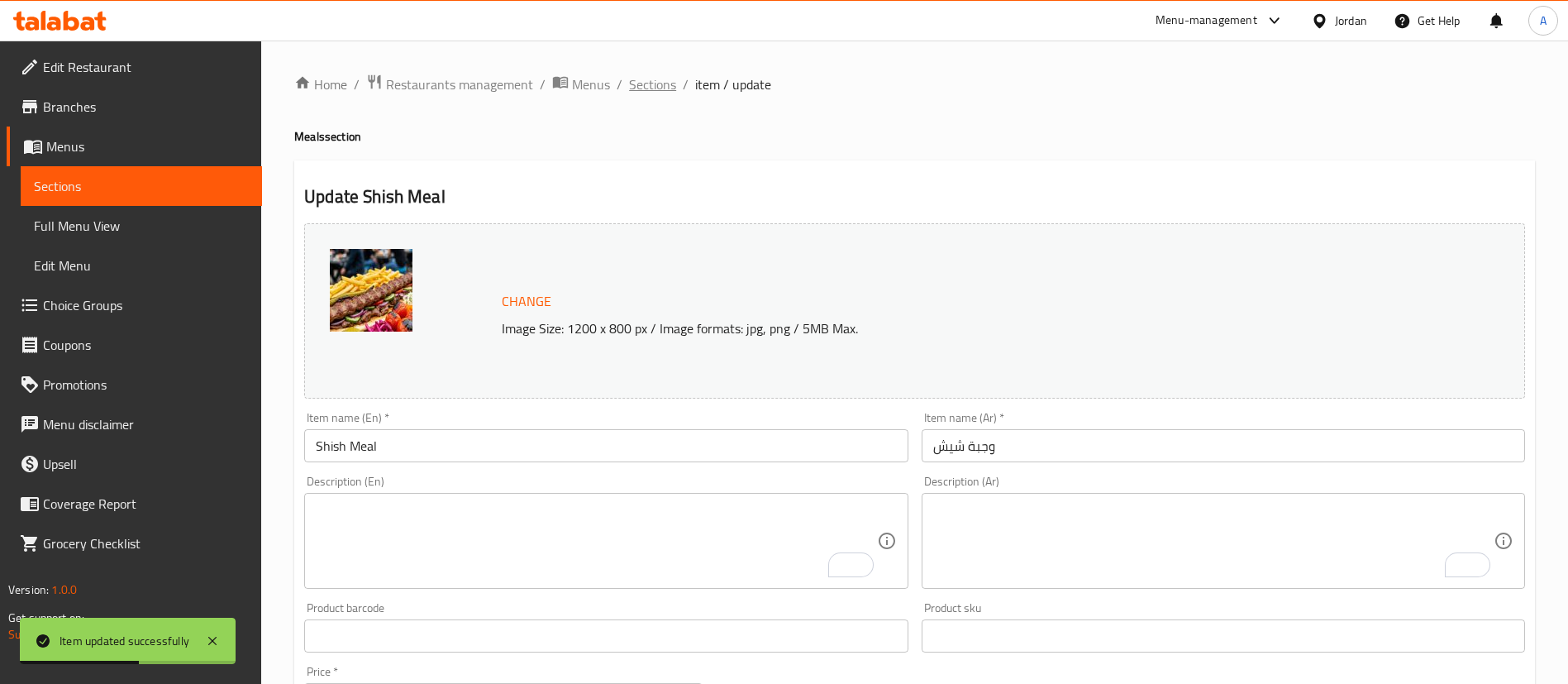
click at [667, 75] on span "Sections" at bounding box center [653, 84] width 48 height 19
